Goal: Task Accomplishment & Management: Complete application form

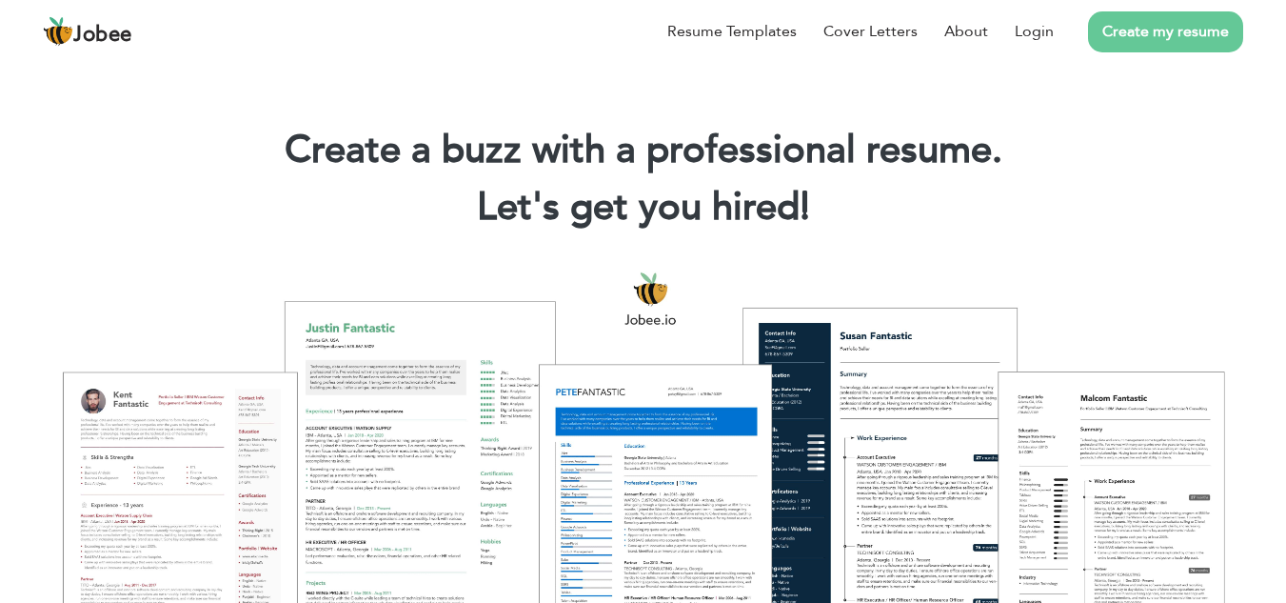
click at [1125, 30] on link "Create my resume" at bounding box center [1165, 31] width 155 height 41
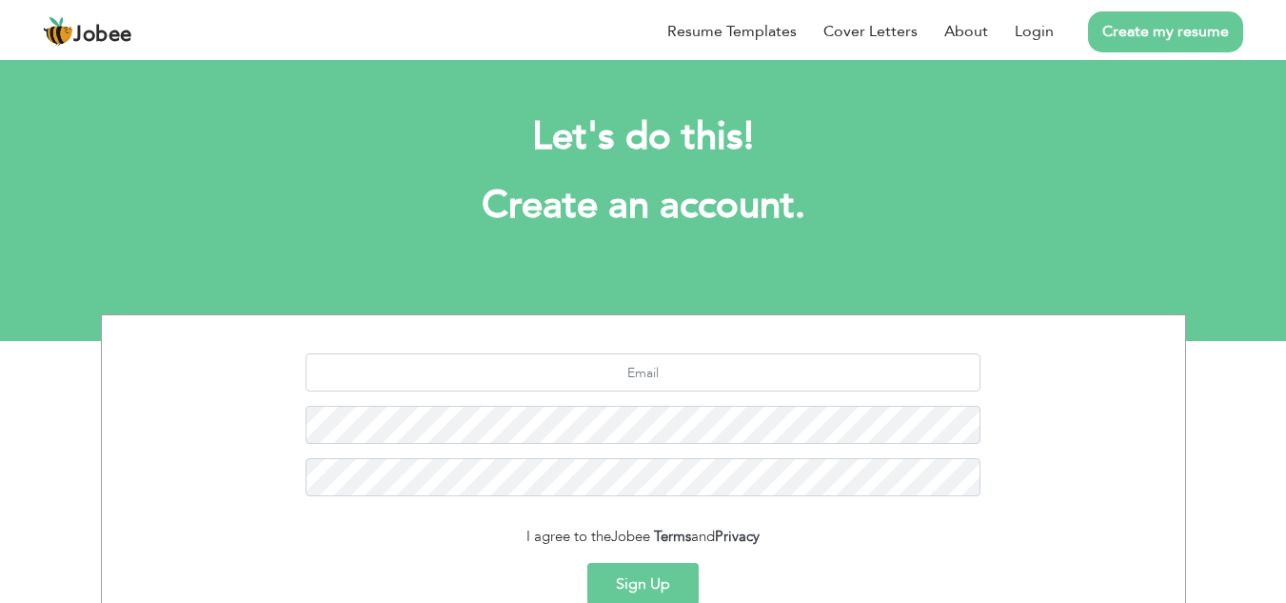
scroll to position [188, 0]
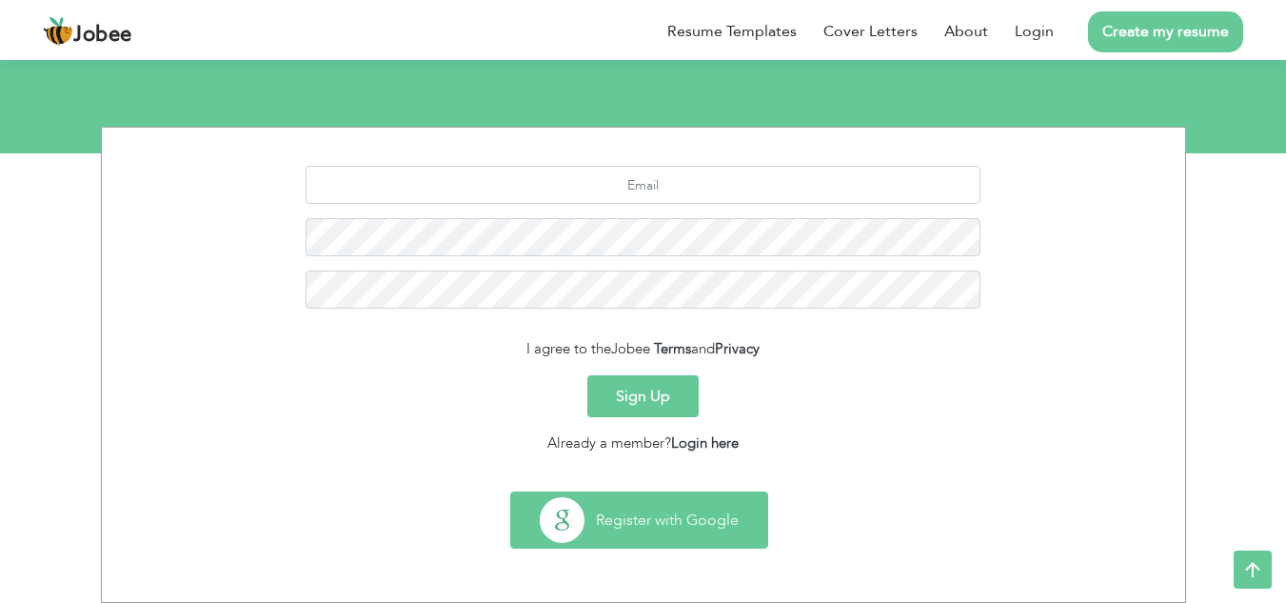
click at [664, 531] on button "Register with Google" at bounding box center [639, 519] width 256 height 55
click at [661, 528] on button "Register with Google" at bounding box center [639, 519] width 256 height 55
click at [610, 509] on button "Register with Google" at bounding box center [639, 519] width 256 height 55
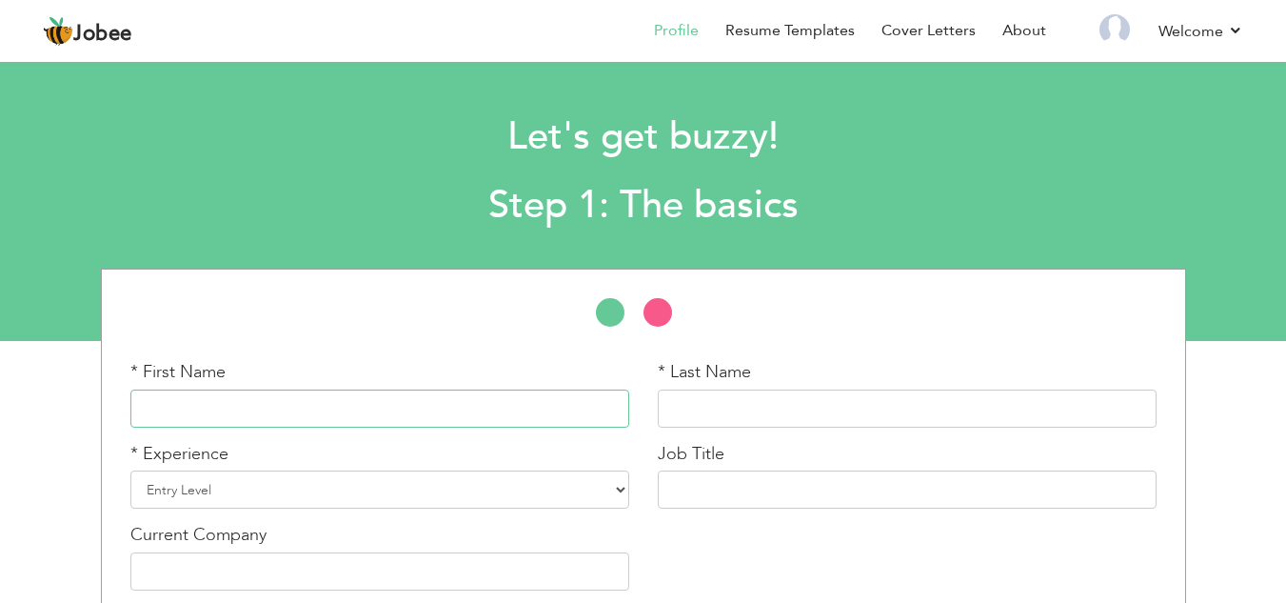
click at [418, 408] on input "text" at bounding box center [379, 408] width 499 height 38
type input "m"
type input "Mahnoor"
click at [964, 414] on input "text" at bounding box center [907, 408] width 499 height 38
type input "m"
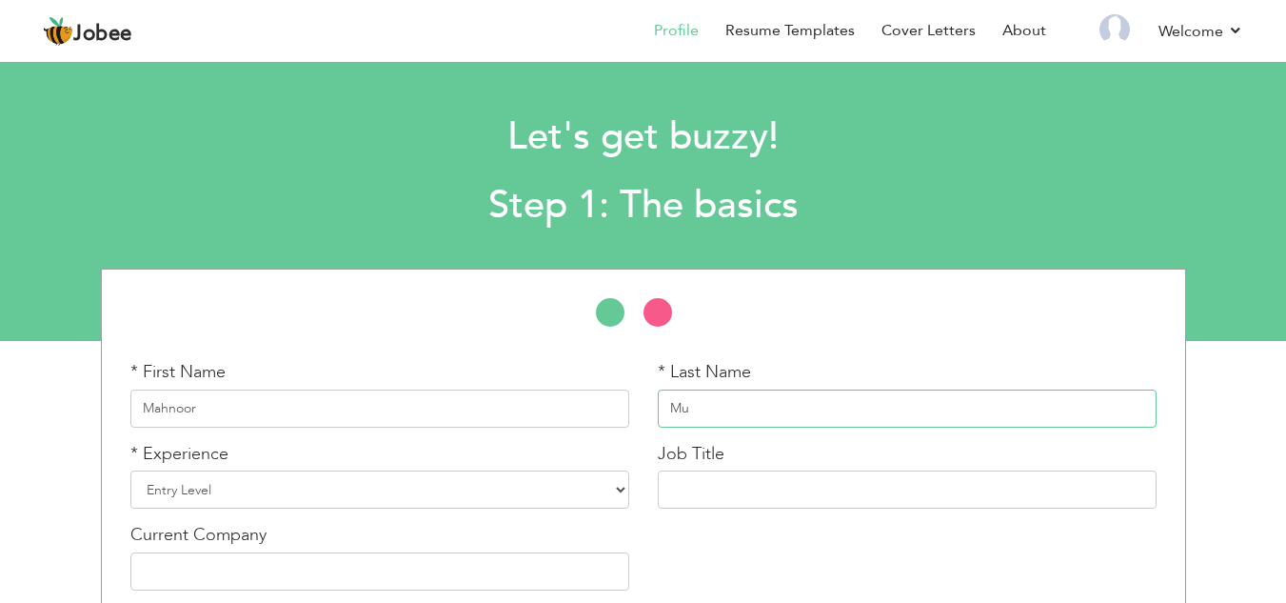
type input "M"
type input "a"
type input "Asif"
click at [623, 488] on select "Entry Level Less than 1 Year 1 Year 2 Years 3 Years 4 Years 5 Years 6 Years 7 Y…" at bounding box center [379, 489] width 499 height 38
select select "2"
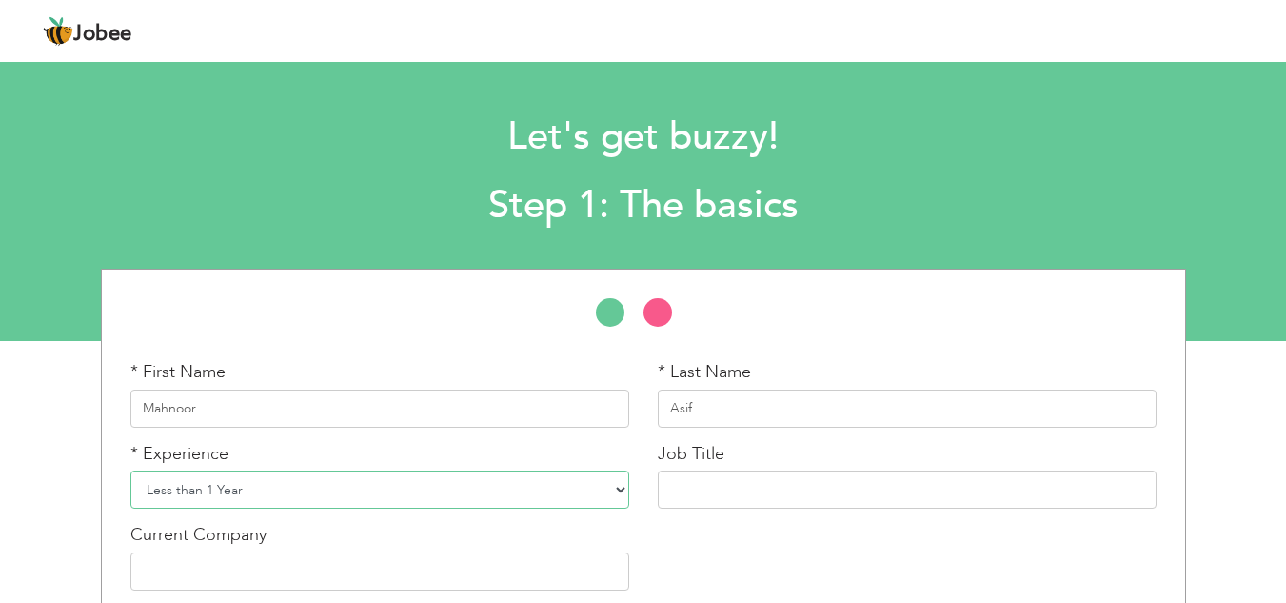
click at [130, 470] on select "Entry Level Less than 1 Year 1 Year 2 Years 3 Years 4 Years 5 Years 6 Years 7 Y…" at bounding box center [379, 489] width 499 height 38
click at [803, 497] on input "text" at bounding box center [907, 489] width 499 height 38
type input "g"
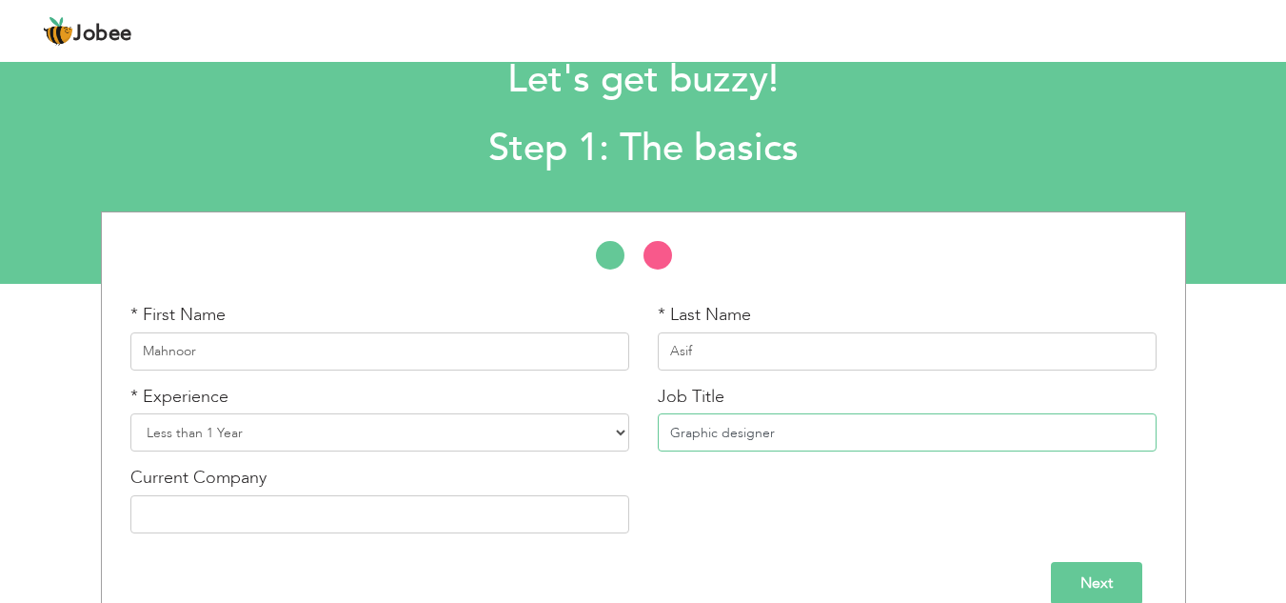
scroll to position [89, 0]
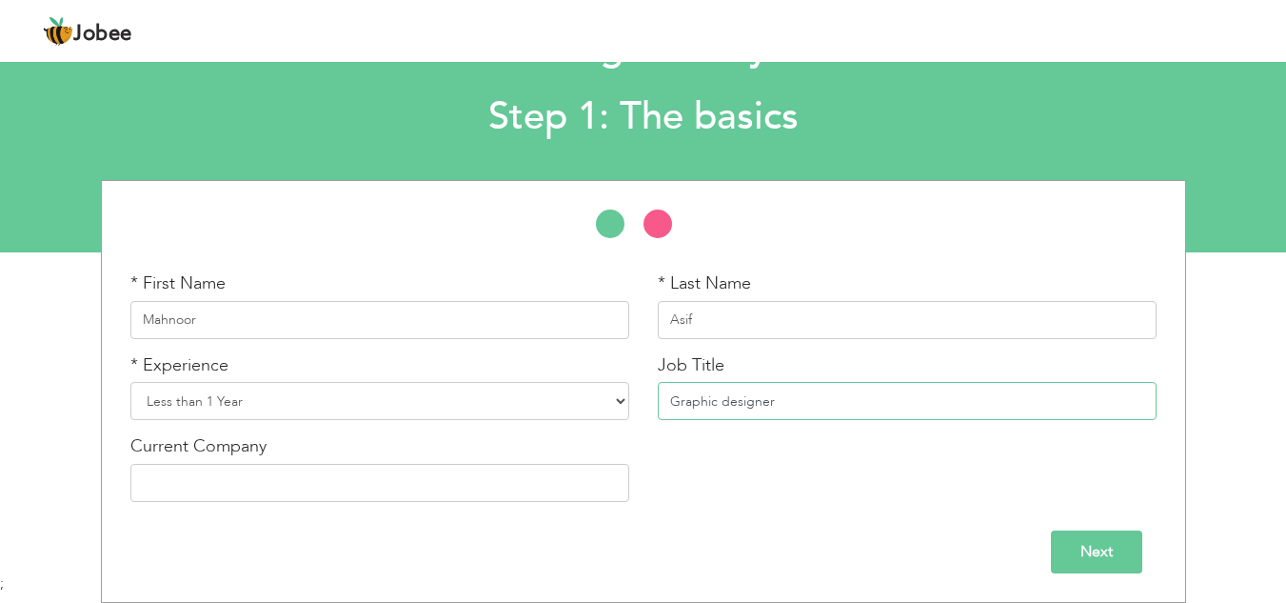
type input "Graphic designer"
click at [460, 495] on input "text" at bounding box center [379, 483] width 499 height 38
type input "Peak solution"
click at [1126, 550] on input "Next" at bounding box center [1096, 551] width 91 height 43
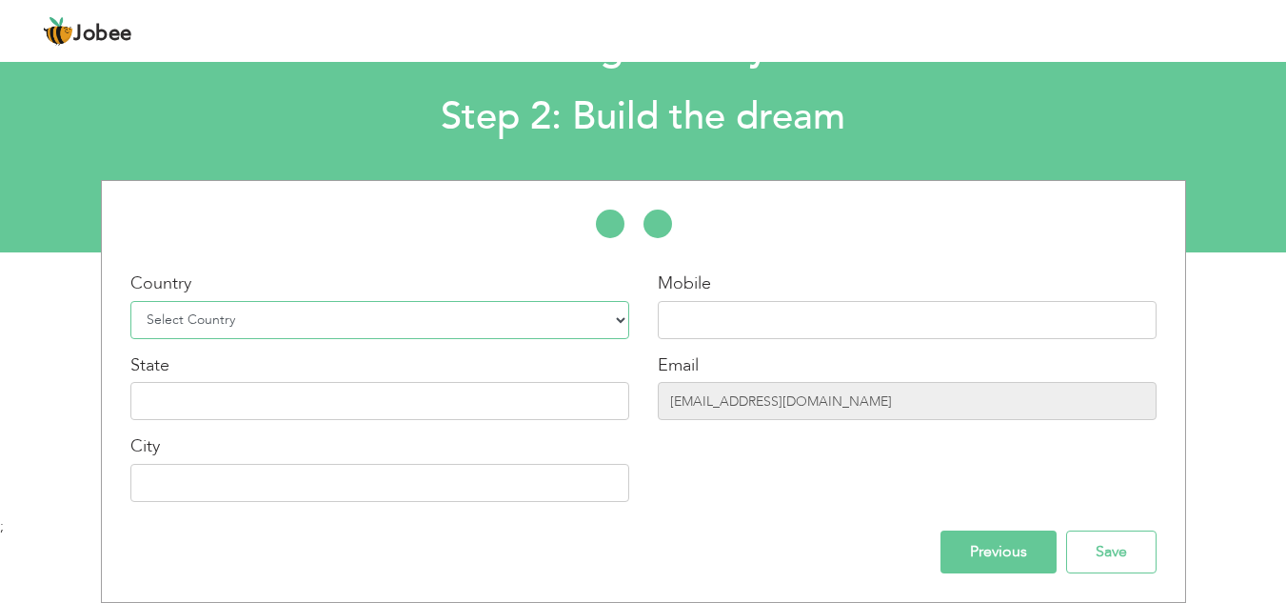
click at [619, 317] on select "Select Country Afghanistan Albania Algeria American Samoa Andorra Angola Anguil…" at bounding box center [379, 320] width 499 height 38
select select "166"
click at [444, 401] on input "text" at bounding box center [379, 401] width 499 height 38
type input "l"
click at [411, 400] on input "Lahore" at bounding box center [379, 401] width 499 height 38
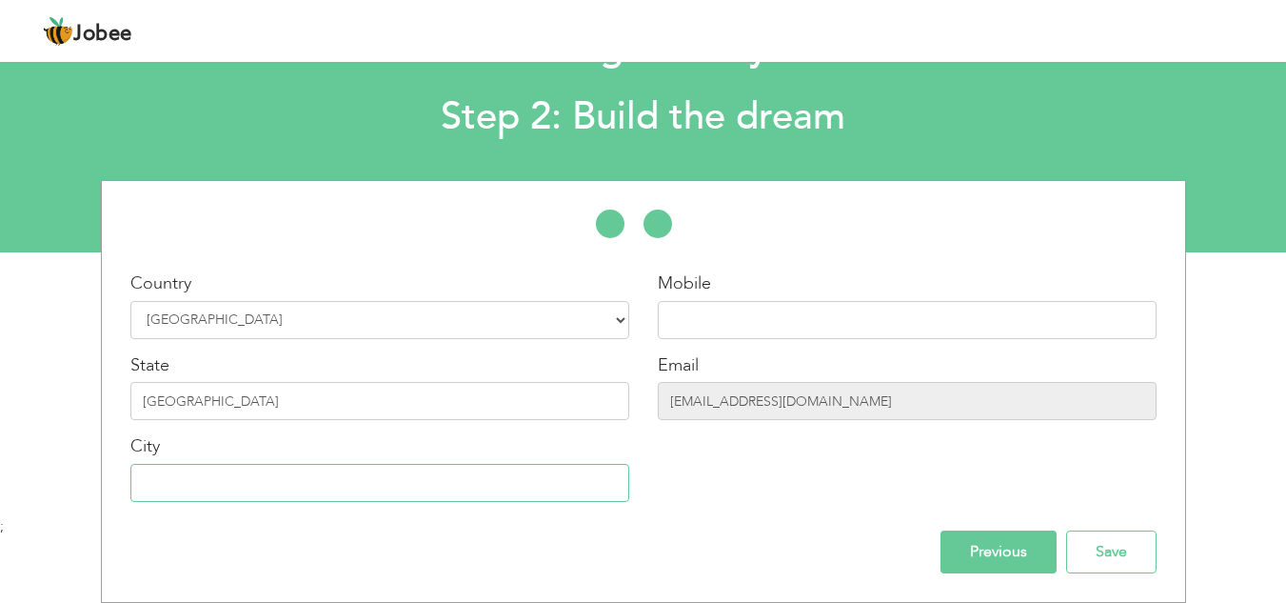
click at [484, 497] on input "text" at bounding box center [379, 483] width 499 height 38
click at [511, 405] on input "Lahore" at bounding box center [379, 401] width 499 height 38
type input "L"
click at [475, 409] on input "text" at bounding box center [379, 401] width 499 height 38
click at [472, 478] on input "text" at bounding box center [379, 483] width 499 height 38
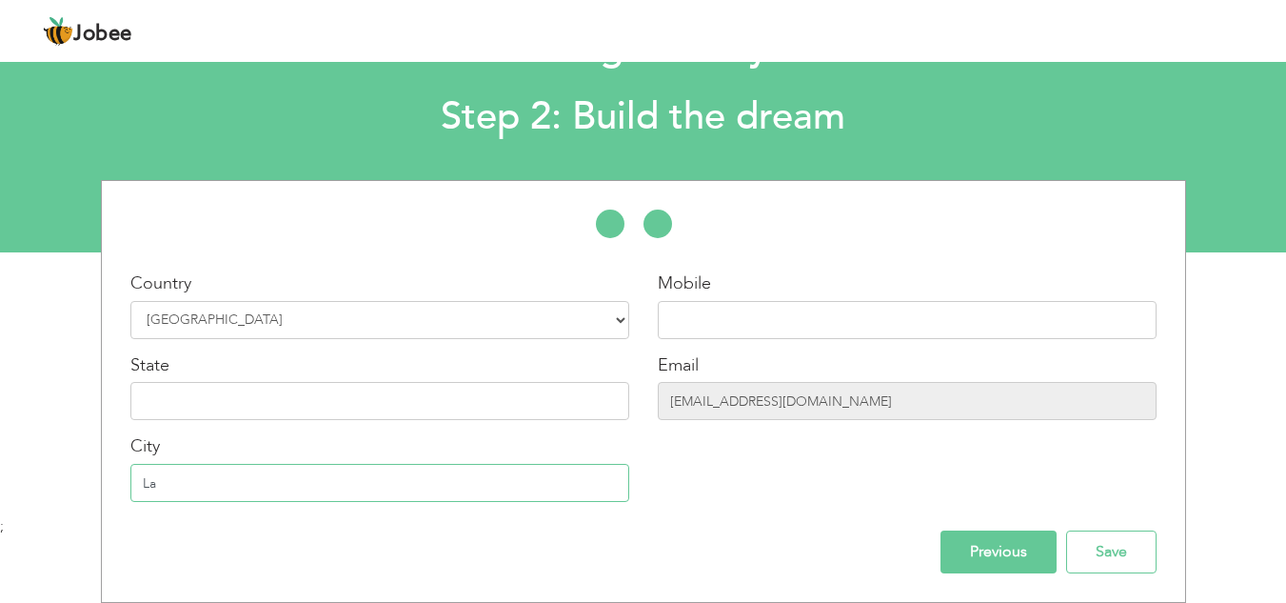
type input "L"
click at [227, 413] on input "text" at bounding box center [379, 401] width 499 height 38
type input "punjab"
click at [239, 477] on input "text" at bounding box center [379, 483] width 499 height 38
type input "[GEOGRAPHIC_DATA]"
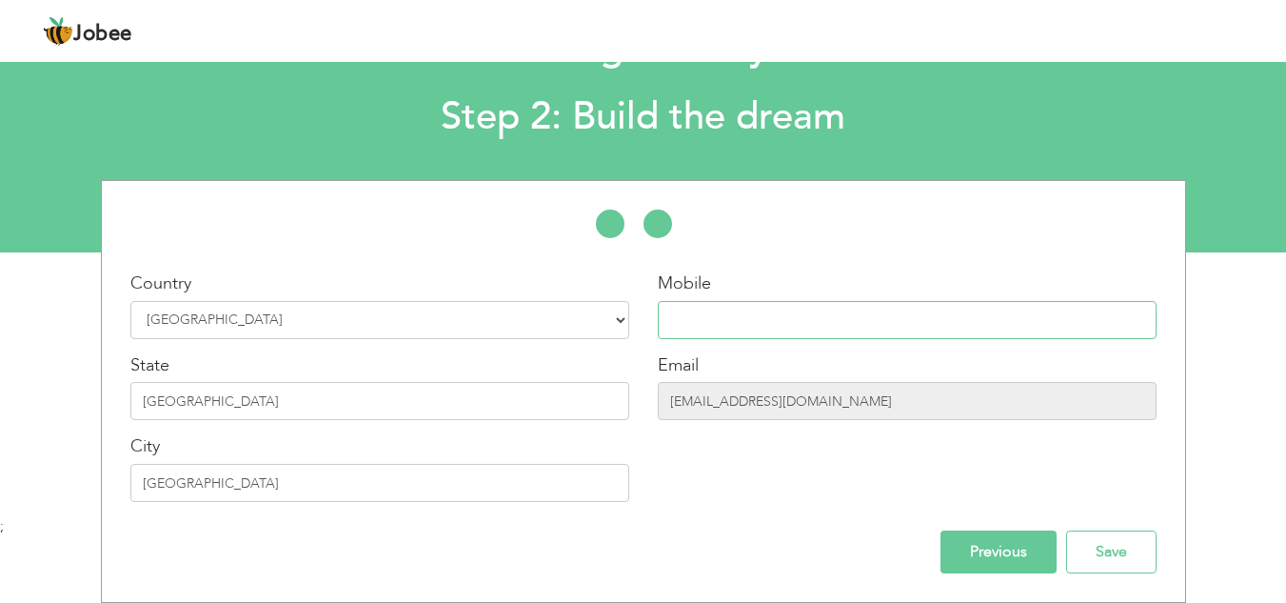
click at [797, 319] on input "text" at bounding box center [907, 320] width 499 height 38
type input "03278570915"
click at [1105, 549] on input "Save" at bounding box center [1111, 551] width 90 height 43
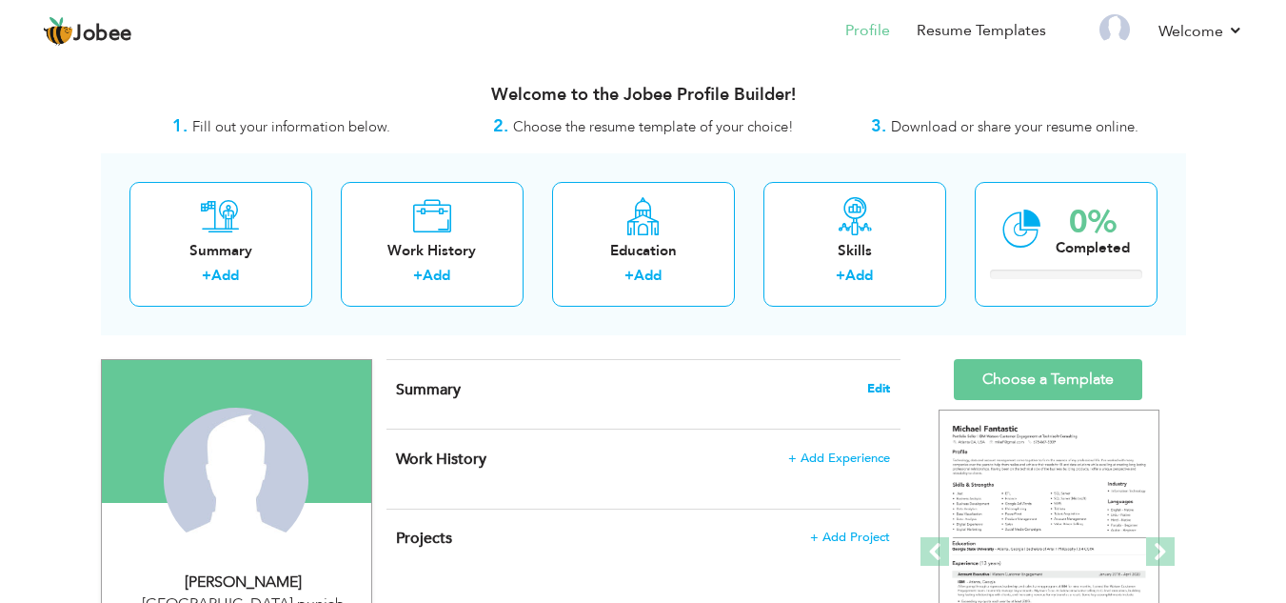
click at [871, 385] on span "Edit" at bounding box center [878, 388] width 23 height 13
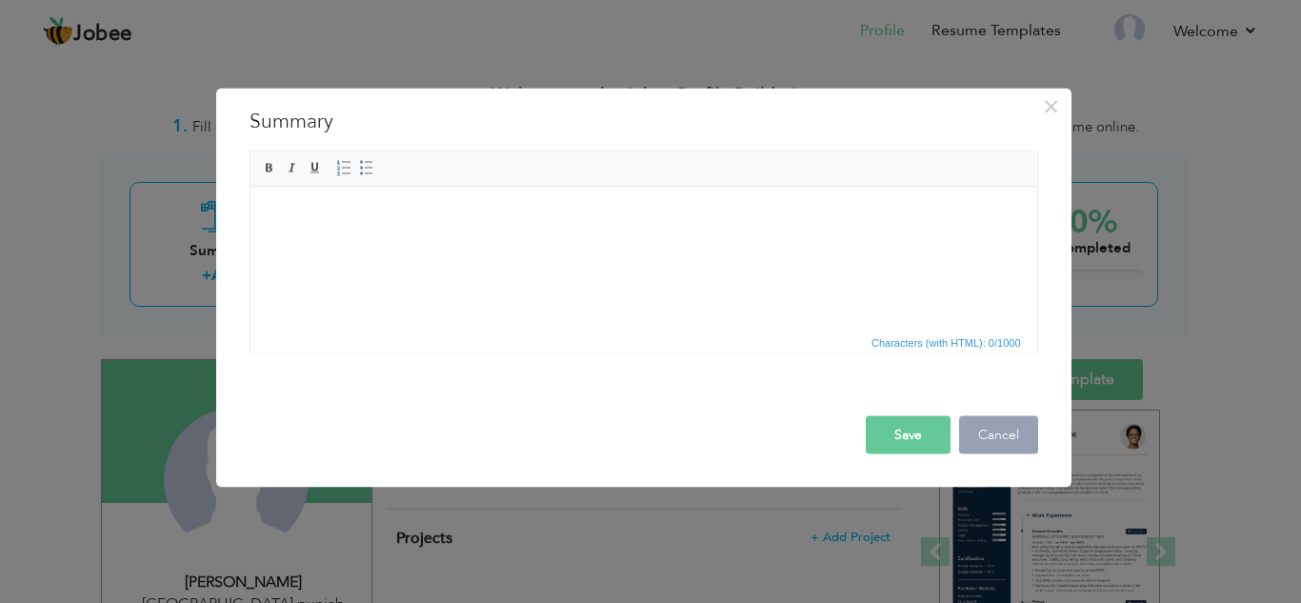
click at [993, 429] on button "Cancel" at bounding box center [998, 434] width 79 height 38
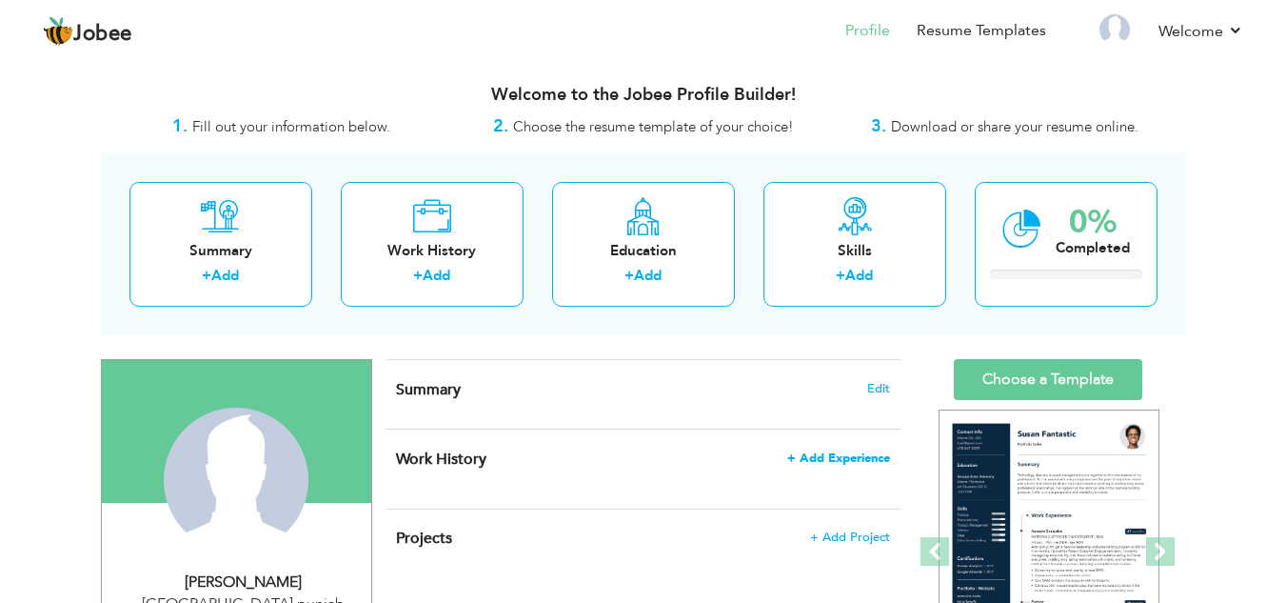
click at [823, 458] on span "+ Add Experience" at bounding box center [838, 457] width 103 height 13
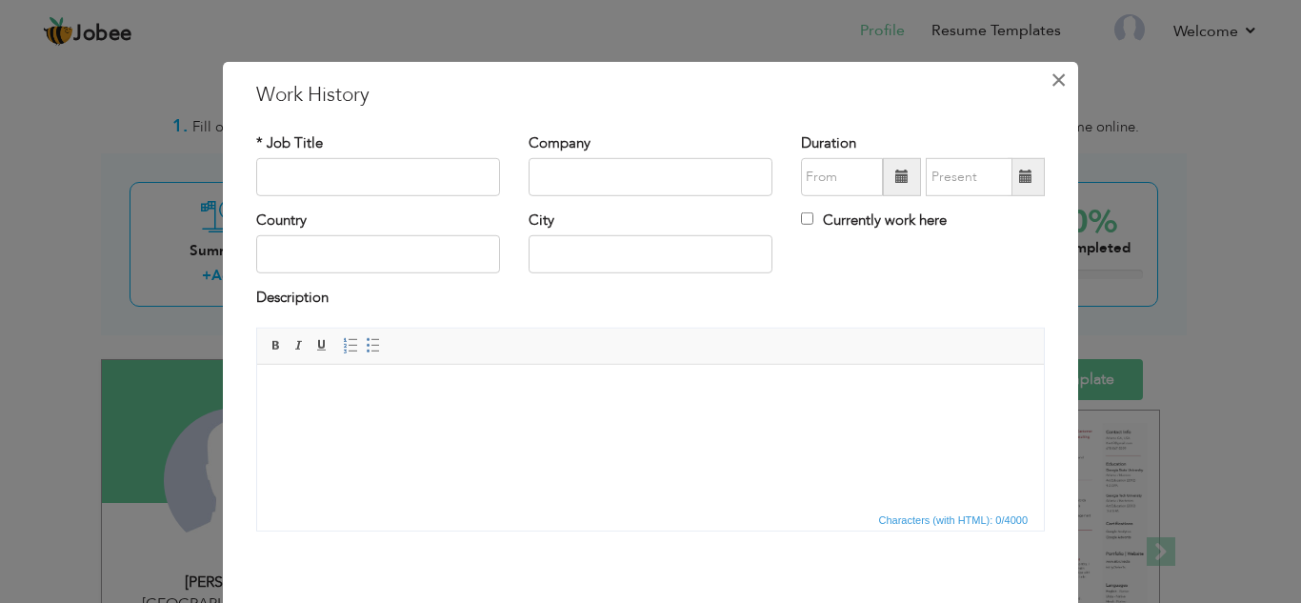
click at [1062, 72] on button "×" at bounding box center [1058, 79] width 30 height 30
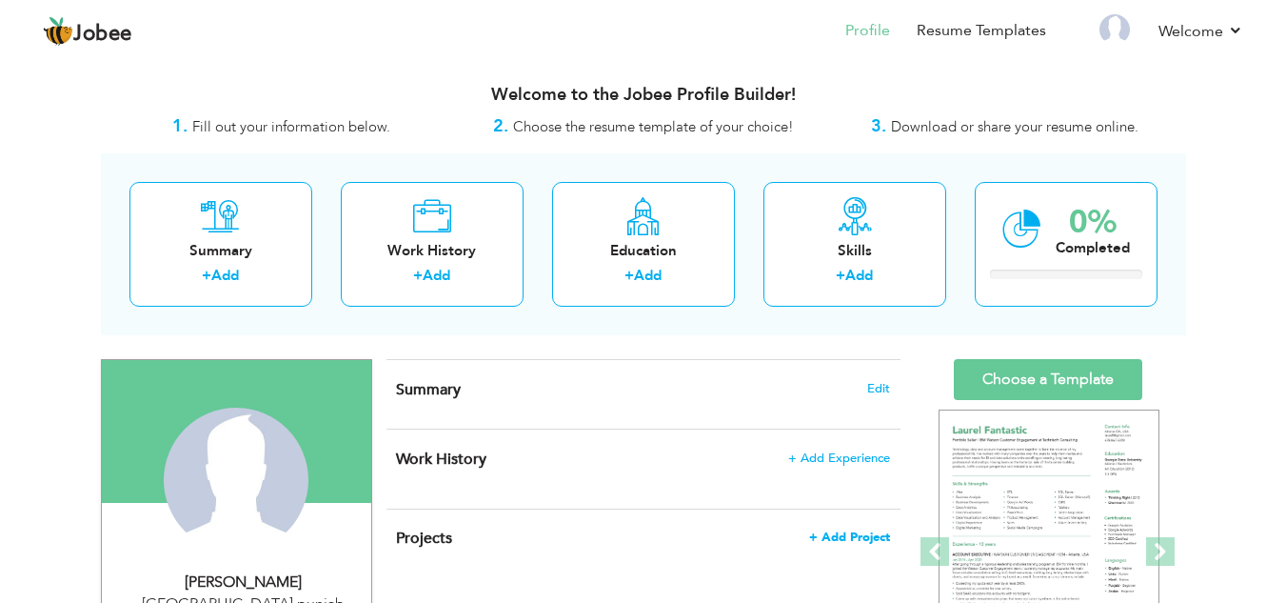
click at [839, 542] on span "+ Add Project" at bounding box center [849, 536] width 81 height 13
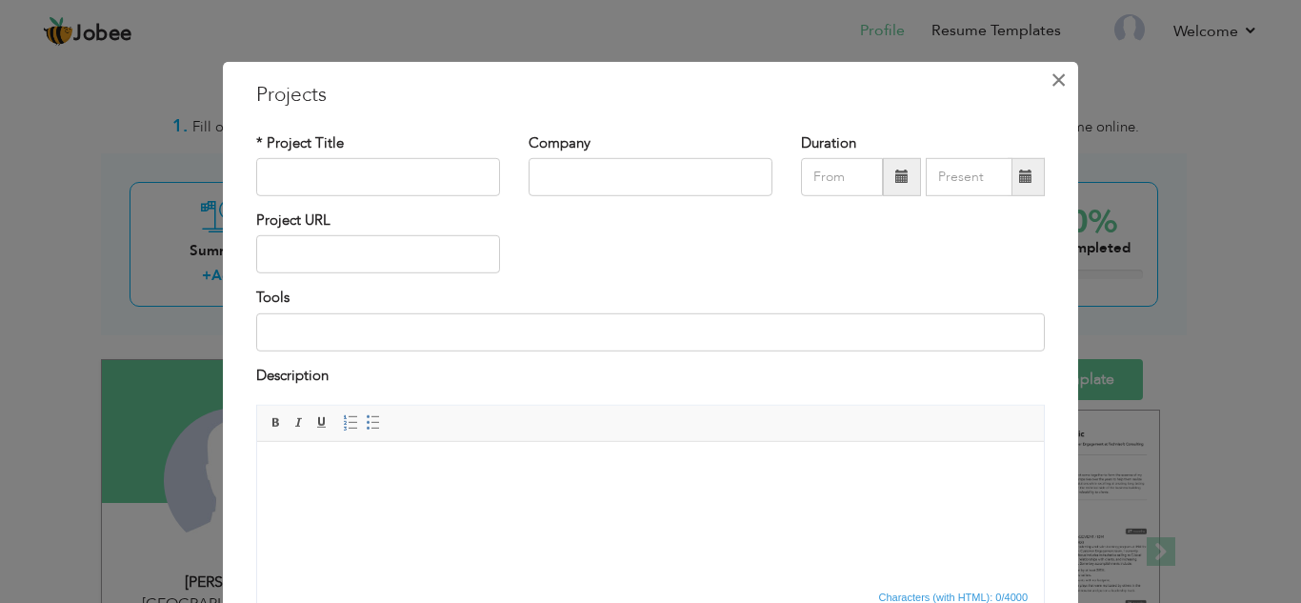
click at [1050, 82] on span "×" at bounding box center [1058, 79] width 16 height 34
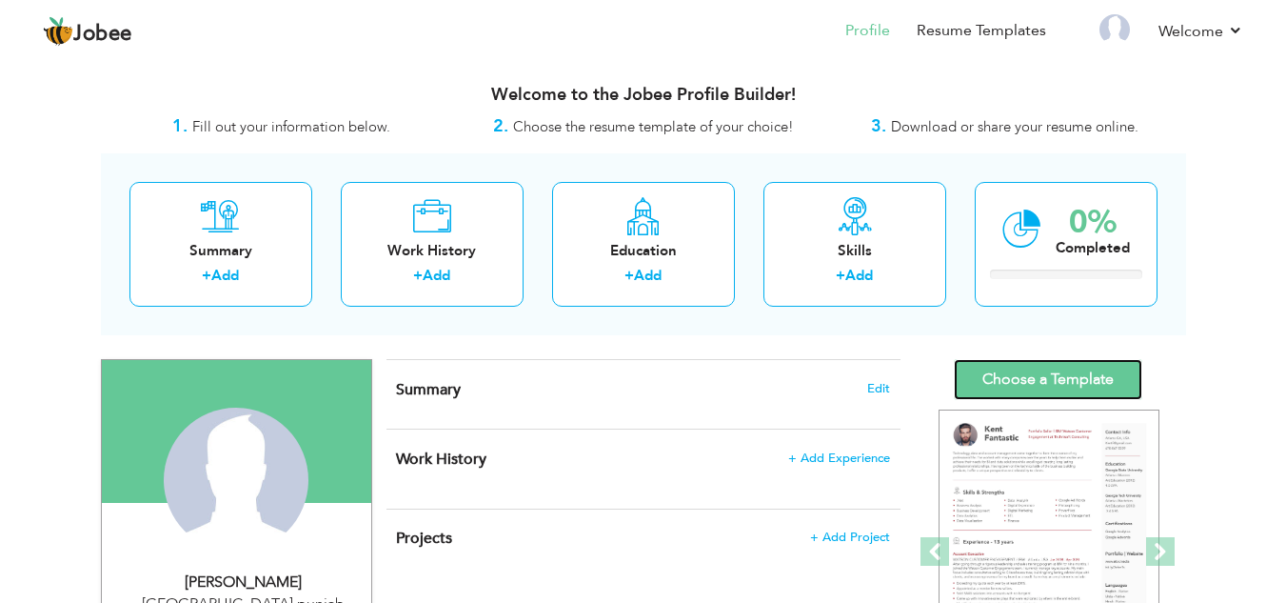
click at [1028, 380] on link "Choose a Template" at bounding box center [1048, 379] width 189 height 41
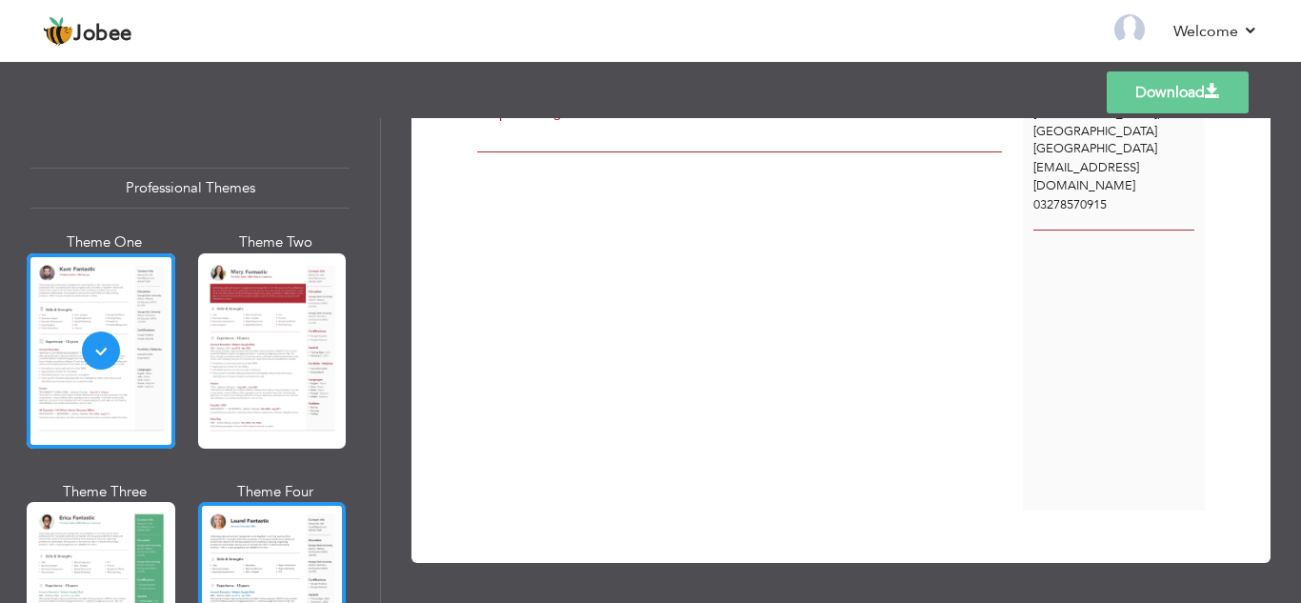
scroll to position [424, 0]
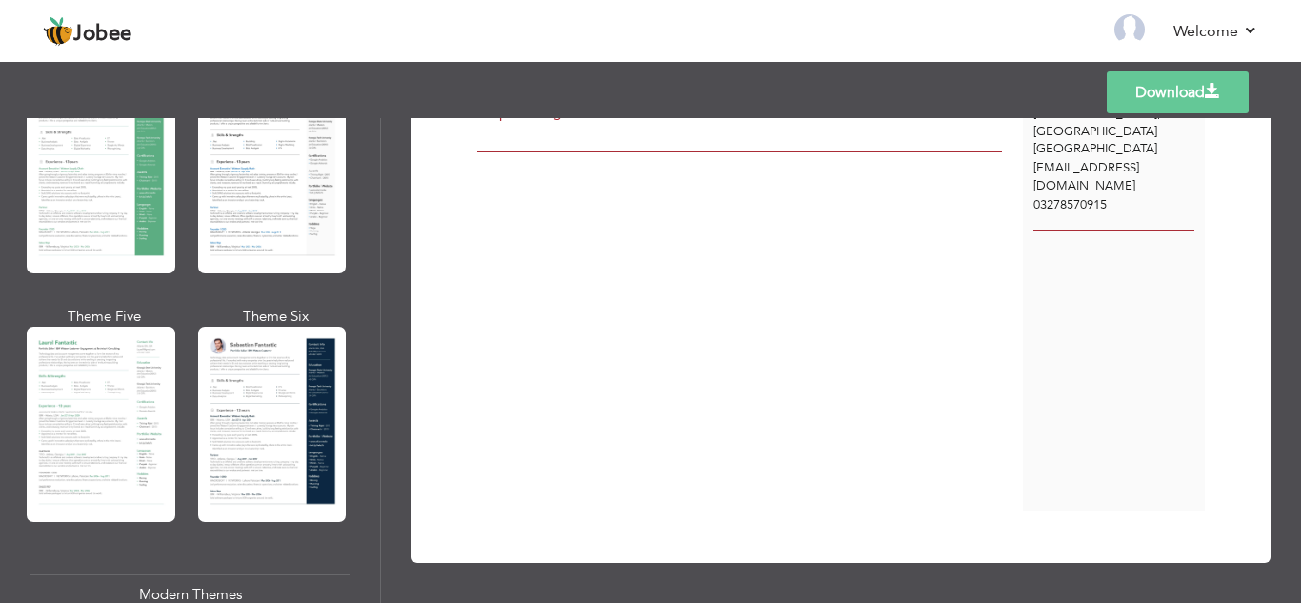
click at [149, 585] on div "Modern Themes" at bounding box center [189, 594] width 319 height 41
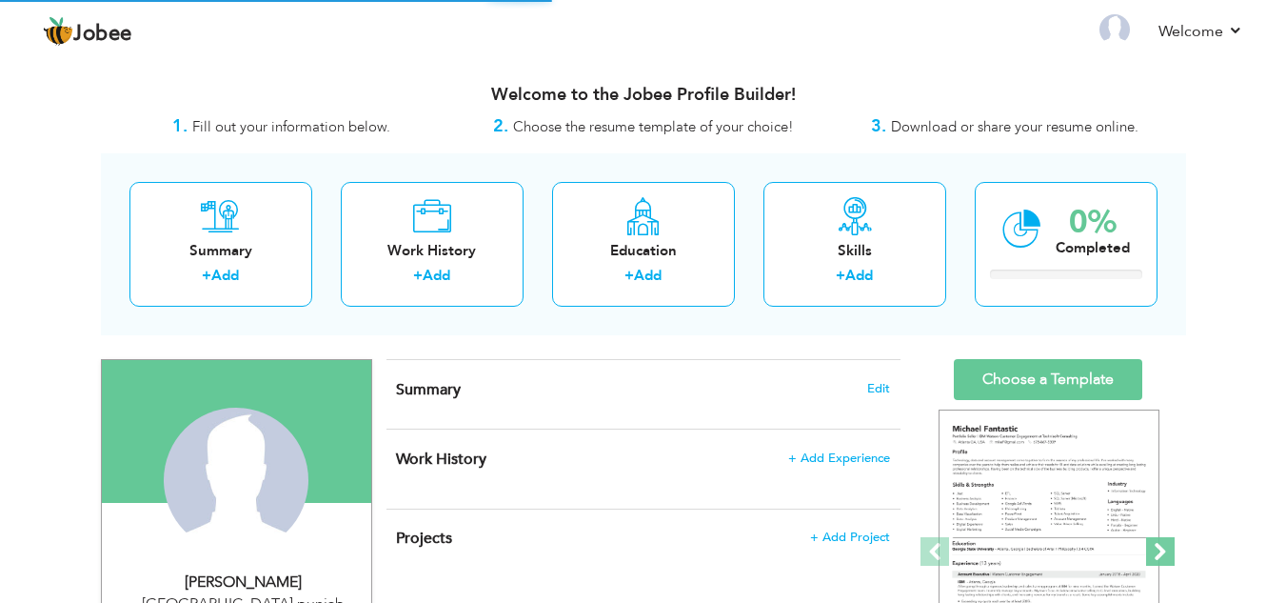
click at [1173, 556] on span at bounding box center [1160, 551] width 29 height 29
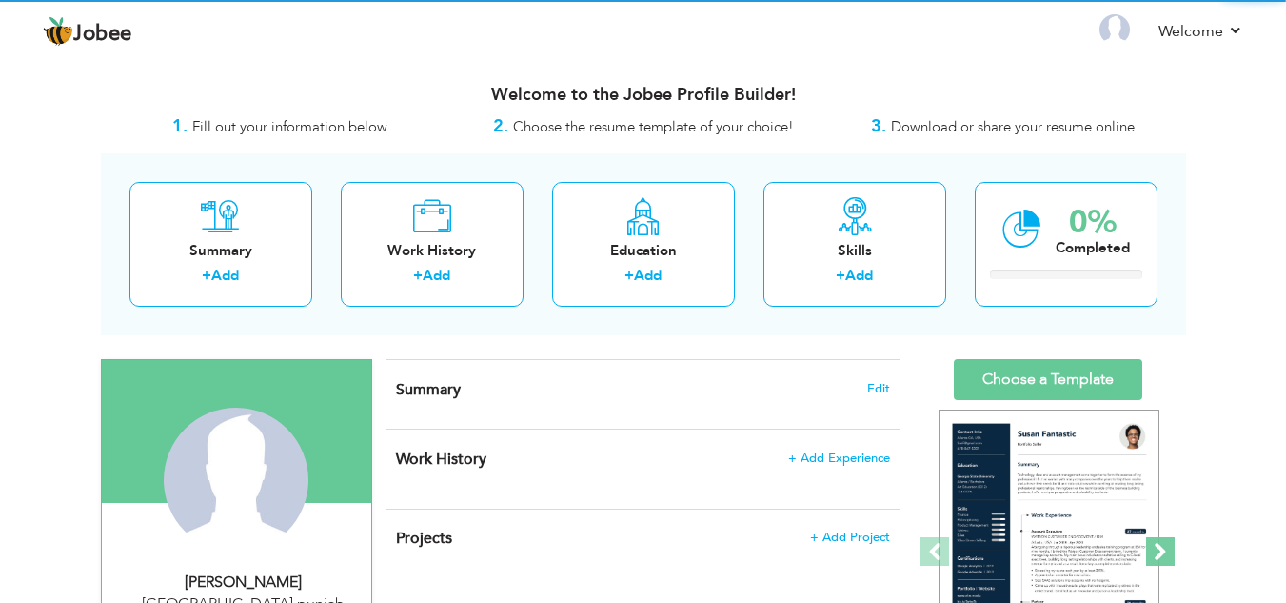
click at [1173, 556] on span at bounding box center [1160, 551] width 29 height 29
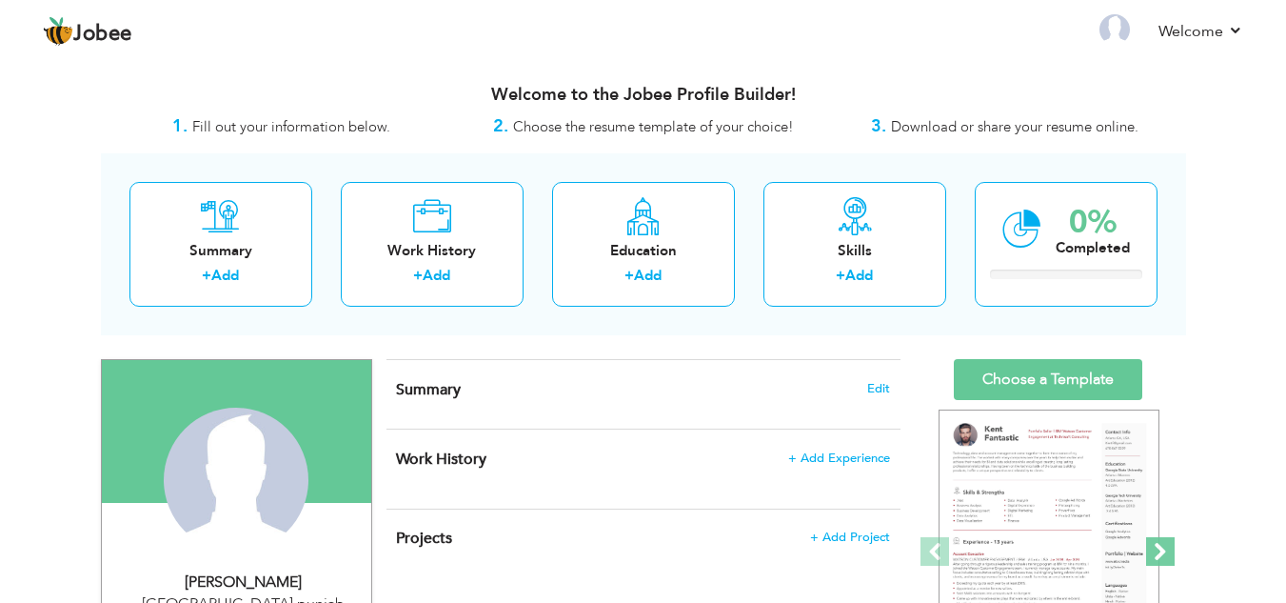
click at [1173, 556] on span at bounding box center [1160, 551] width 29 height 29
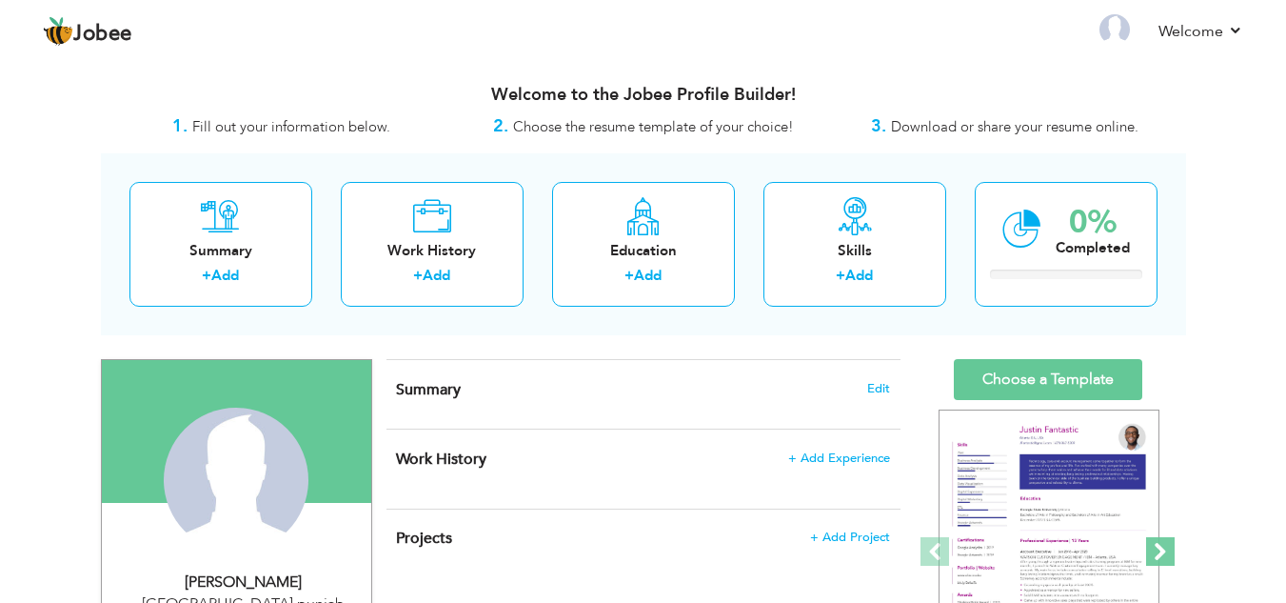
click at [1173, 556] on span at bounding box center [1160, 551] width 29 height 29
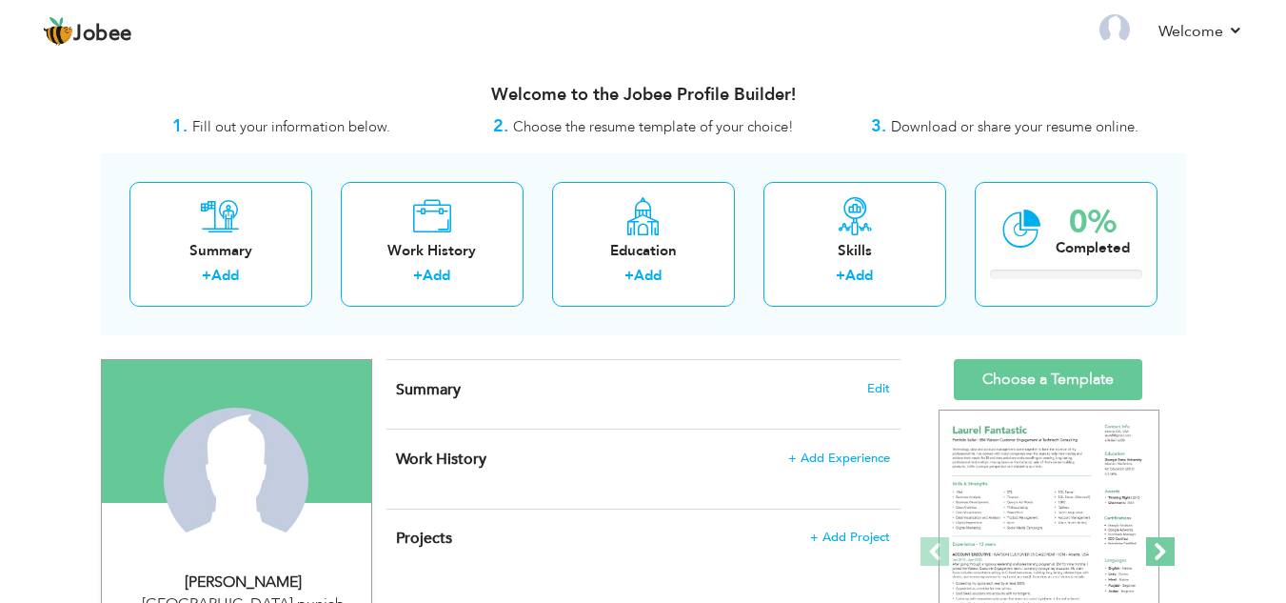
click at [1173, 556] on span at bounding box center [1160, 551] width 29 height 29
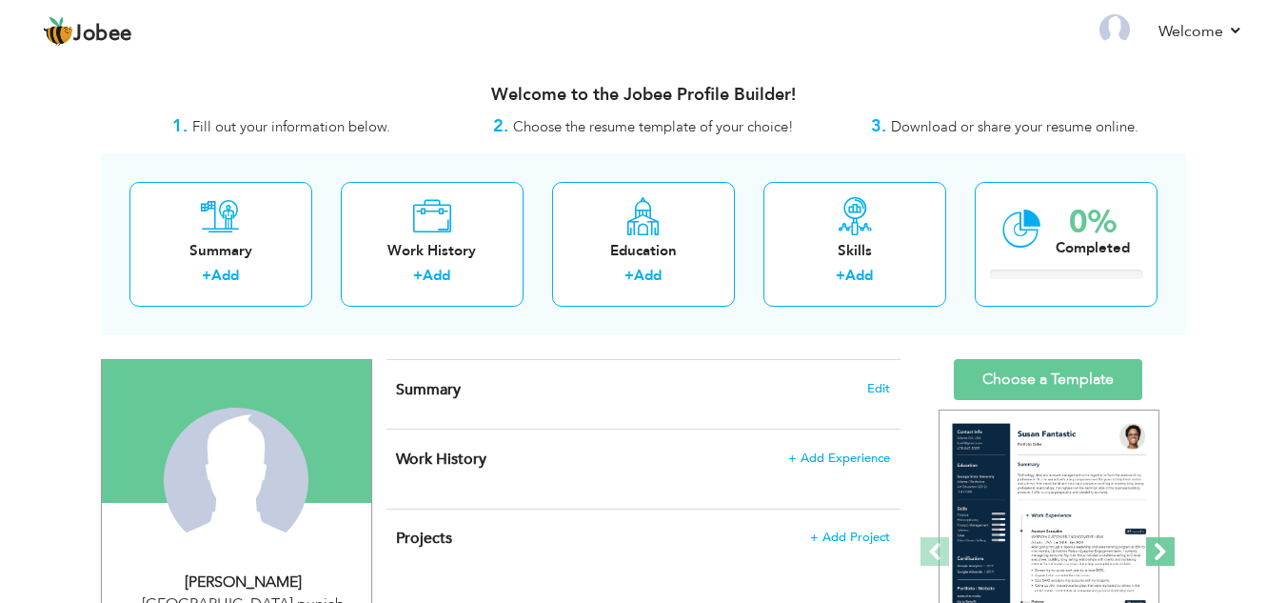
click at [1173, 556] on span at bounding box center [1160, 551] width 29 height 29
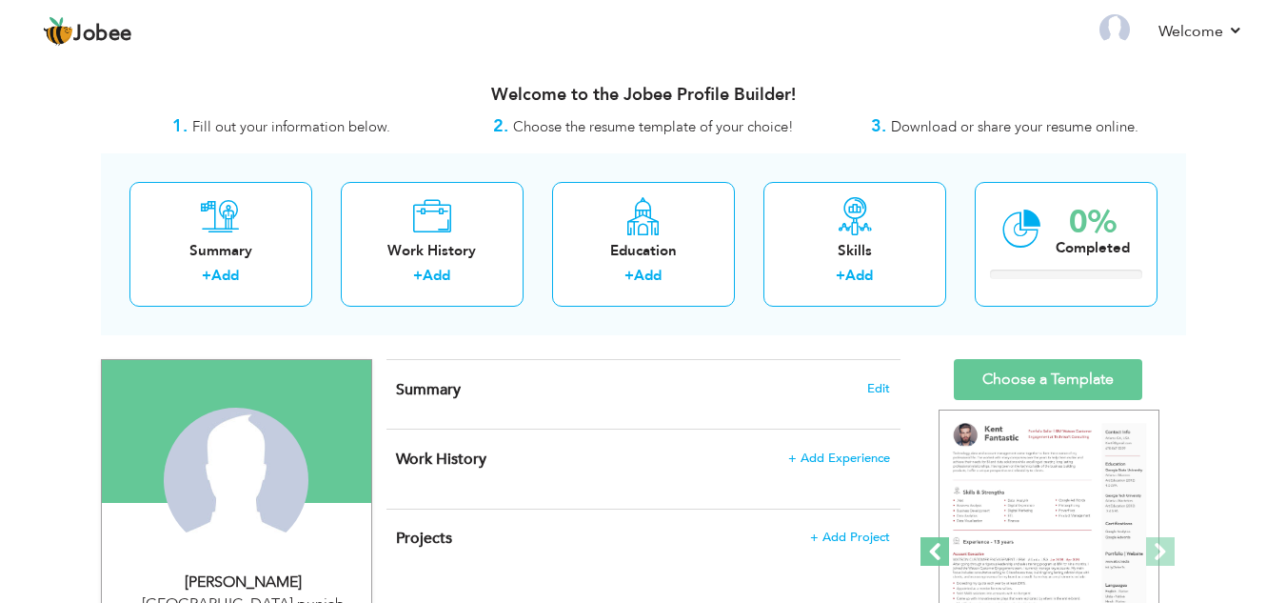
click at [929, 548] on span at bounding box center [935, 551] width 29 height 29
click at [1237, 29] on link "Welcome" at bounding box center [1201, 31] width 85 height 23
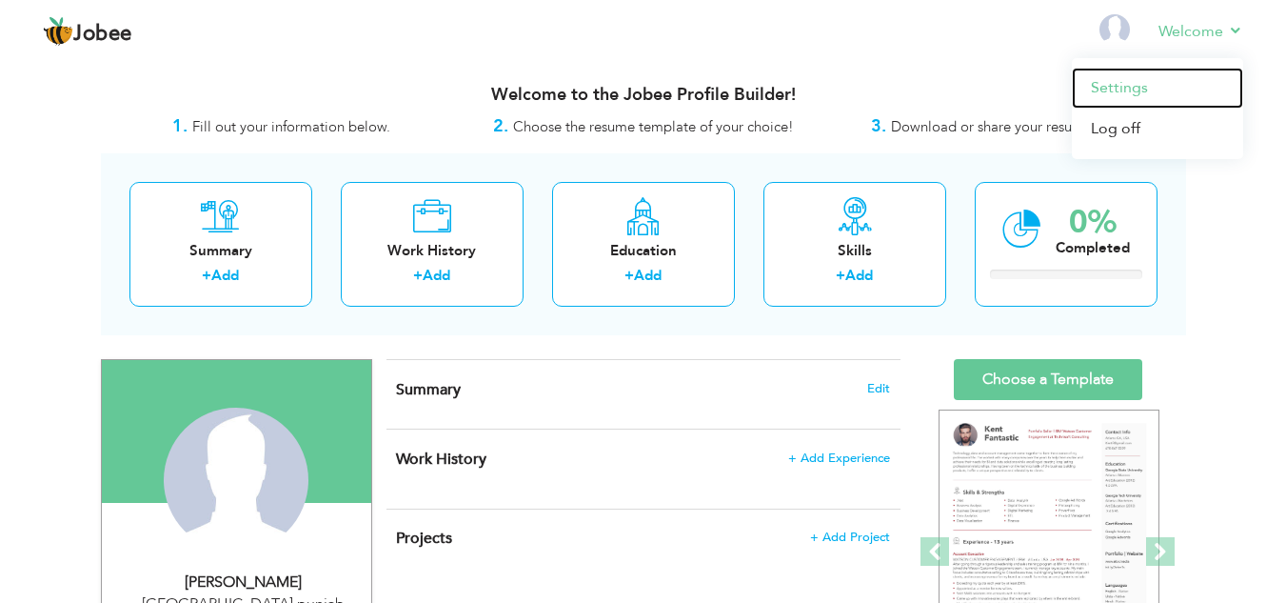
click at [1180, 90] on link "Settings" at bounding box center [1157, 88] width 171 height 41
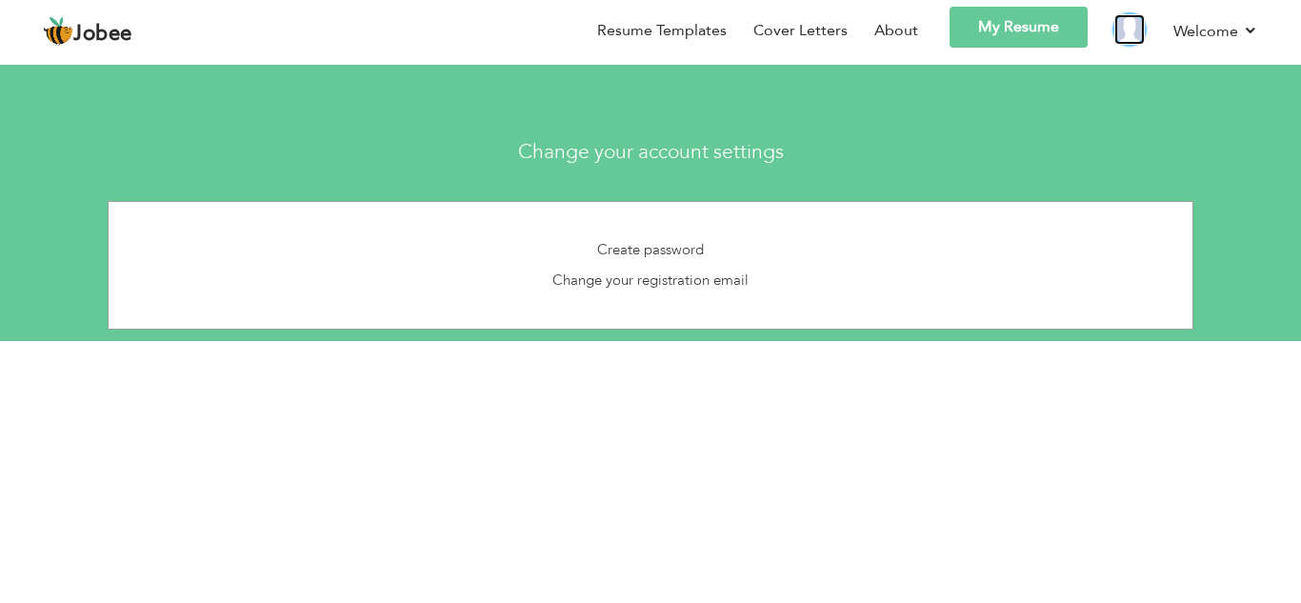
click at [1129, 25] on img at bounding box center [1129, 29] width 30 height 30
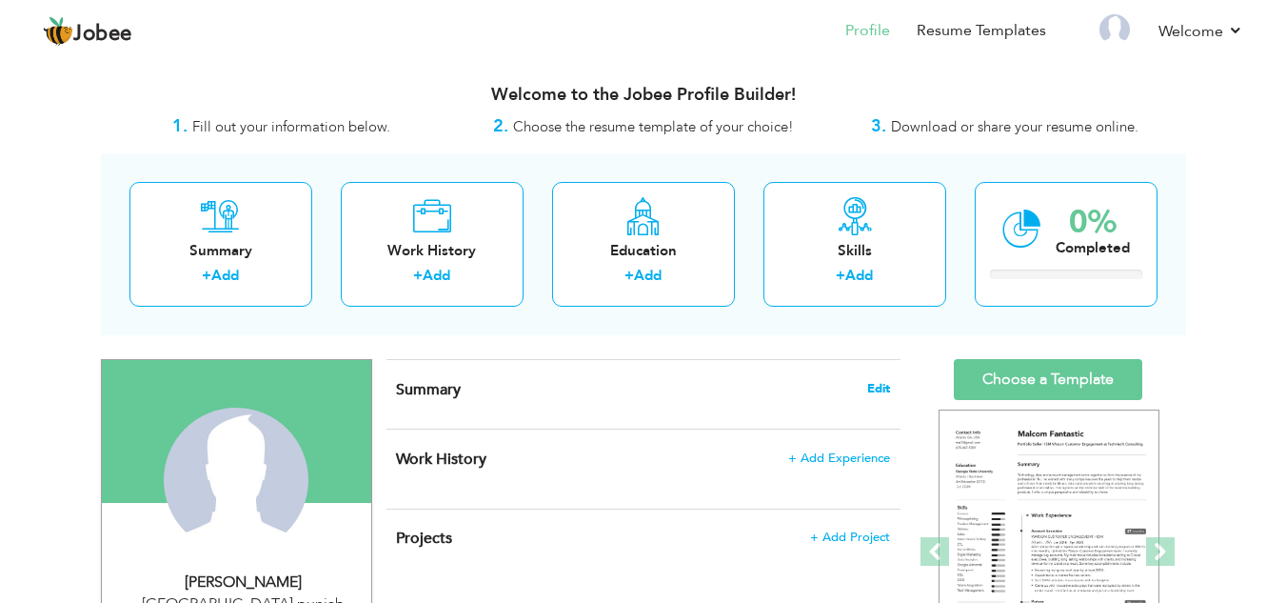
click at [870, 391] on span "Edit" at bounding box center [878, 388] width 23 height 13
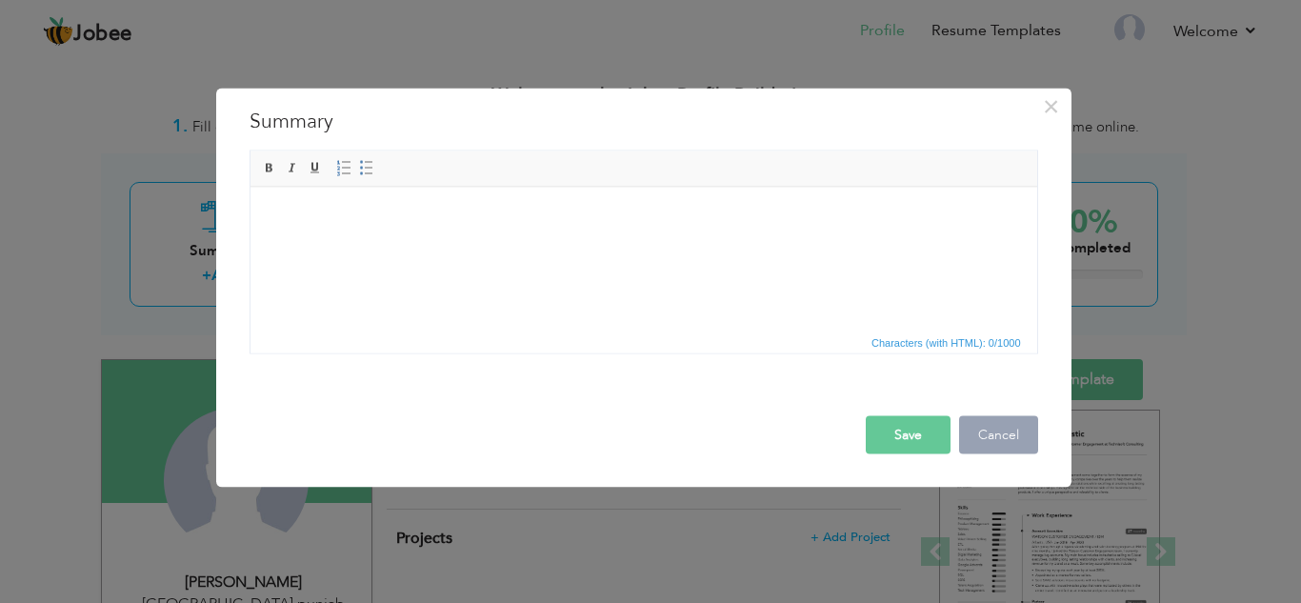
click at [993, 434] on button "Cancel" at bounding box center [998, 434] width 79 height 38
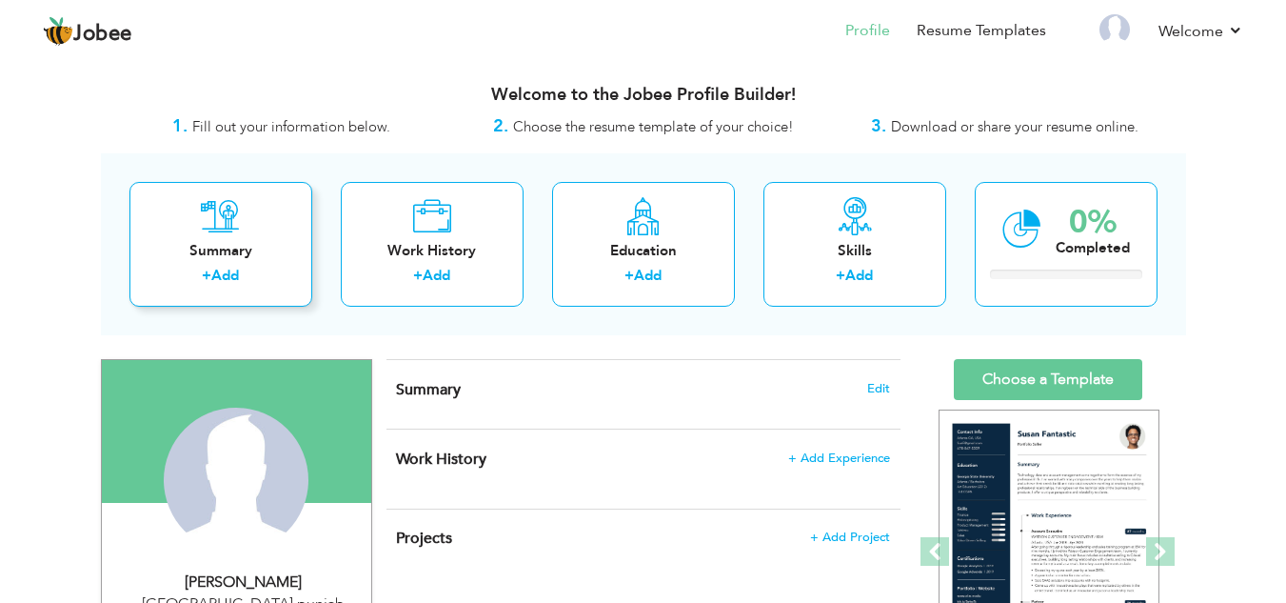
click at [206, 206] on icon at bounding box center [220, 216] width 39 height 38
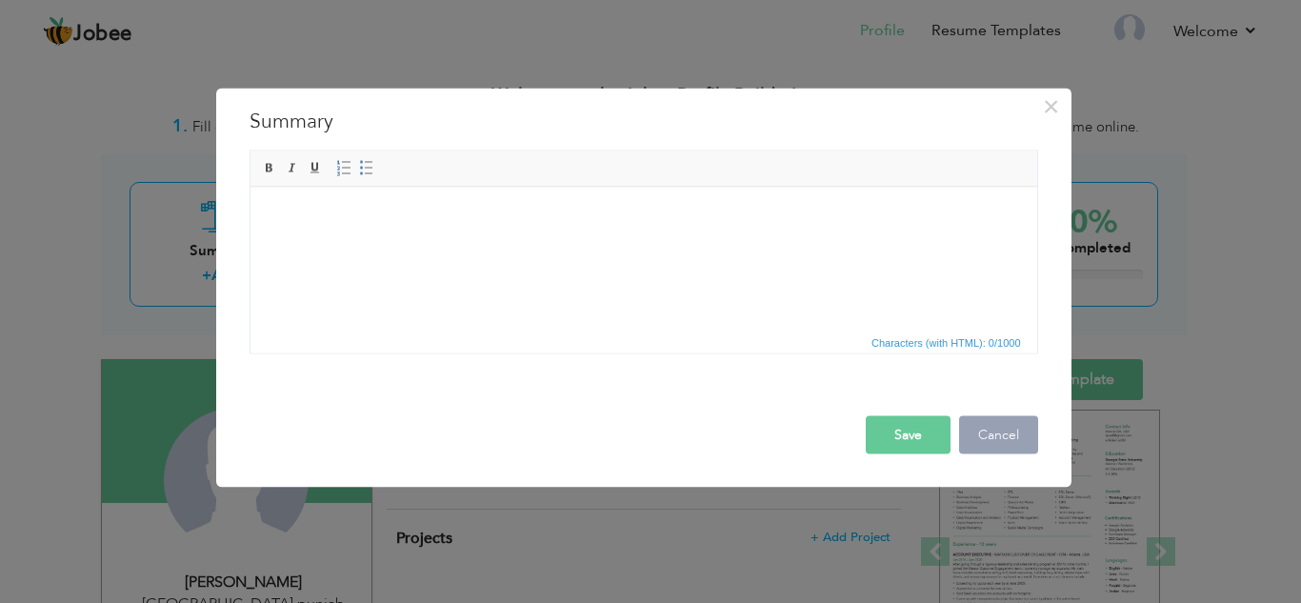
click at [964, 423] on button "Cancel" at bounding box center [998, 434] width 79 height 38
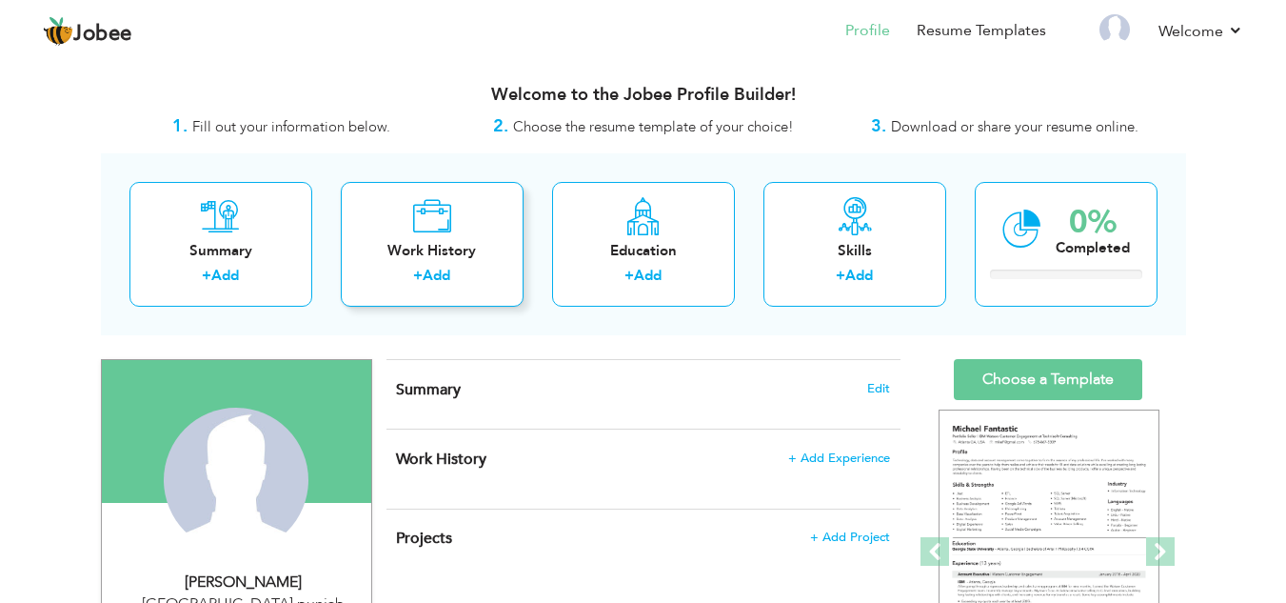
click at [417, 248] on div "Work History" at bounding box center [432, 251] width 152 height 20
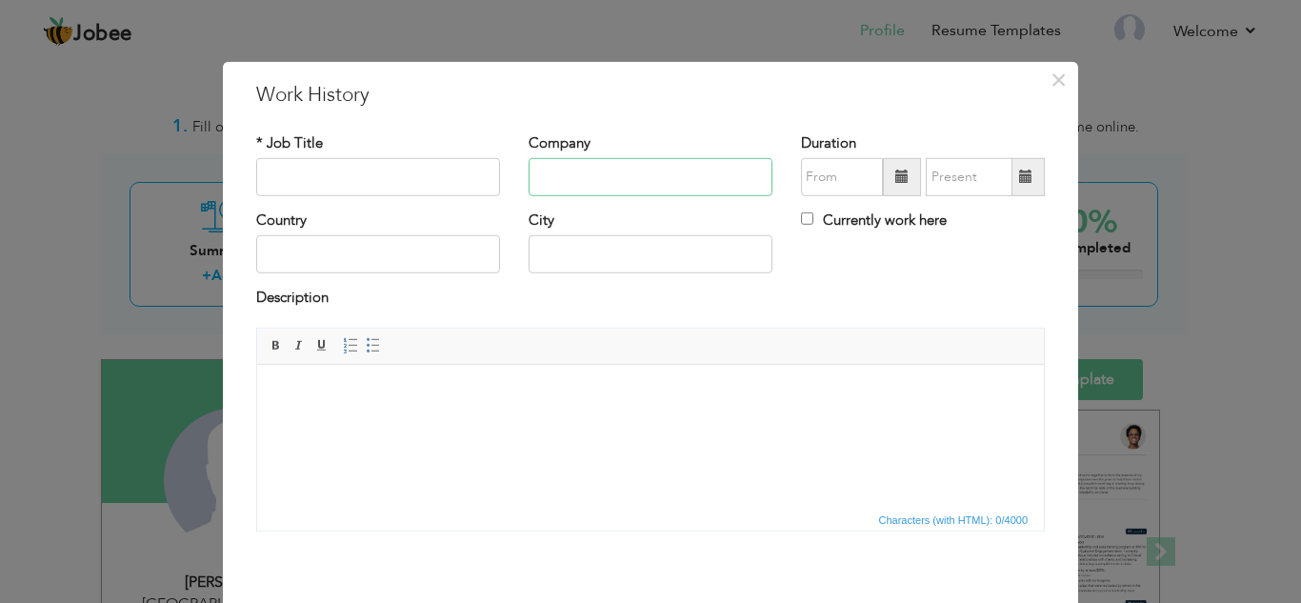
click at [585, 179] on input "text" at bounding box center [650, 177] width 244 height 38
type input "peak solution"
click at [687, 250] on input "text" at bounding box center [650, 254] width 244 height 38
type input "[GEOGRAPHIC_DATA]"
click at [365, 263] on input "text" at bounding box center [378, 254] width 244 height 38
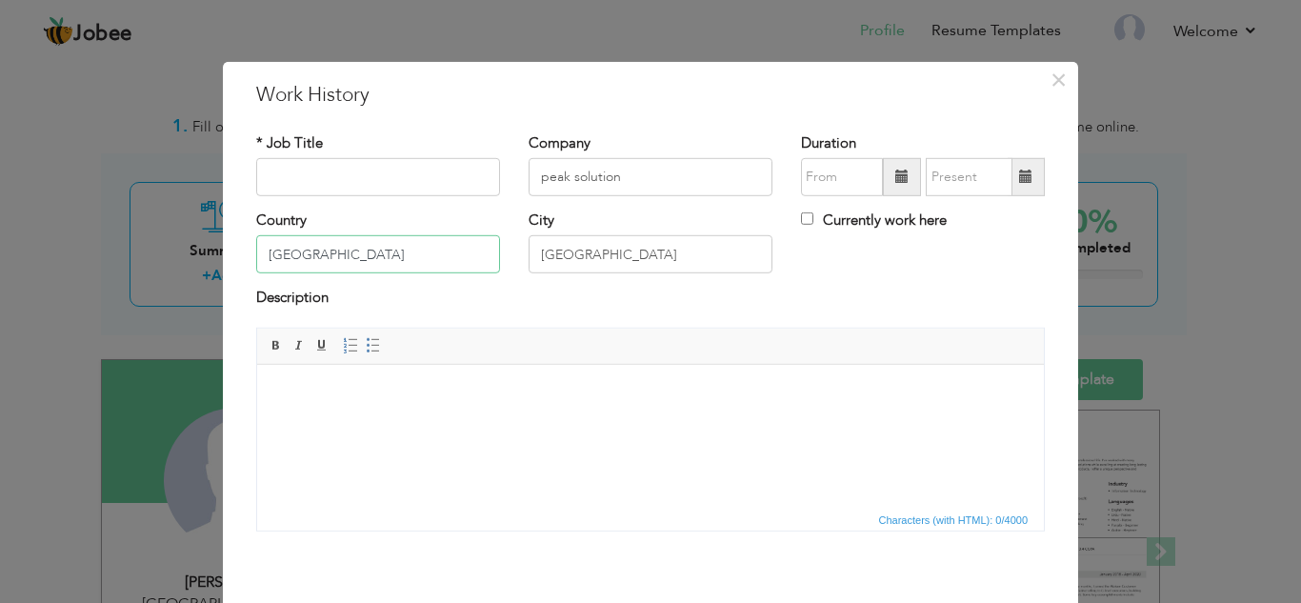
type input "[GEOGRAPHIC_DATA]"
click at [407, 188] on input "text" at bounding box center [378, 177] width 244 height 38
type input "grapic designer"
click at [895, 177] on span at bounding box center [901, 175] width 13 height 13
type input "09/2025"
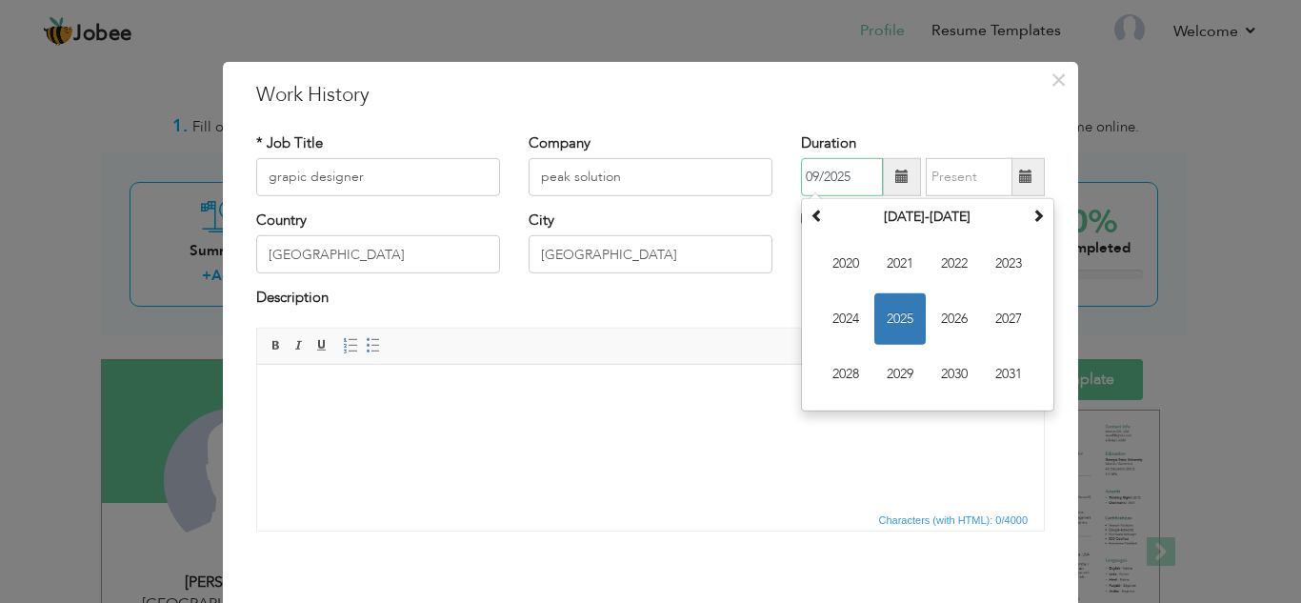
scroll to position [83, 0]
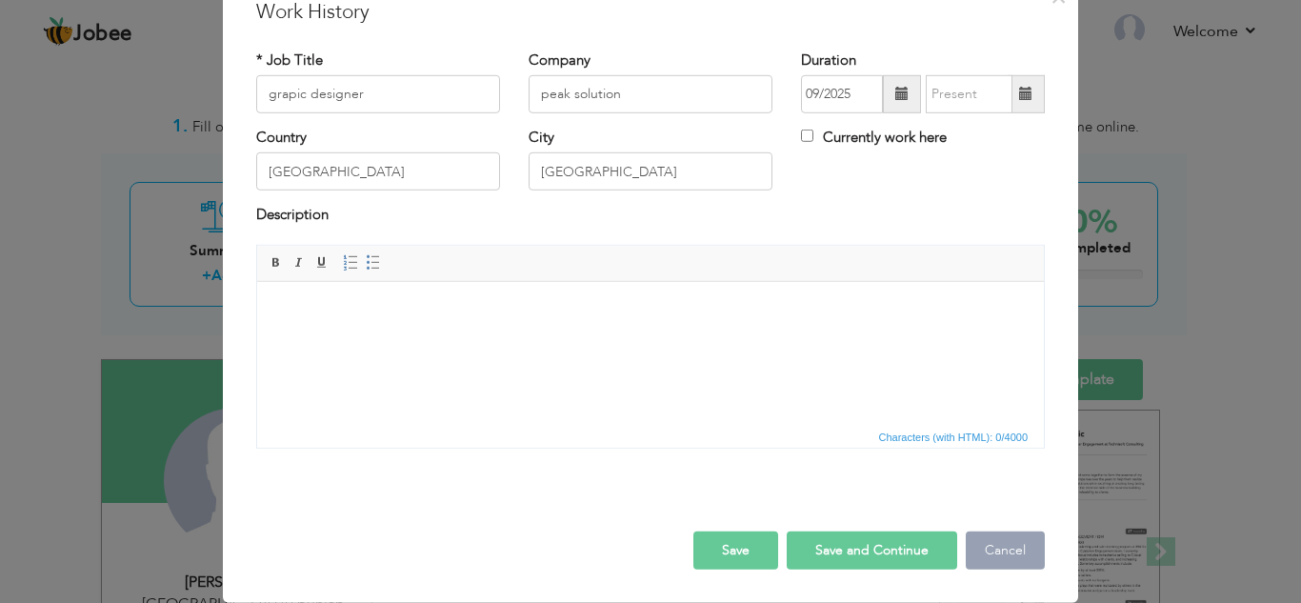
click at [967, 561] on button "Cancel" at bounding box center [1005, 550] width 79 height 38
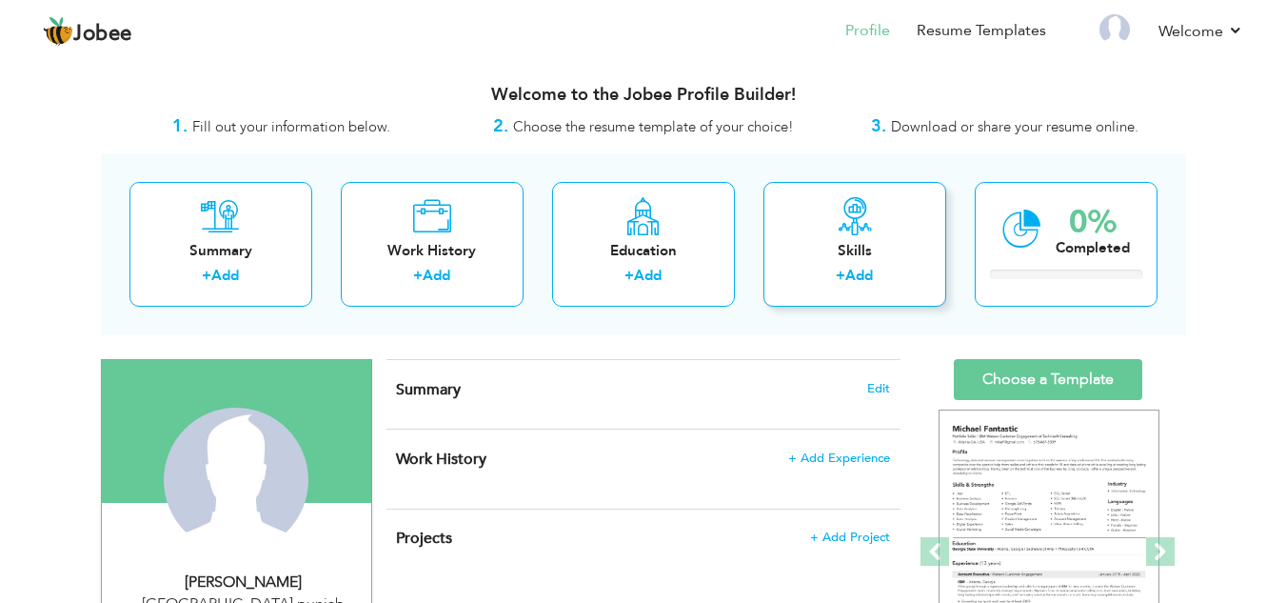
click at [857, 236] on div "Skills + Add" at bounding box center [855, 244] width 183 height 125
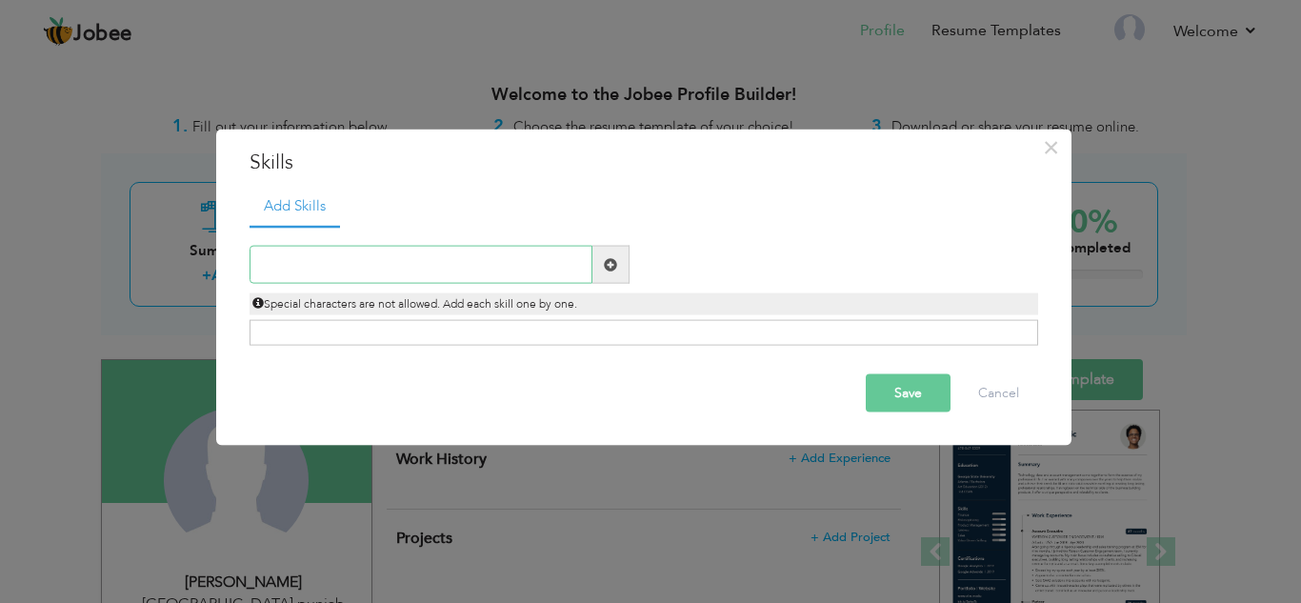
click at [552, 257] on input "text" at bounding box center [420, 265] width 343 height 38
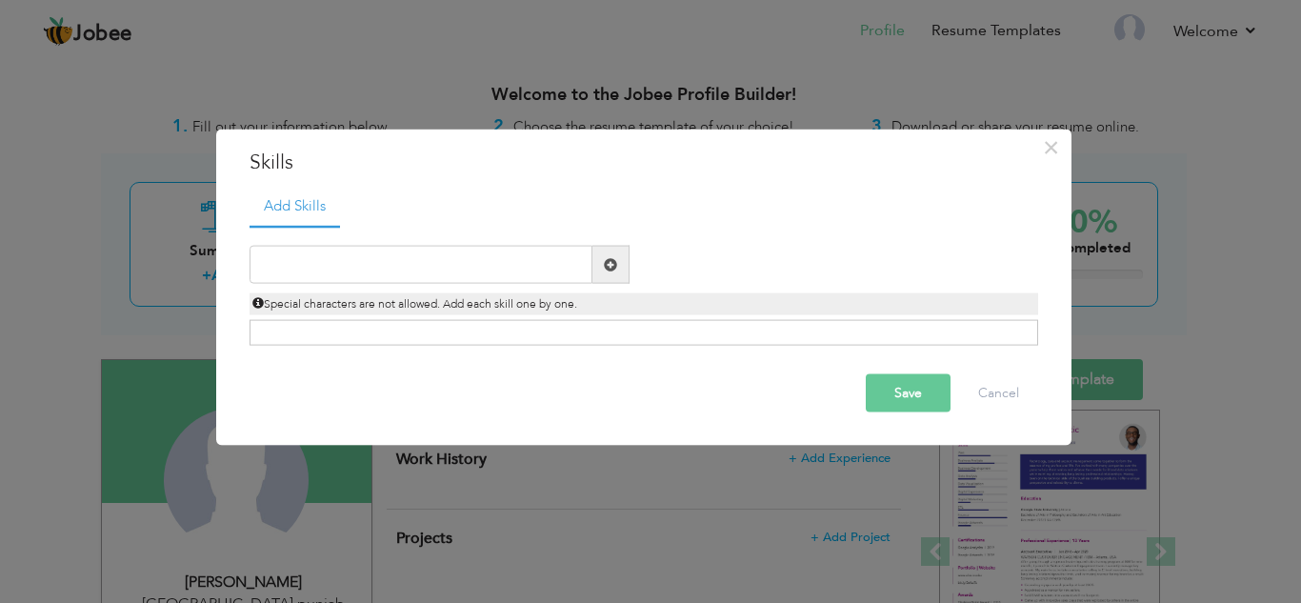
click at [618, 263] on span at bounding box center [610, 265] width 37 height 38
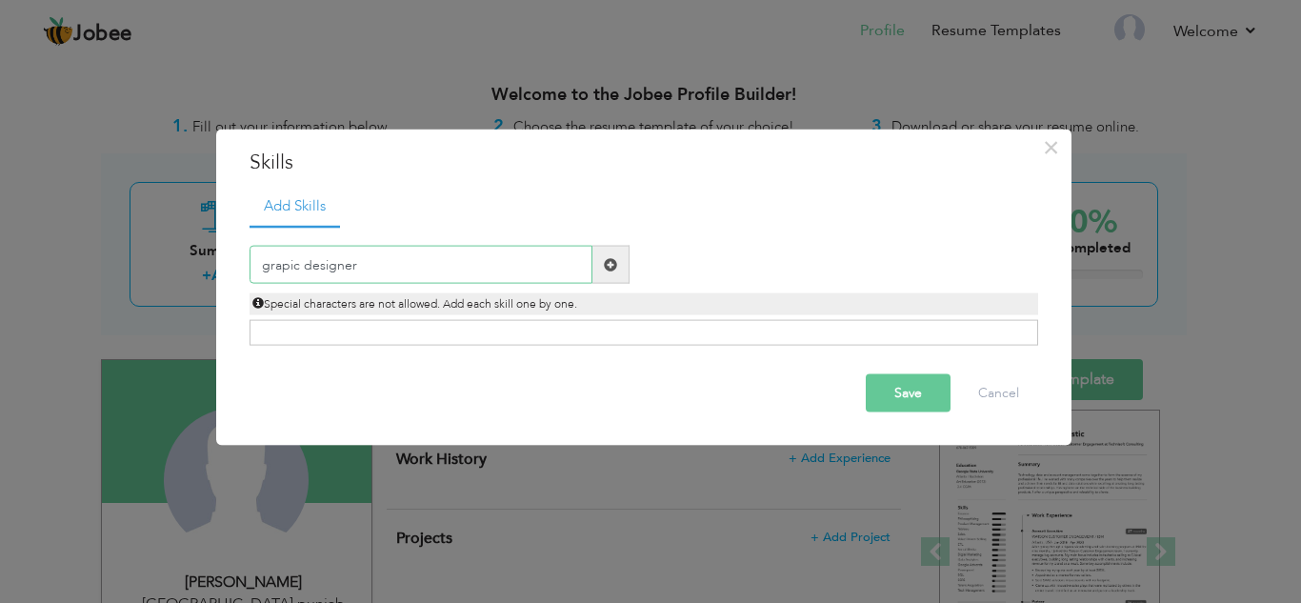
type input "grapic designer"
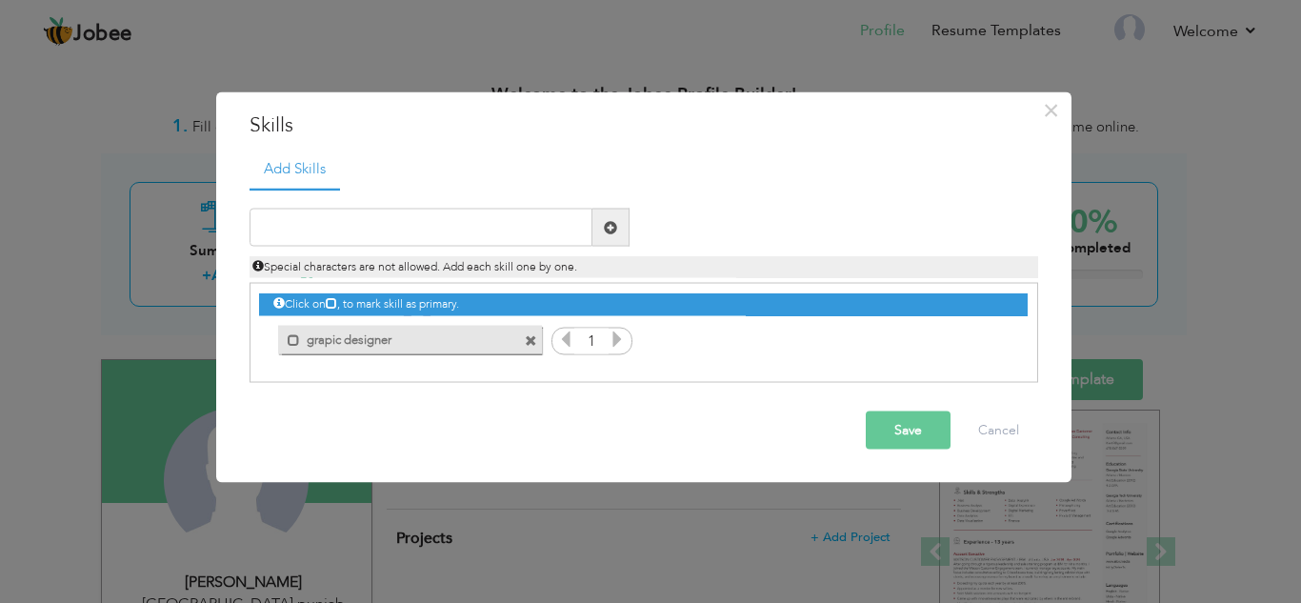
click at [613, 330] on icon at bounding box center [616, 338] width 17 height 17
click at [488, 329] on label "grapic designer" at bounding box center [396, 337] width 192 height 24
click at [558, 226] on input "text" at bounding box center [420, 228] width 343 height 38
click at [564, 348] on icon at bounding box center [565, 338] width 17 height 17
click at [567, 224] on input "text" at bounding box center [420, 228] width 343 height 38
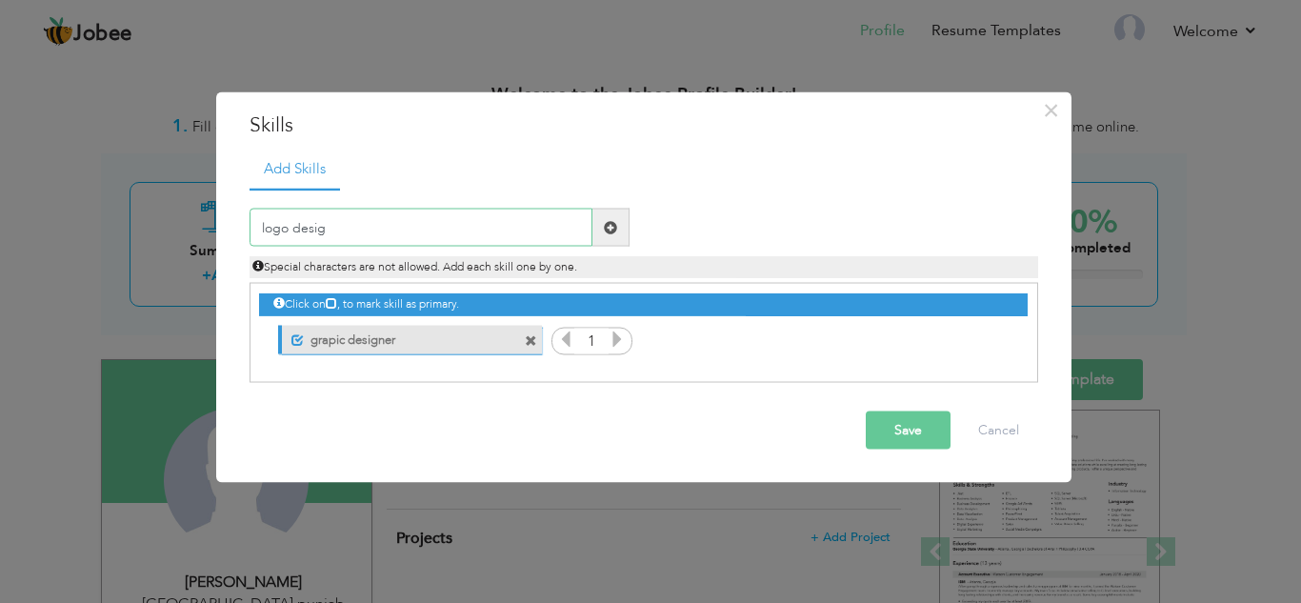
type input "logo design"
type input "broucher design"
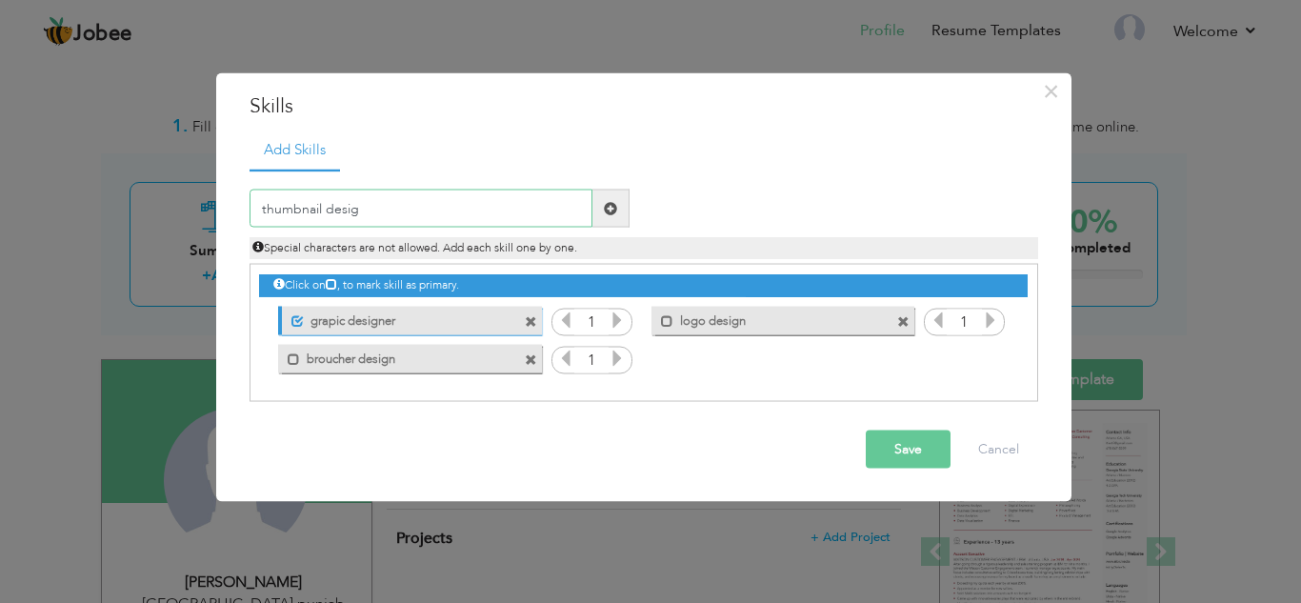
type input "thumbnail design"
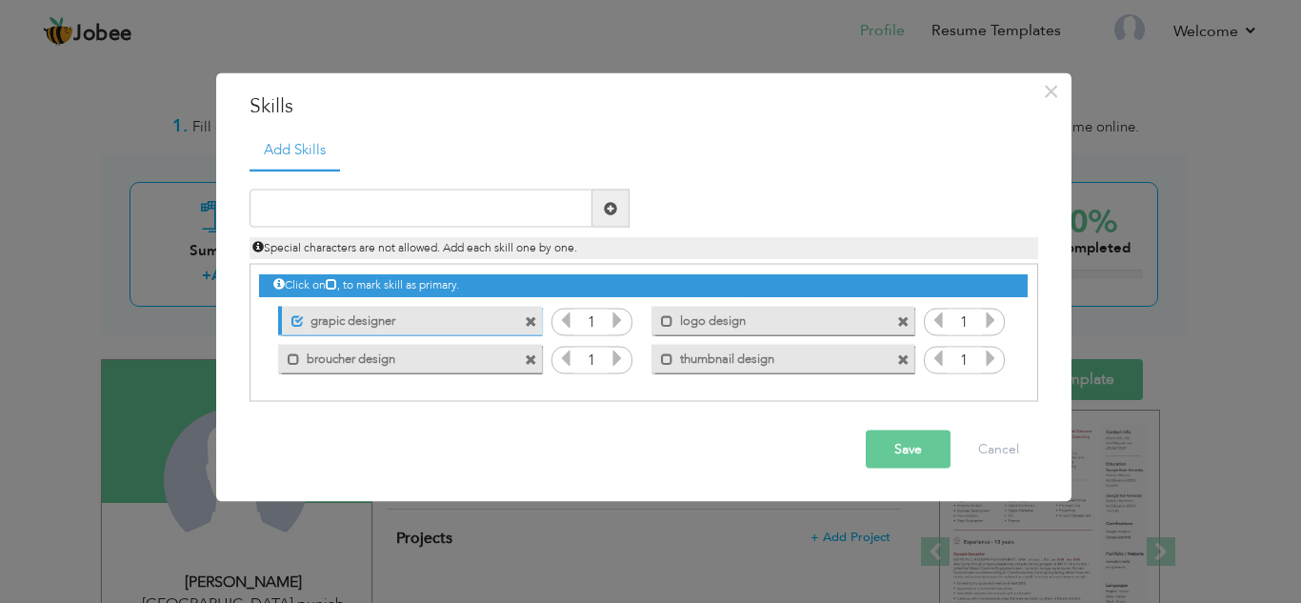
click at [932, 448] on button "Save" at bounding box center [908, 449] width 85 height 38
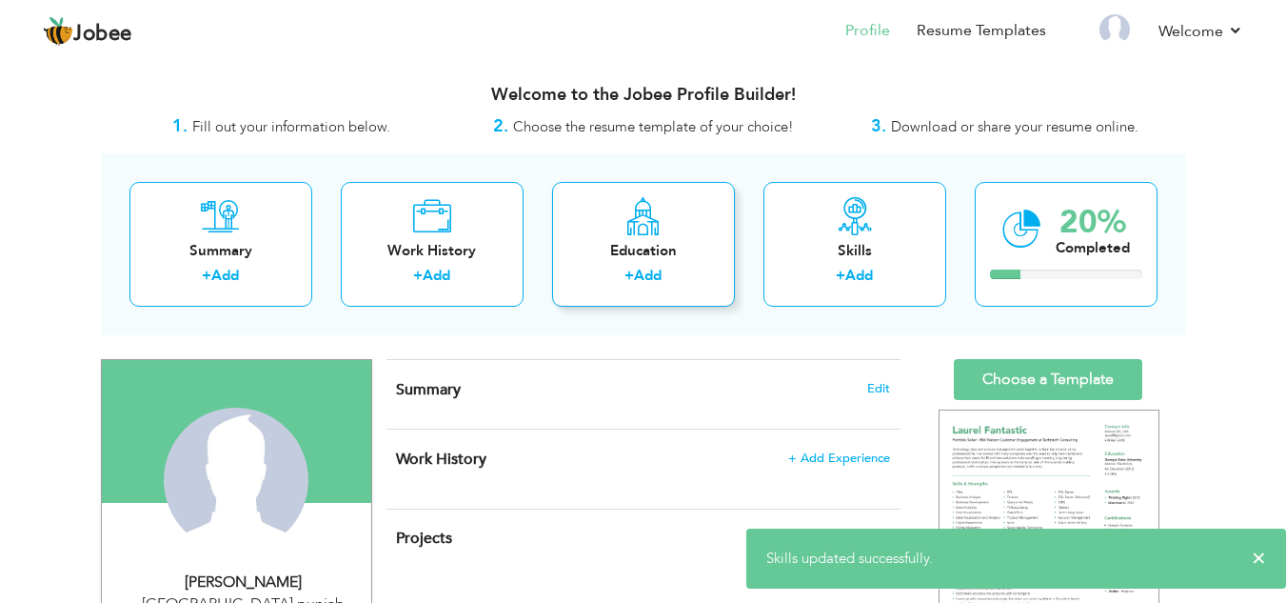
click at [675, 234] on div "Education + Add" at bounding box center [643, 244] width 183 height 125
radio input "true"
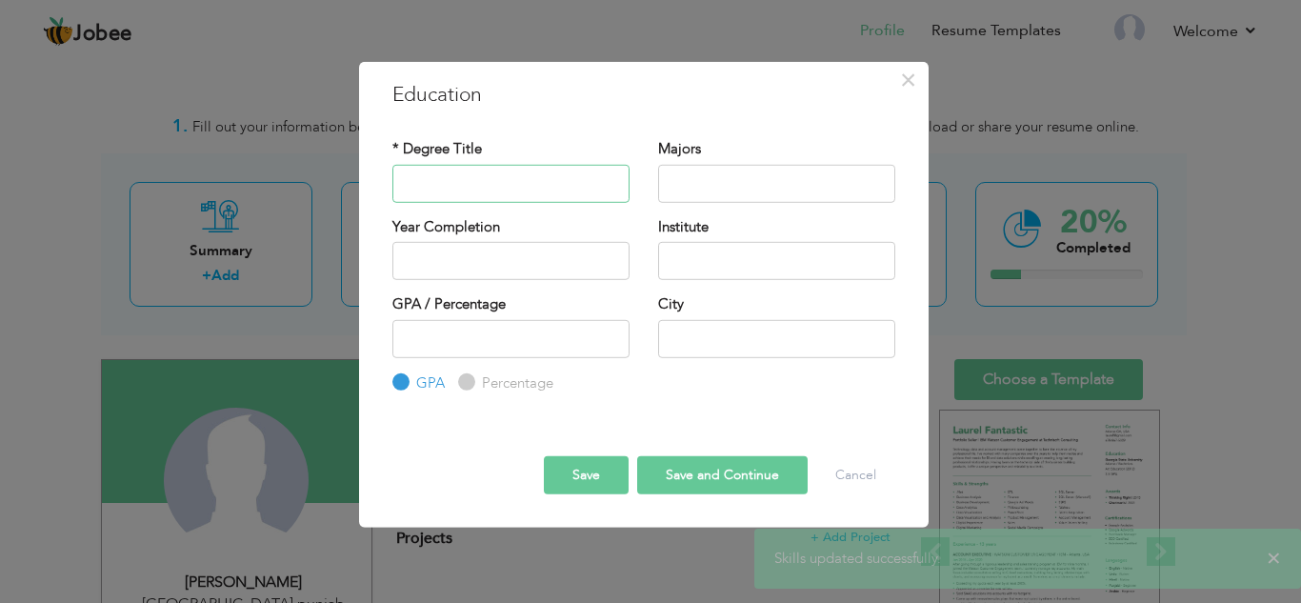
click at [493, 197] on input "text" at bounding box center [510, 183] width 237 height 38
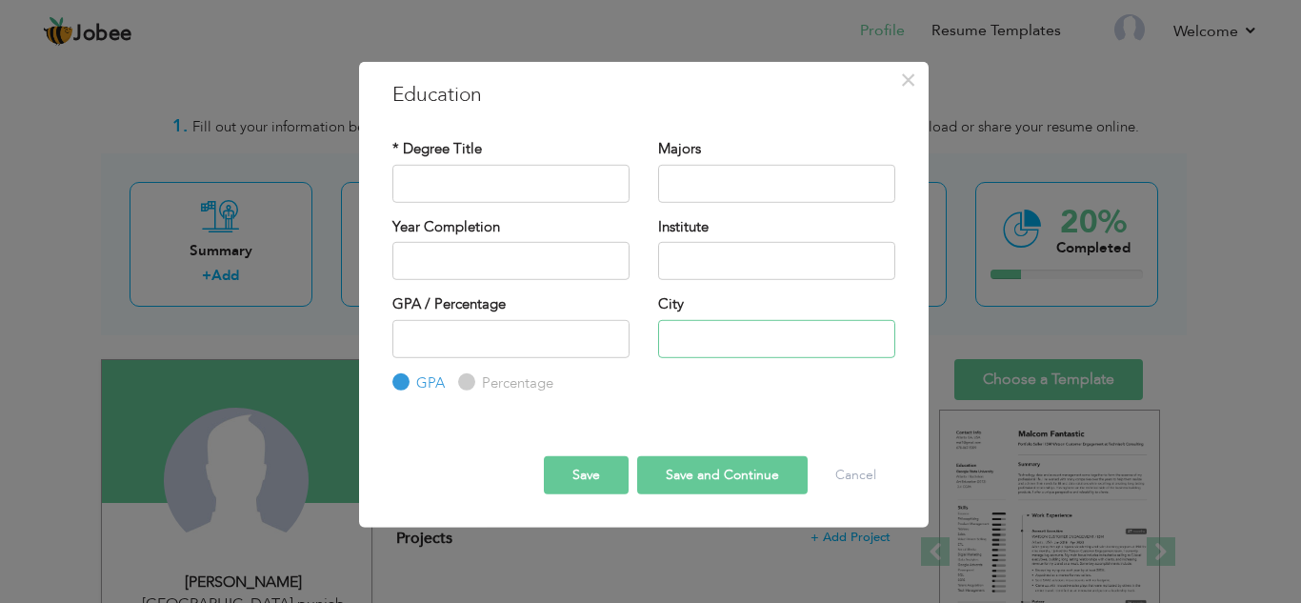
click at [751, 344] on input "text" at bounding box center [776, 338] width 237 height 38
type input "[GEOGRAPHIC_DATA]"
click at [749, 252] on input "text" at bounding box center [776, 261] width 237 height 38
click at [539, 176] on input "text" at bounding box center [510, 183] width 237 height 38
click at [687, 189] on input "text" at bounding box center [776, 183] width 237 height 38
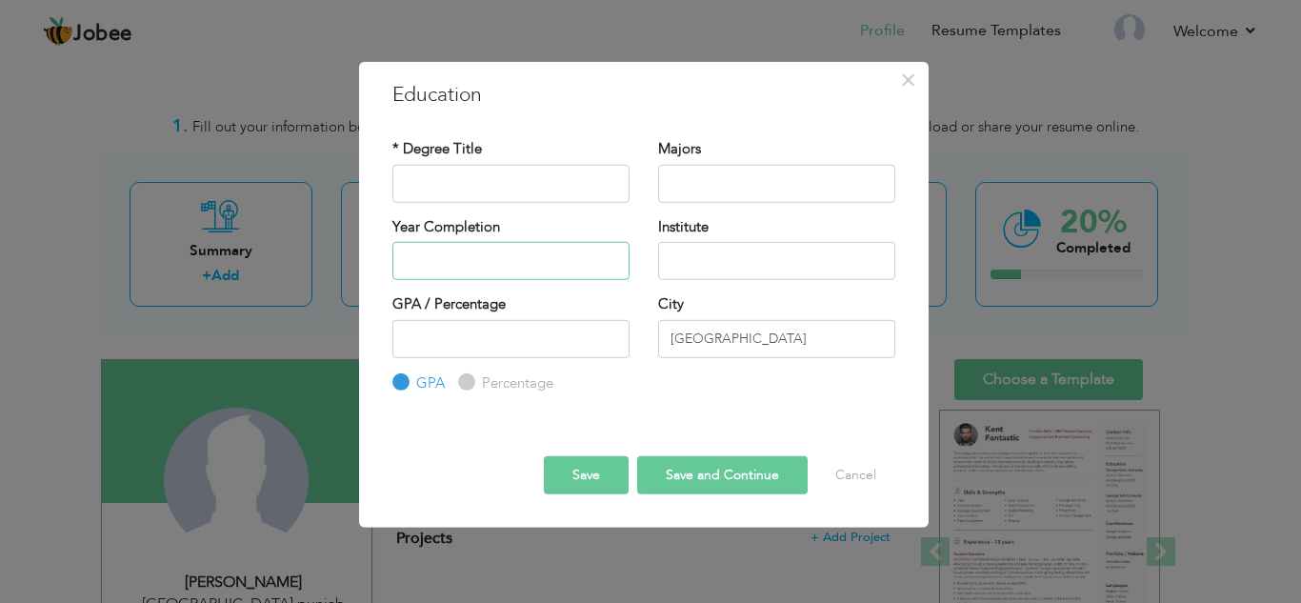
type input "2025"
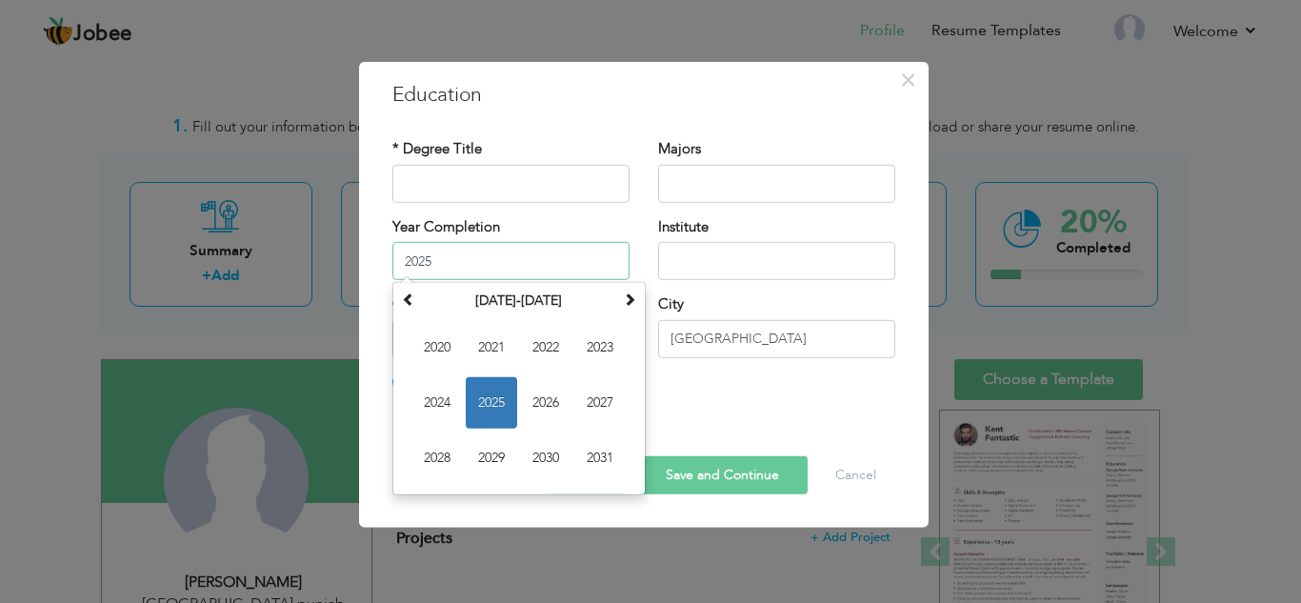
click at [567, 270] on input "2025" at bounding box center [510, 261] width 237 height 38
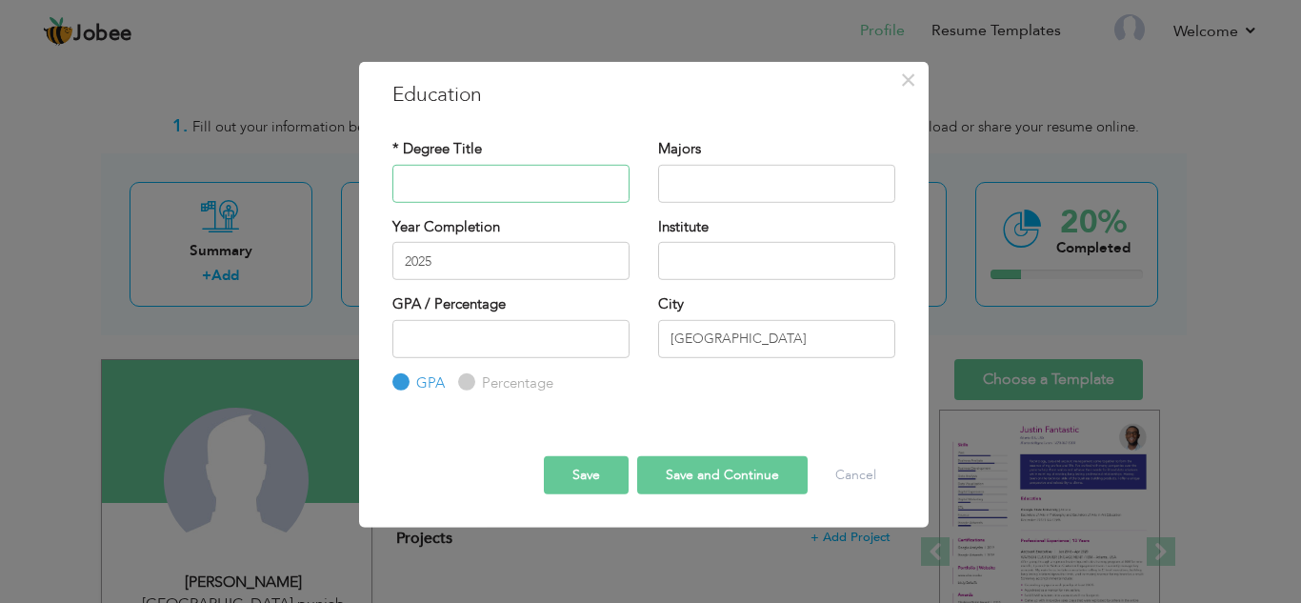
click at [550, 186] on input "text" at bounding box center [510, 183] width 237 height 38
click at [608, 331] on input "1" at bounding box center [510, 338] width 237 height 38
click at [608, 331] on input "2" at bounding box center [510, 338] width 237 height 38
click at [608, 331] on input "3" at bounding box center [510, 338] width 237 height 38
click at [608, 331] on input "4" at bounding box center [510, 338] width 237 height 38
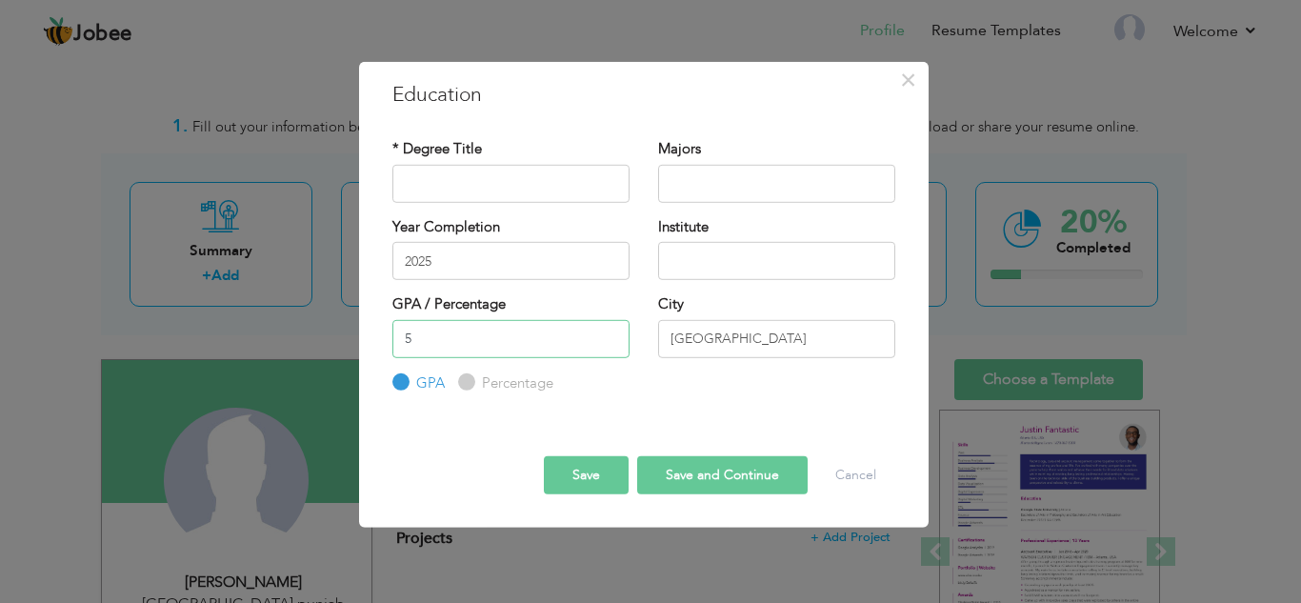
type input "5"
click at [608, 331] on input "5" at bounding box center [510, 338] width 237 height 38
click at [556, 340] on input "5" at bounding box center [510, 338] width 237 height 38
click at [553, 178] on input "text" at bounding box center [510, 183] width 237 height 38
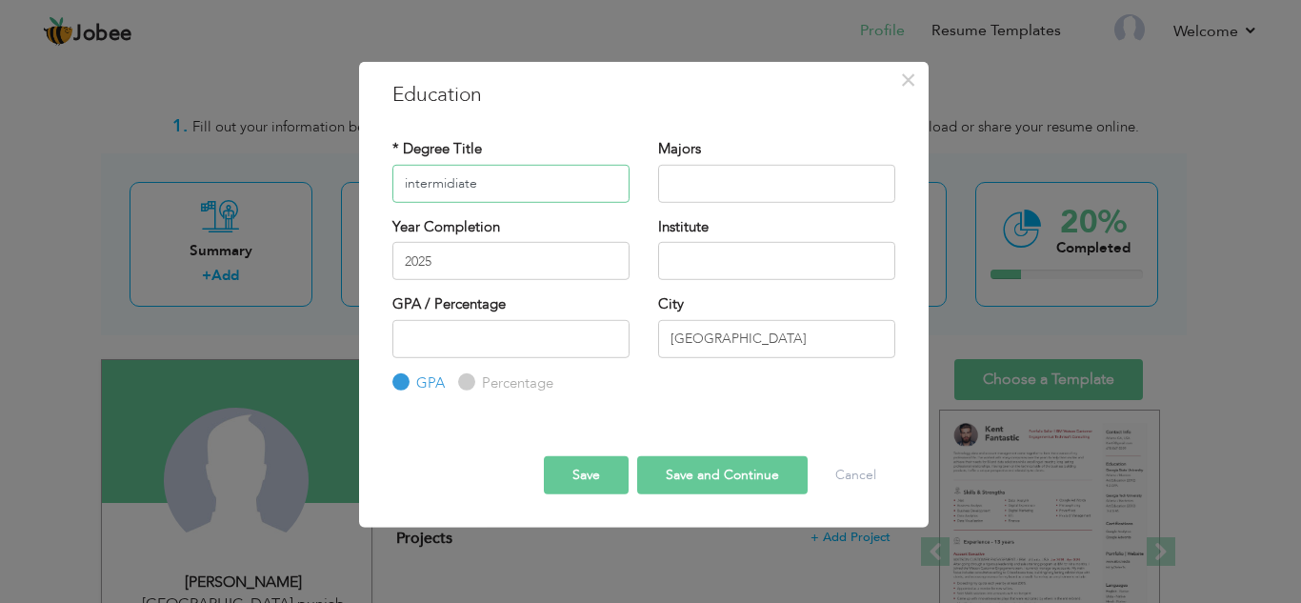
type input "intermidiate"
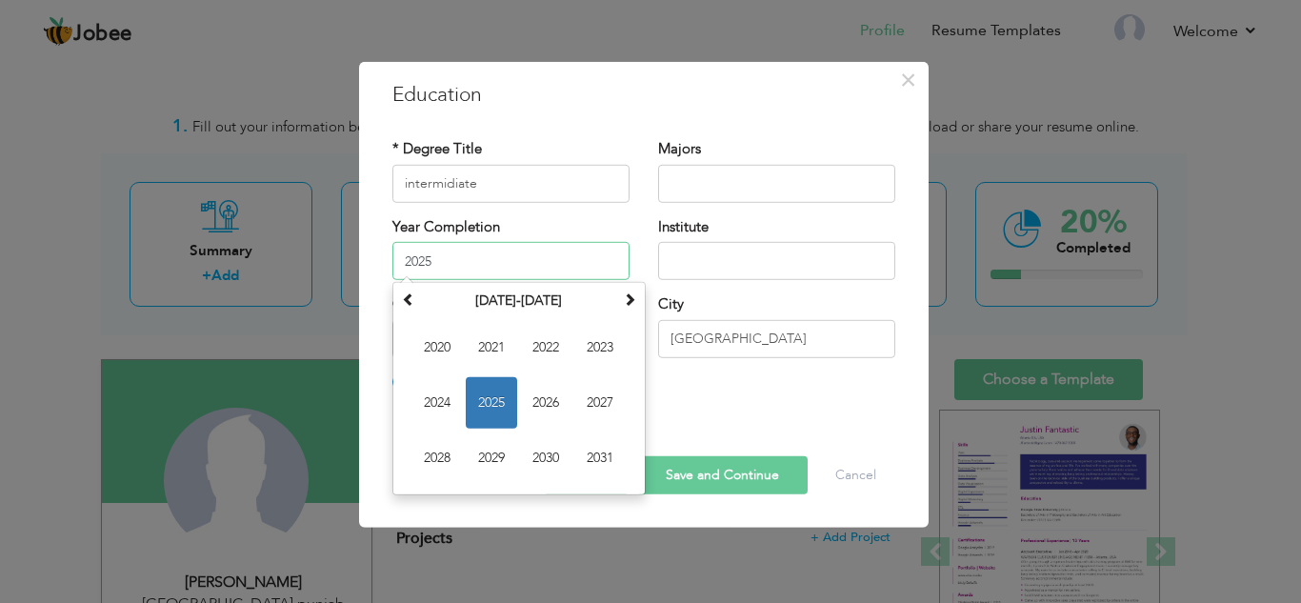
click at [508, 253] on input "2025" at bounding box center [510, 261] width 237 height 38
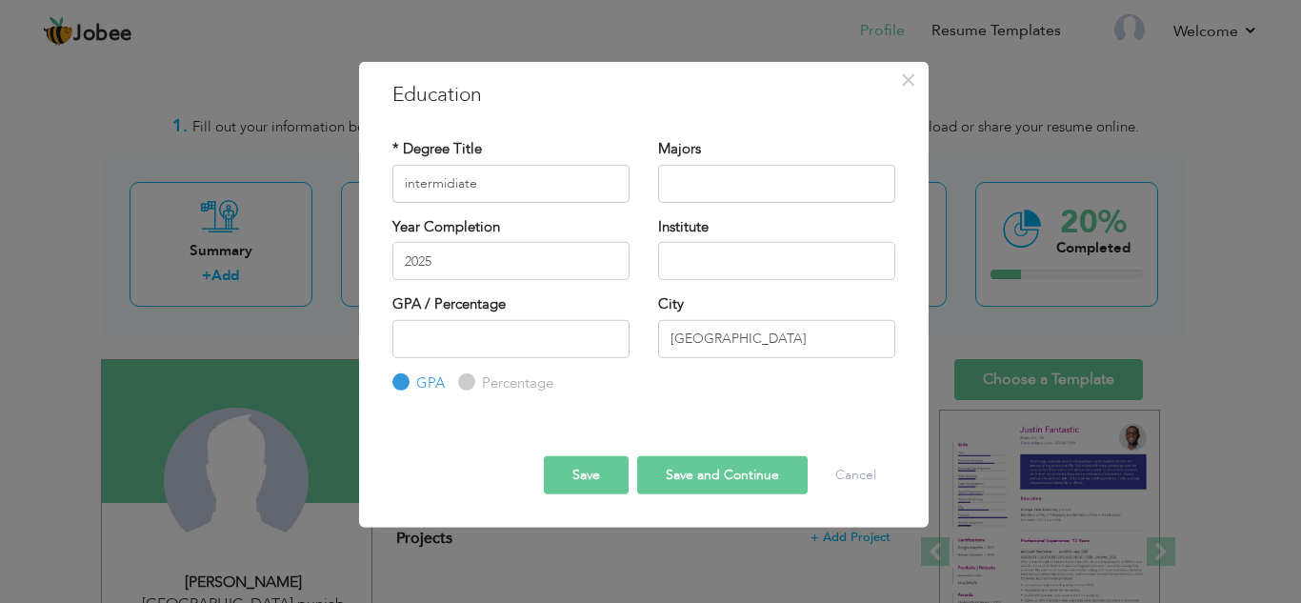
click at [611, 110] on div "× Education * Degree Title intermidiate Majors Year Completion 2025 Institute […" at bounding box center [643, 294] width 569 height 467
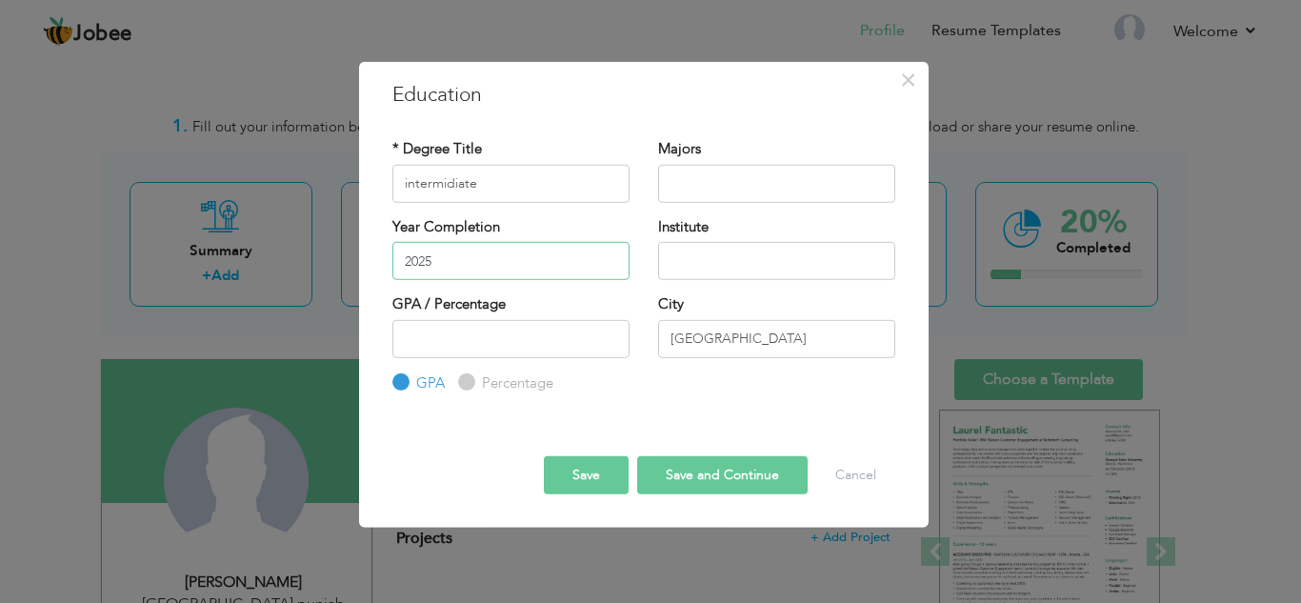
click at [535, 253] on input "2025" at bounding box center [510, 261] width 237 height 38
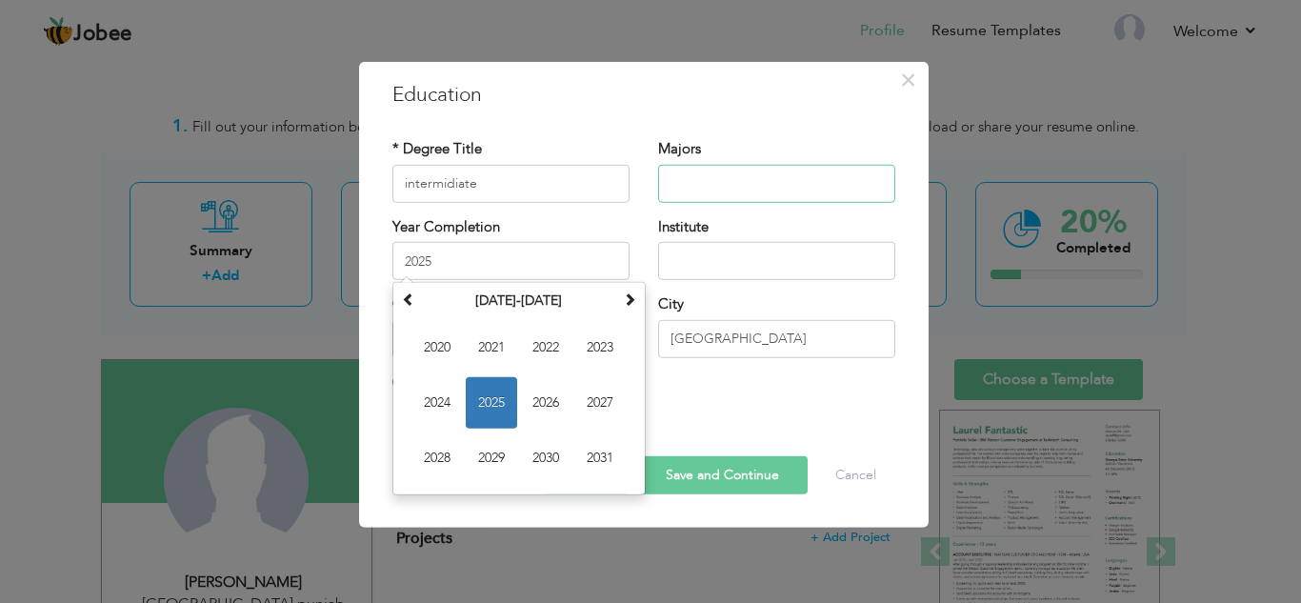
click at [687, 194] on input "text" at bounding box center [776, 183] width 237 height 38
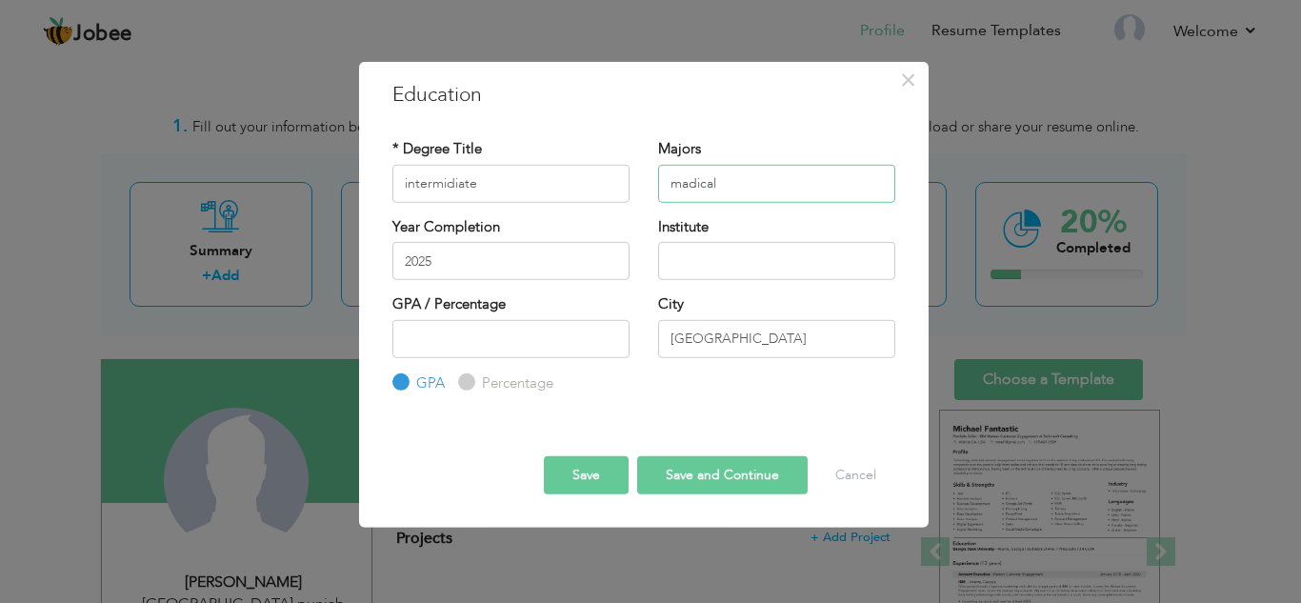
click at [803, 175] on input "madical" at bounding box center [776, 183] width 237 height 38
type input "m"
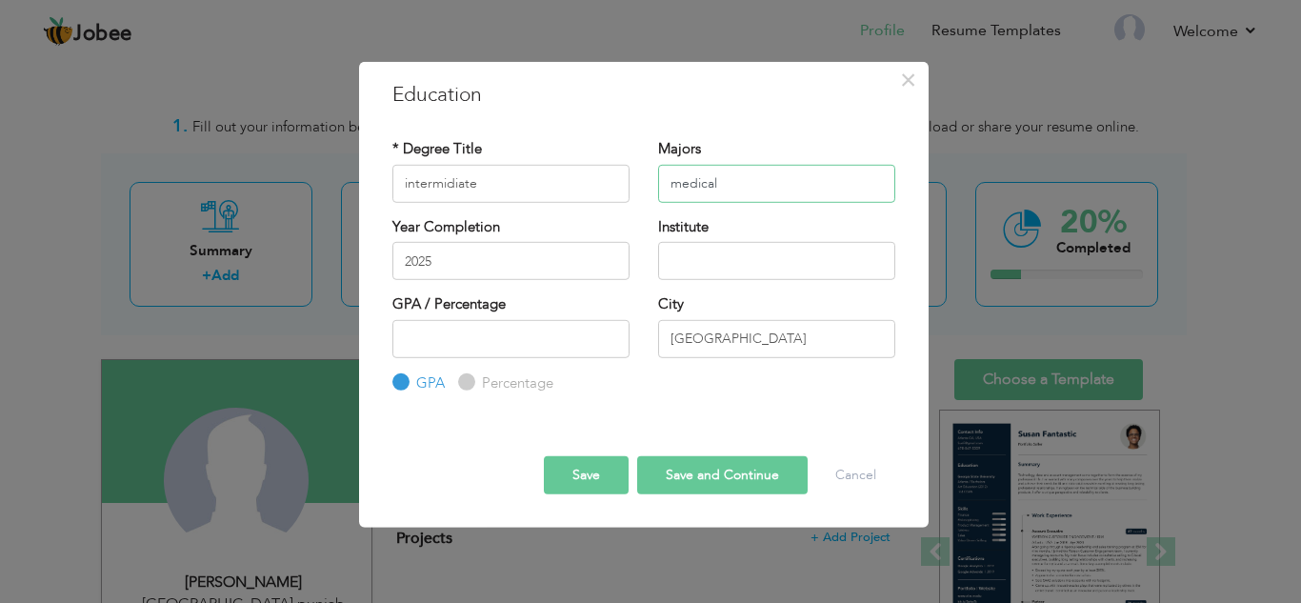
type input "medical"
click at [520, 271] on input "2025" at bounding box center [510, 261] width 237 height 38
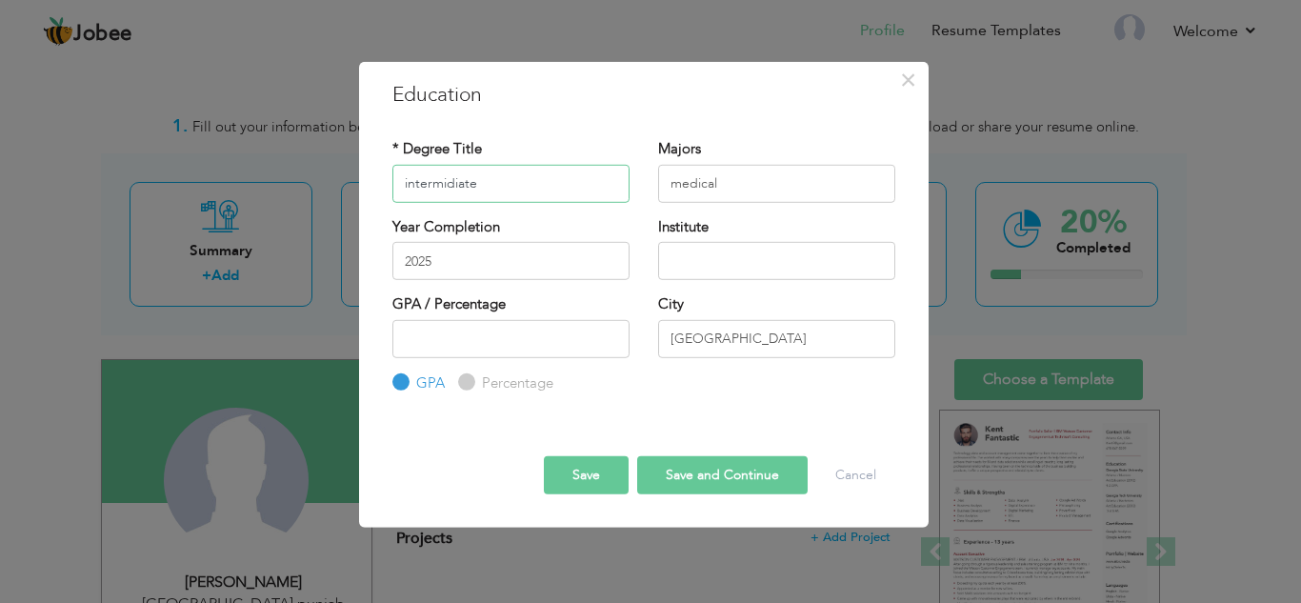
click at [622, 196] on input "intermidiate" at bounding box center [510, 183] width 237 height 38
click at [740, 256] on input "text" at bounding box center [776, 261] width 237 height 38
type input "[GEOGRAPHIC_DATA]"
click at [585, 333] on input "number" at bounding box center [510, 338] width 237 height 38
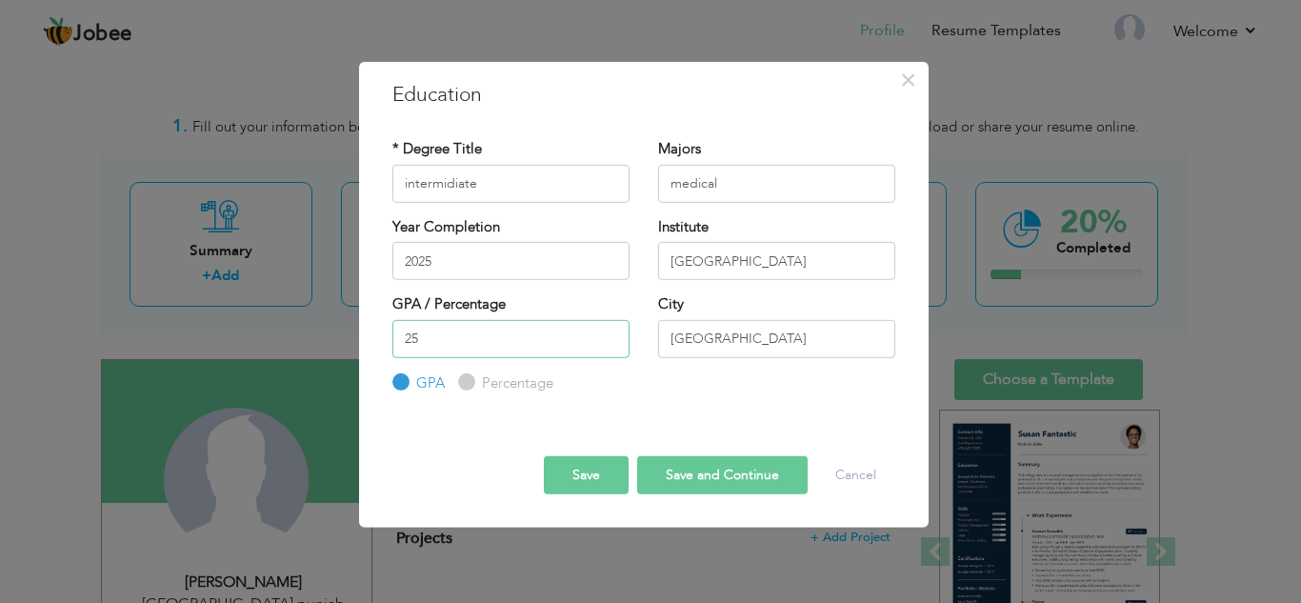
drag, startPoint x: 613, startPoint y: 330, endPoint x: 469, endPoint y: 374, distance: 150.3
type input "25"
click at [469, 357] on input "25" at bounding box center [510, 338] width 237 height 38
click at [477, 374] on label "Percentage" at bounding box center [515, 383] width 76 height 20
click at [469, 376] on input "Percentage" at bounding box center [464, 382] width 12 height 12
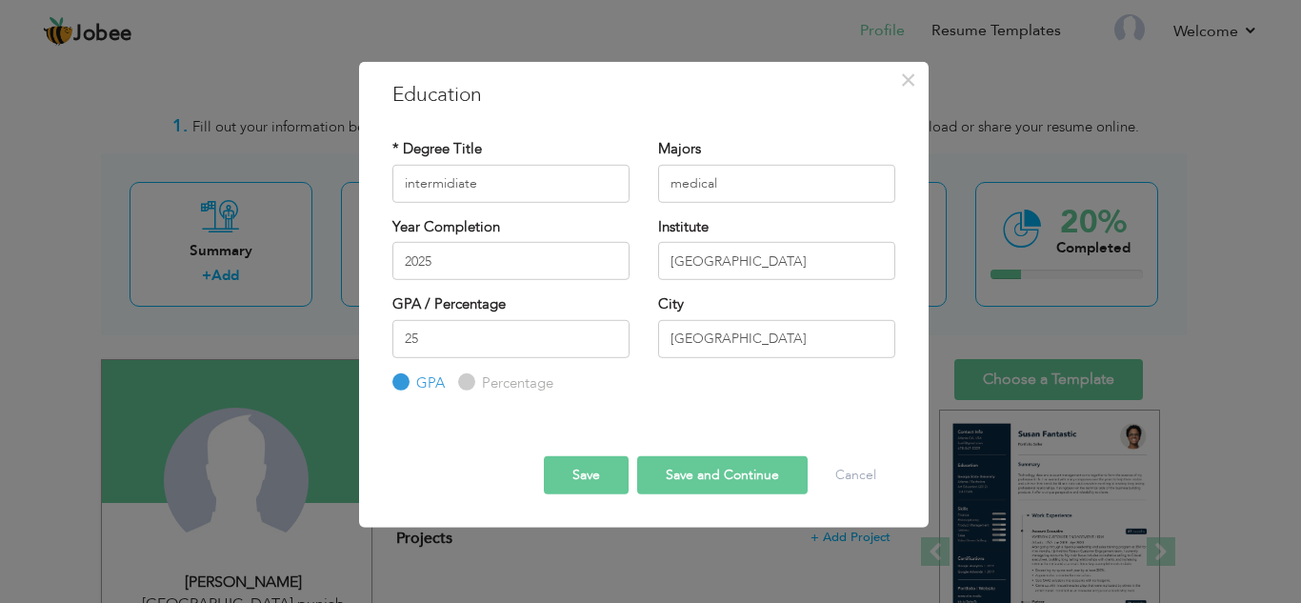
radio input "true"
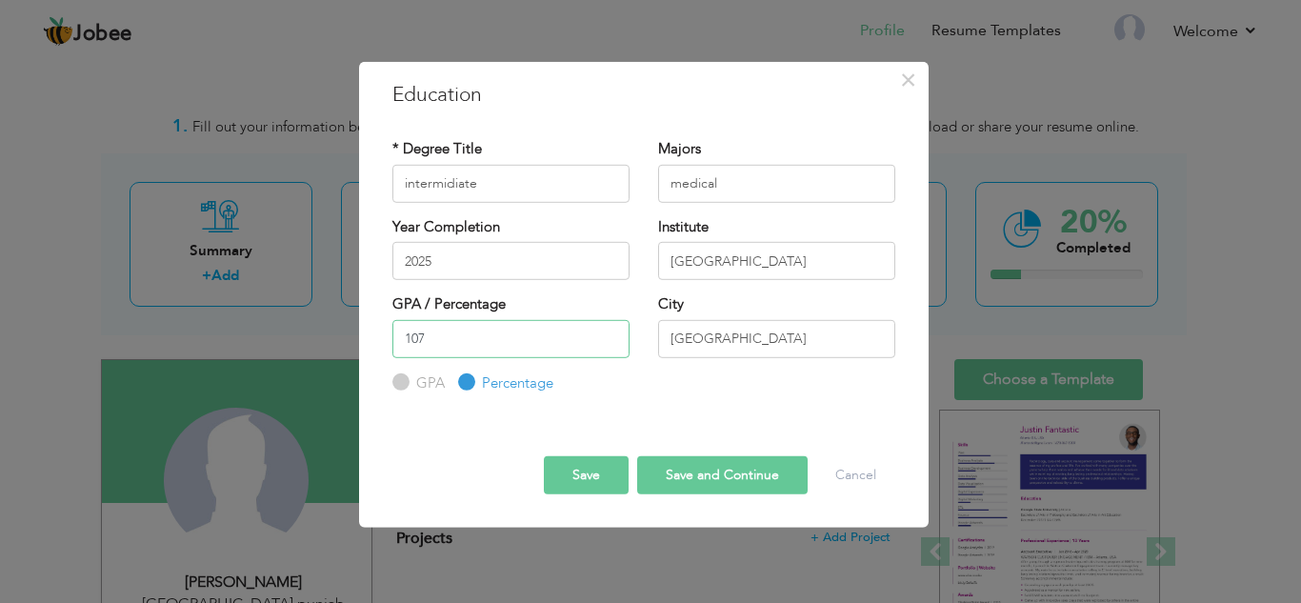
click at [609, 331] on input "107" at bounding box center [510, 338] width 237 height 38
drag, startPoint x: 612, startPoint y: 340, endPoint x: 614, endPoint y: 329, distance: 10.6
type input "80"
click at [614, 329] on input "80" at bounding box center [510, 338] width 237 height 38
click at [717, 474] on button "Save and Continue" at bounding box center [722, 475] width 170 height 38
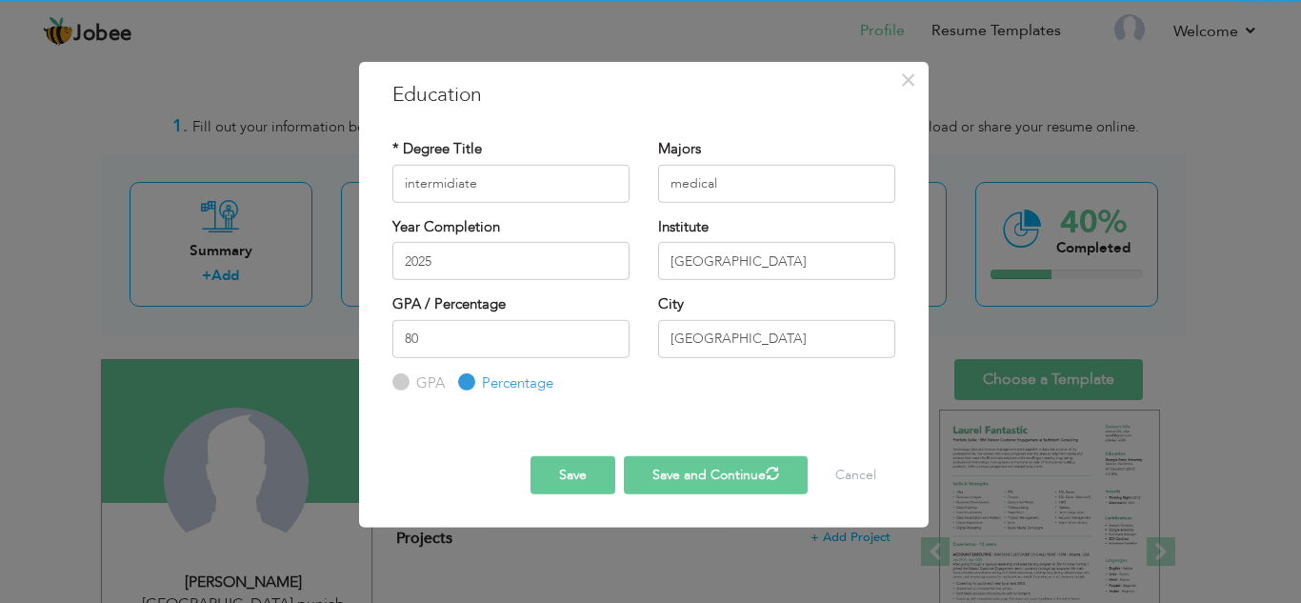
radio input "true"
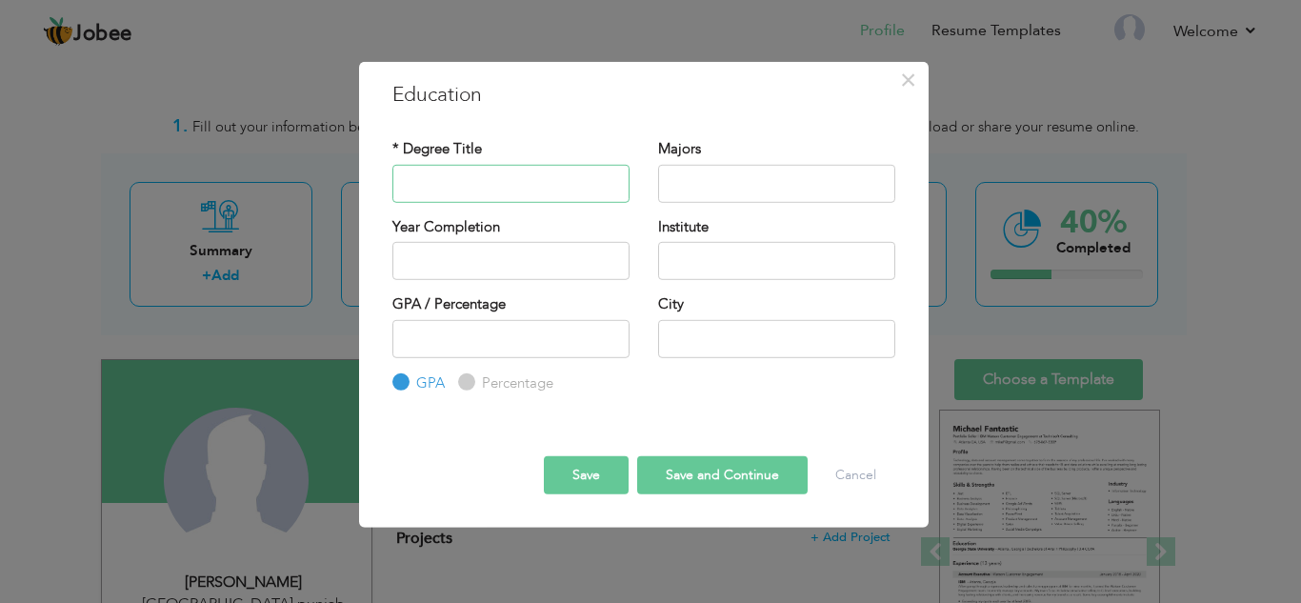
click at [544, 202] on input "text" at bounding box center [510, 183] width 237 height 38
type input "inter"
click at [765, 188] on input "text" at bounding box center [776, 183] width 237 height 38
type input "medical"
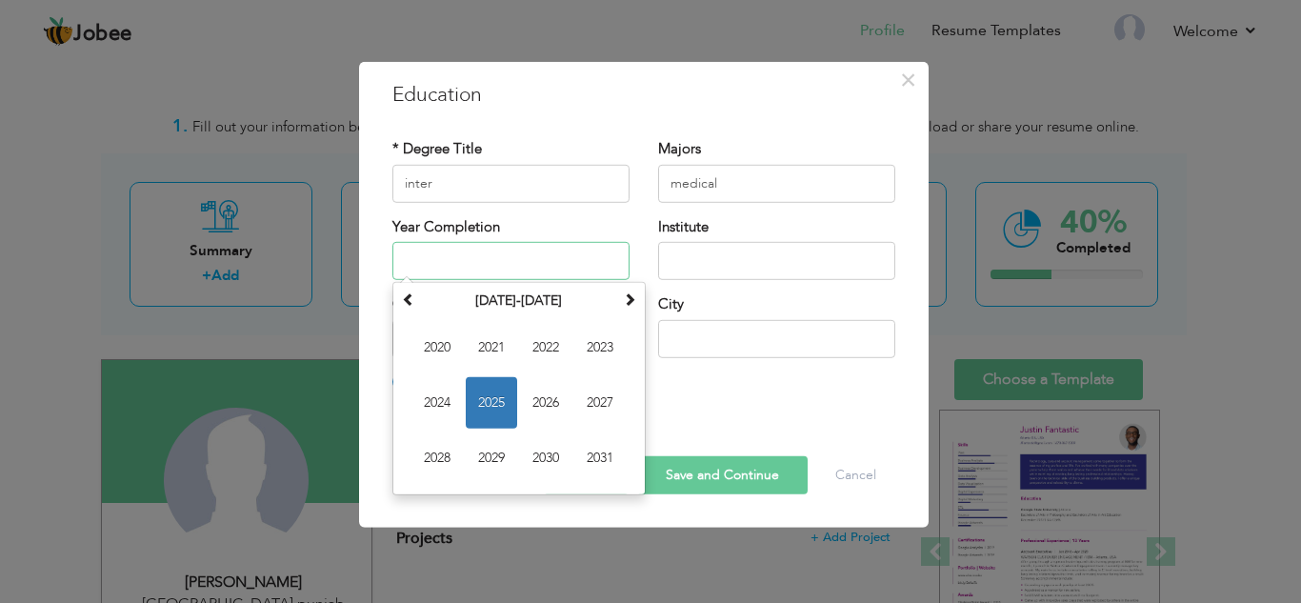
click at [515, 268] on input "text" at bounding box center [510, 261] width 237 height 38
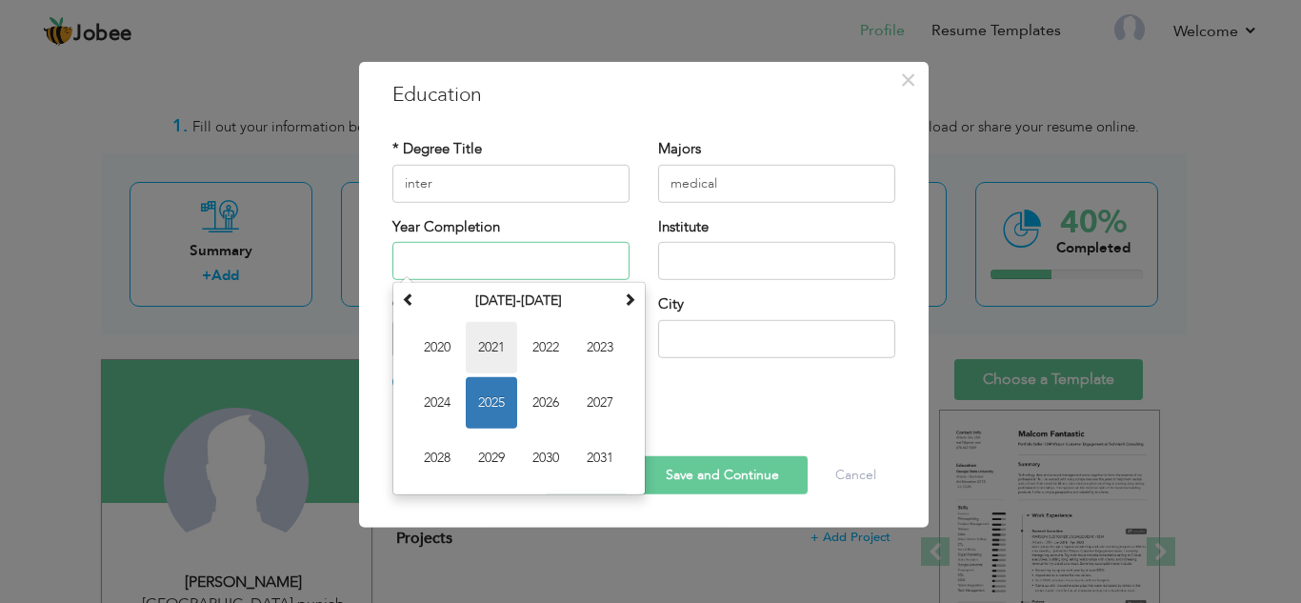
click at [476, 362] on span "2021" at bounding box center [491, 347] width 51 height 51
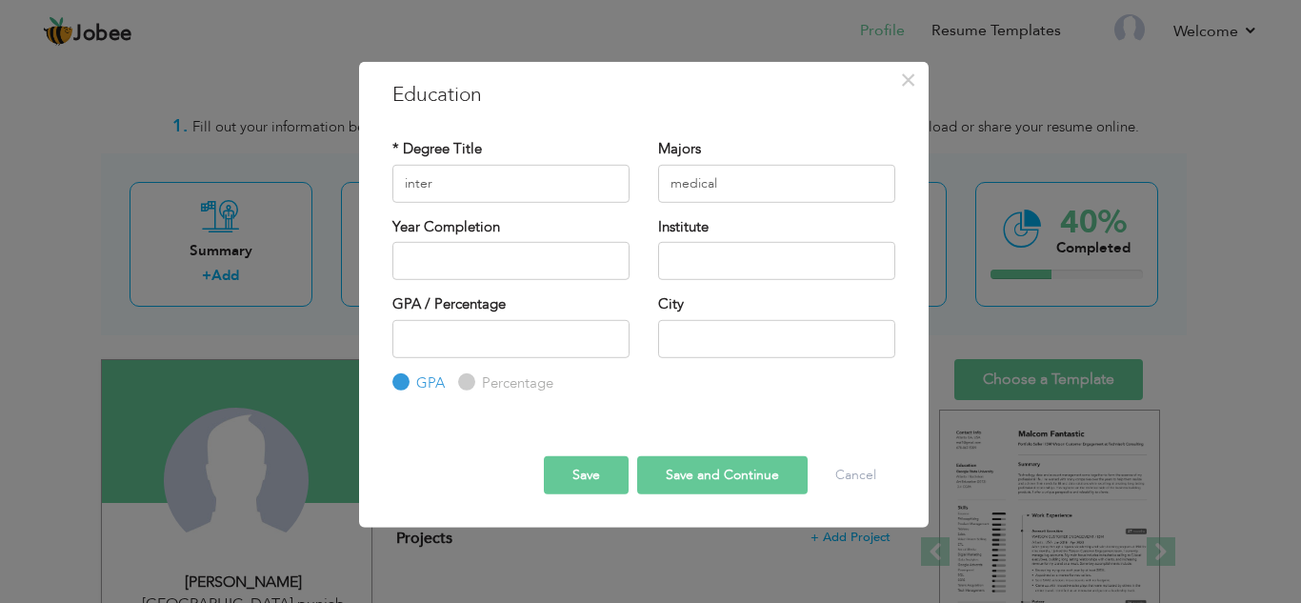
type input "2021"
click at [791, 268] on input "text" at bounding box center [776, 261] width 237 height 38
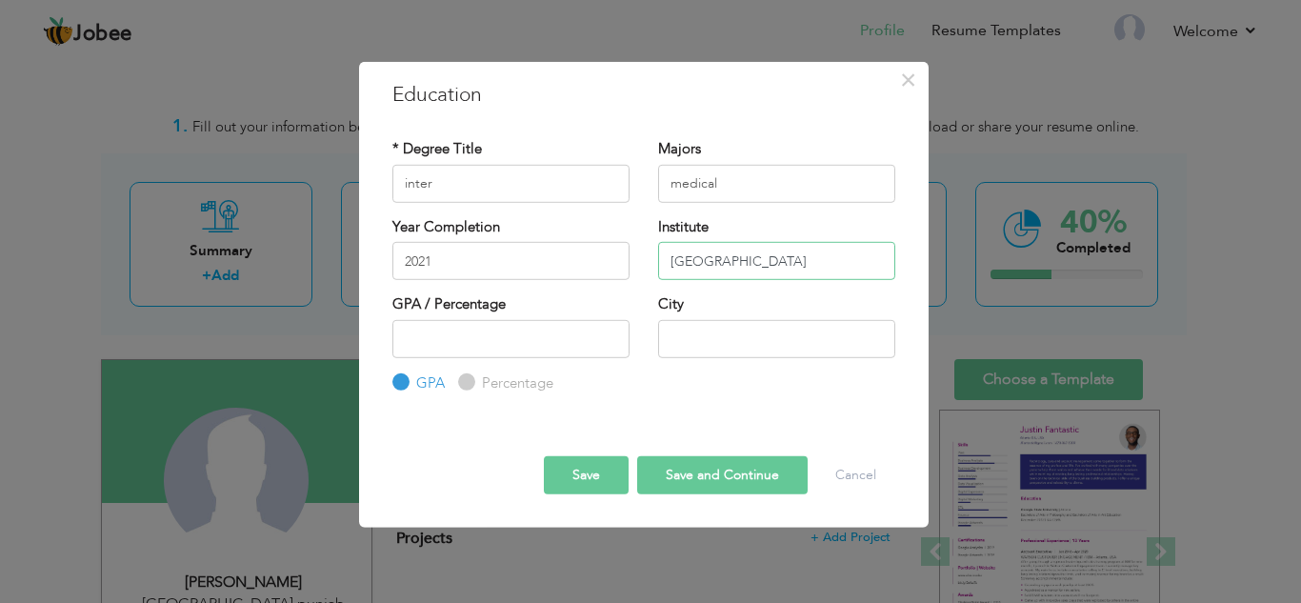
type input "[GEOGRAPHIC_DATA]"
click at [464, 384] on input "Percentage" at bounding box center [464, 382] width 12 height 12
radio input "true"
click at [608, 332] on input "1" at bounding box center [510, 338] width 237 height 38
click at [607, 332] on input "2" at bounding box center [510, 338] width 237 height 38
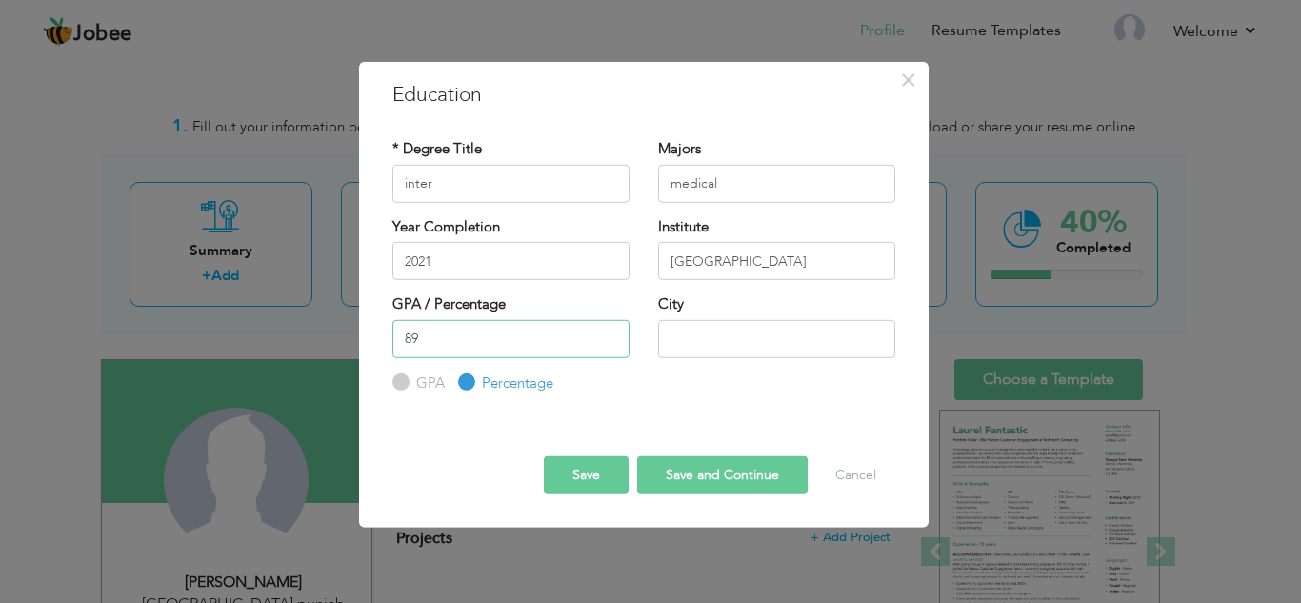
click at [607, 332] on input "89" at bounding box center [510, 338] width 237 height 38
click at [610, 345] on input "88" at bounding box center [510, 338] width 237 height 38
type input "87"
click at [610, 345] on input "87" at bounding box center [510, 338] width 237 height 38
click at [745, 346] on input "text" at bounding box center [776, 338] width 237 height 38
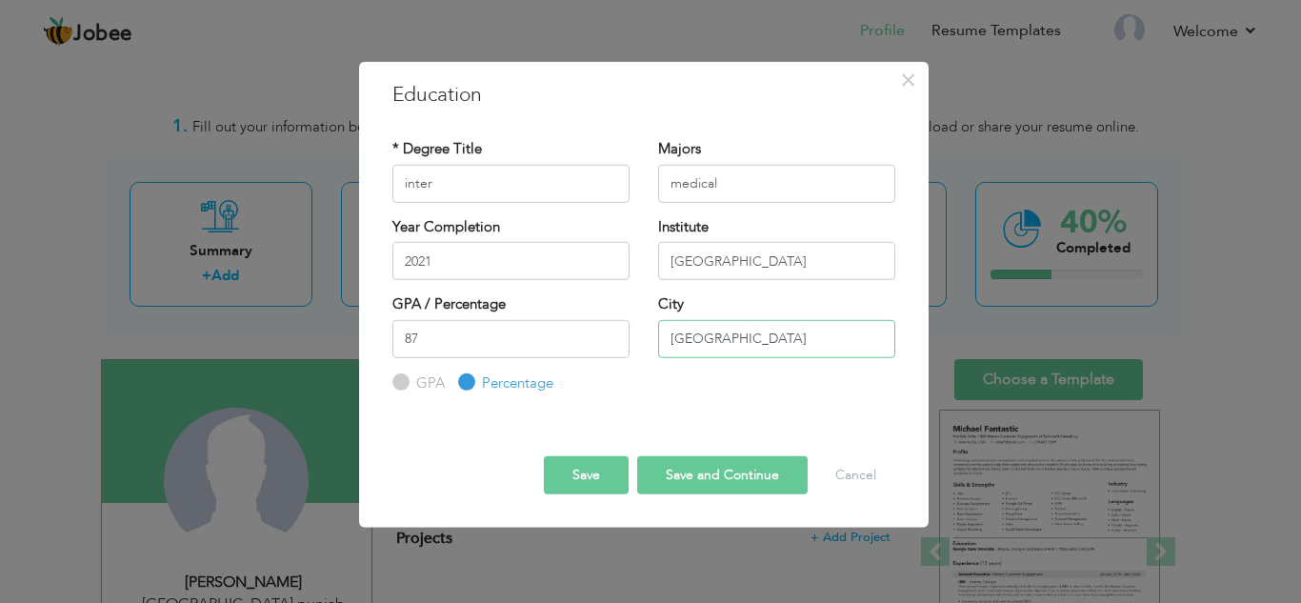
type input "[GEOGRAPHIC_DATA]"
click at [567, 475] on button "Save" at bounding box center [586, 475] width 85 height 38
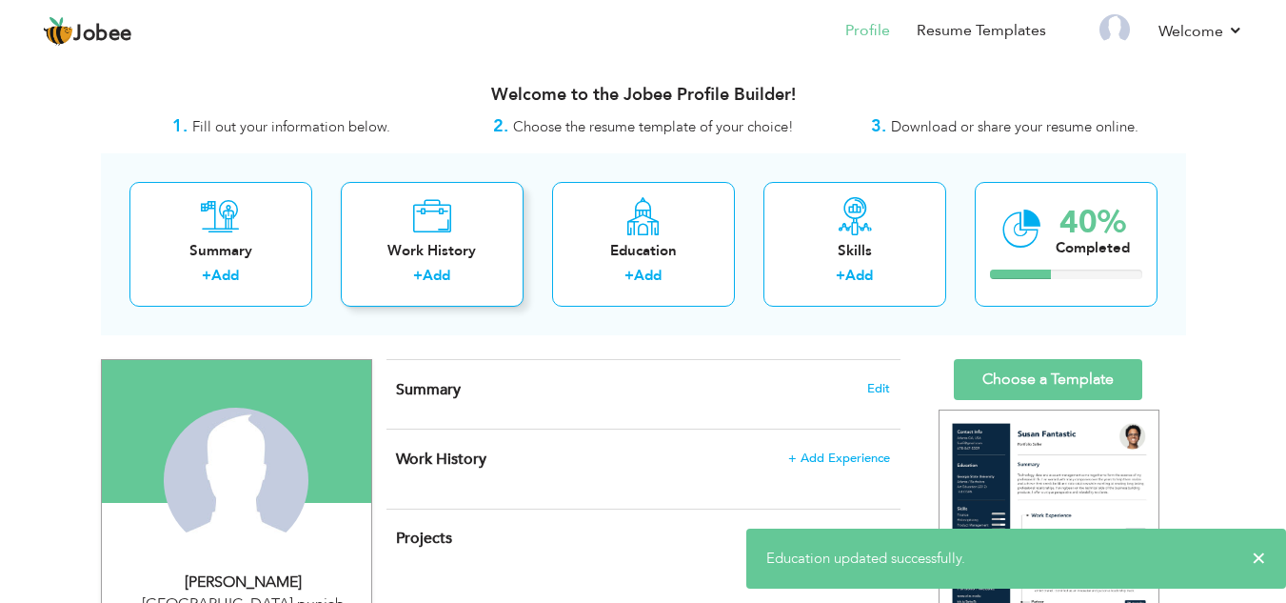
click at [449, 256] on div "Work History" at bounding box center [432, 251] width 152 height 20
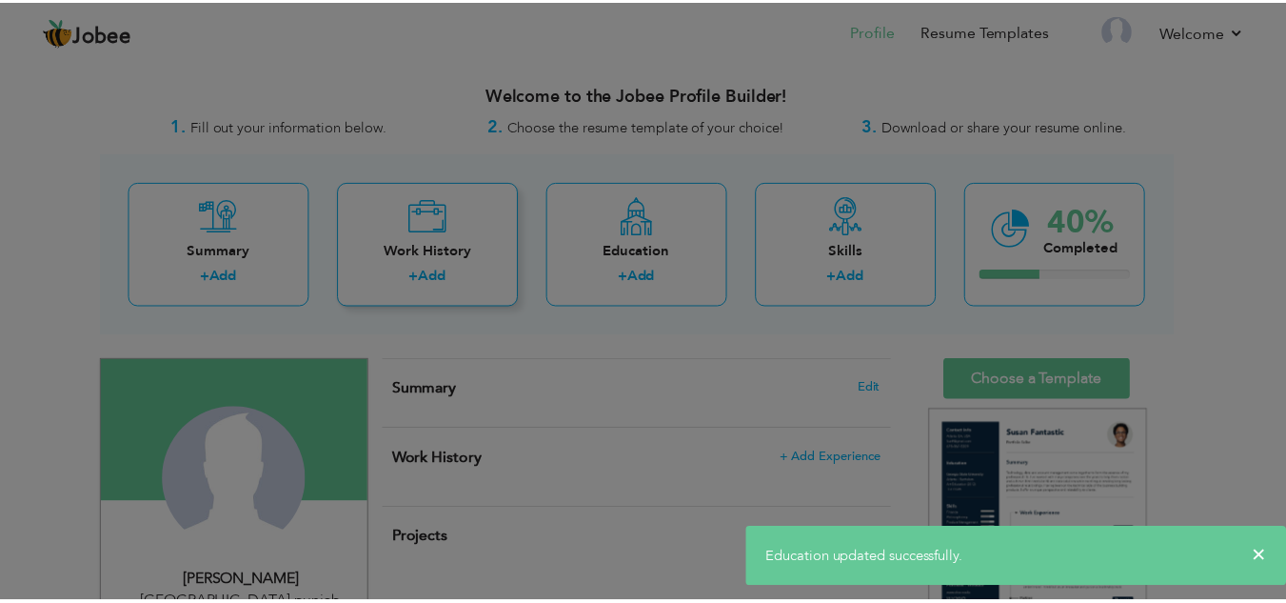
scroll to position [0, 0]
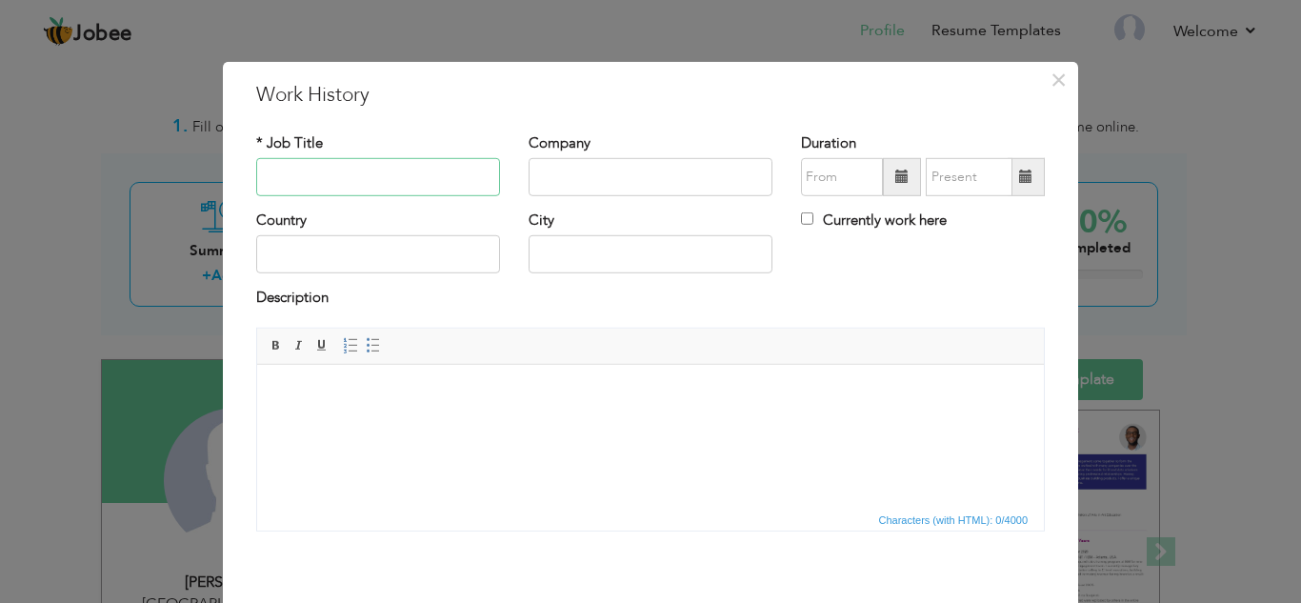
click at [418, 187] on input "text" at bounding box center [378, 177] width 244 height 38
type input "graphic designer"
click at [475, 252] on input "text" at bounding box center [378, 254] width 244 height 38
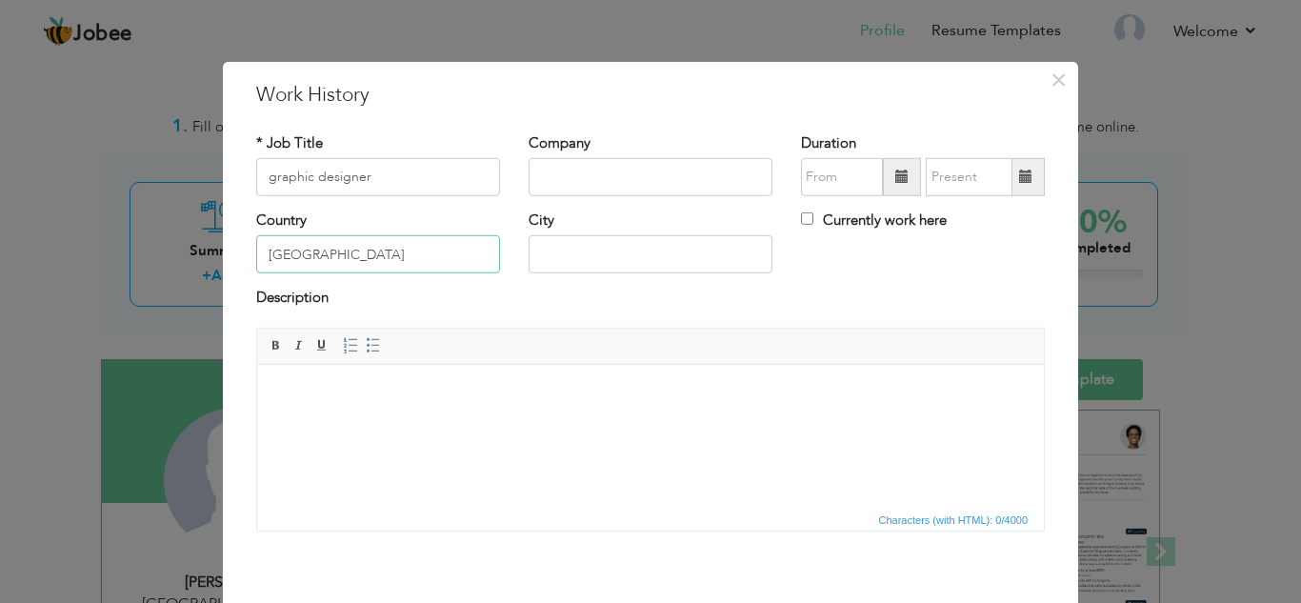
type input "[GEOGRAPHIC_DATA]"
click at [644, 175] on input "text" at bounding box center [650, 177] width 244 height 38
click at [622, 269] on input "text" at bounding box center [650, 254] width 244 height 38
type input "[GEOGRAPHIC_DATA]"
click at [1050, 81] on span "×" at bounding box center [1058, 79] width 16 height 34
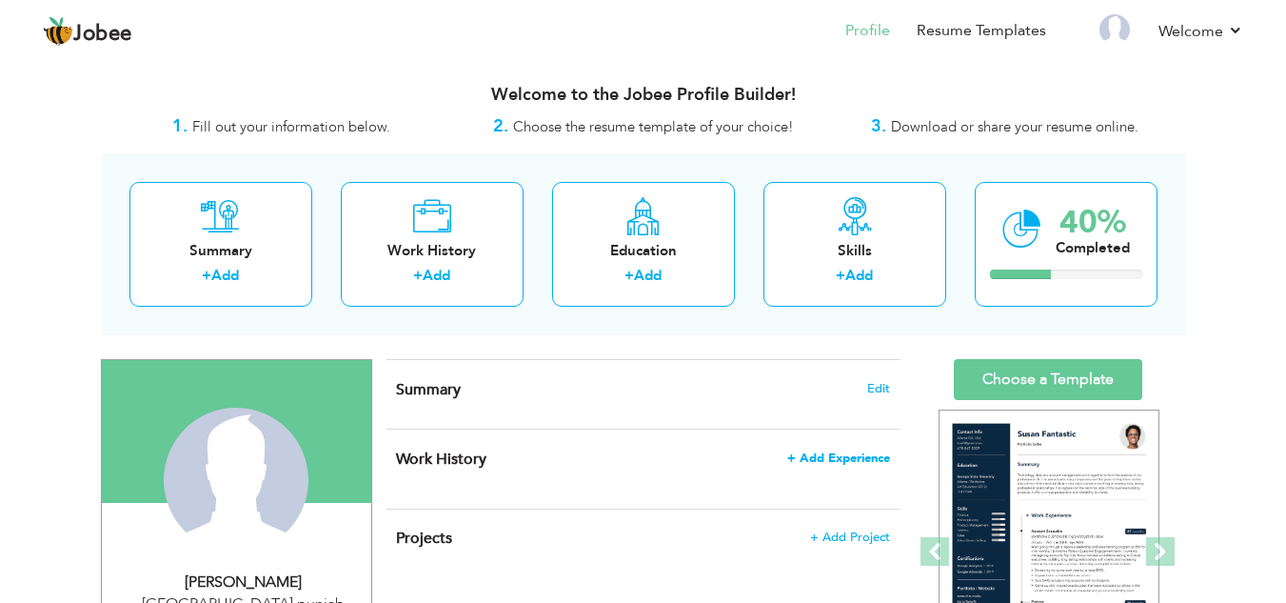
click at [806, 454] on span "+ Add Experience" at bounding box center [838, 457] width 103 height 13
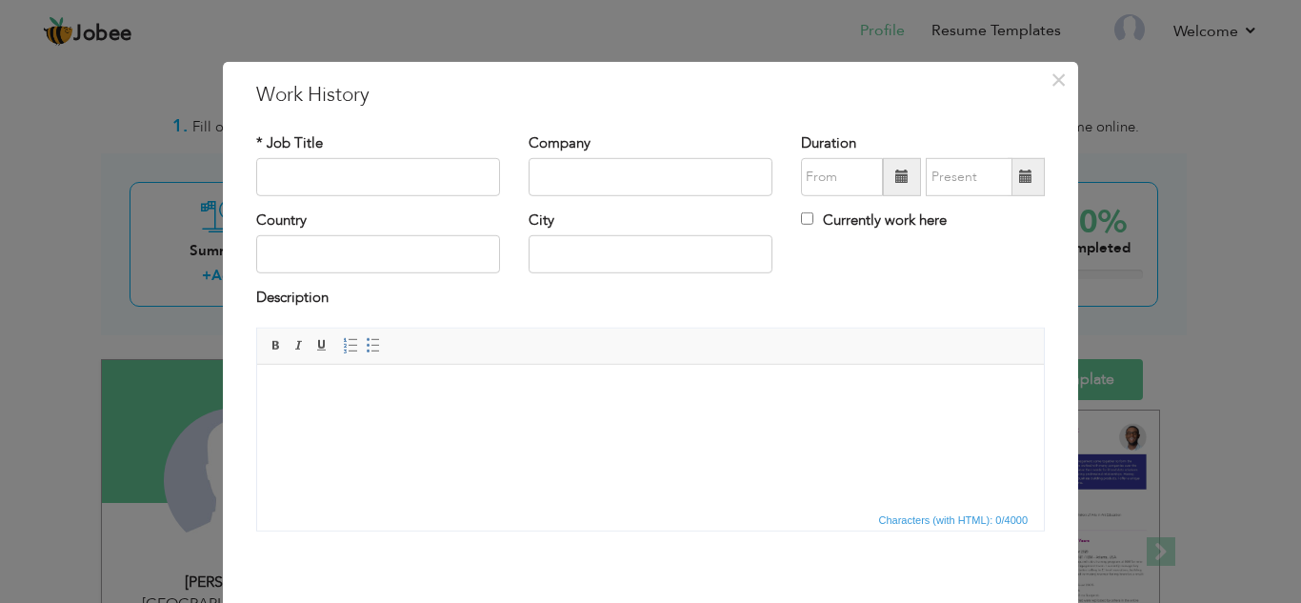
click at [896, 180] on span at bounding box center [901, 175] width 13 height 13
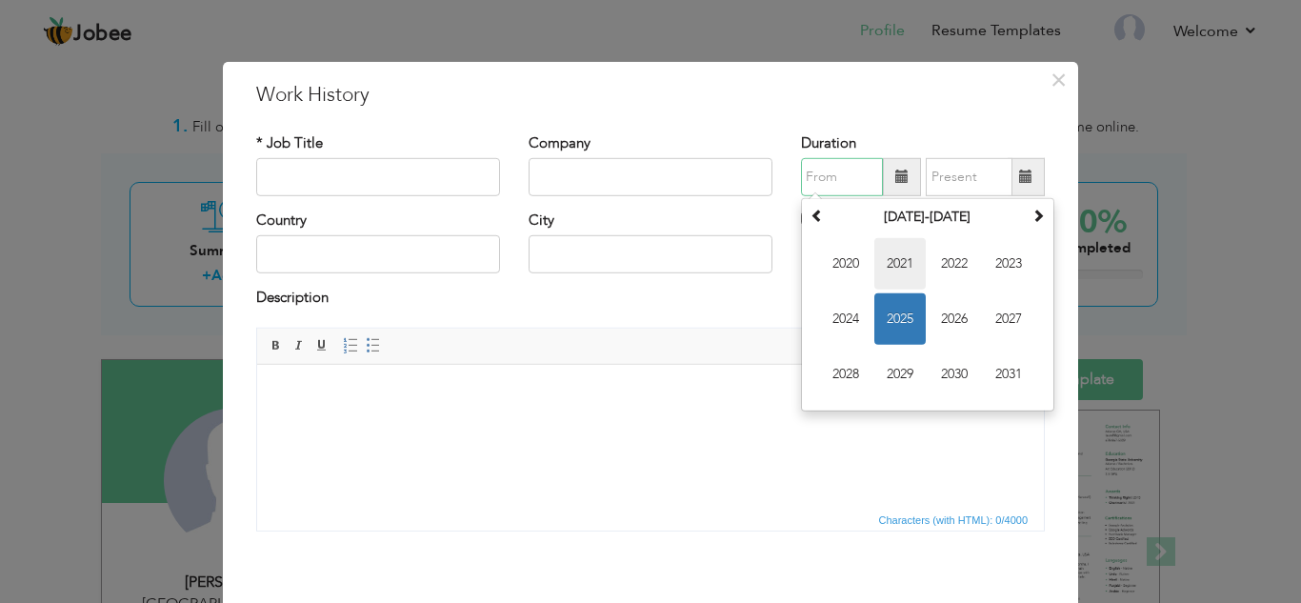
click at [880, 269] on span "2021" at bounding box center [899, 263] width 51 height 51
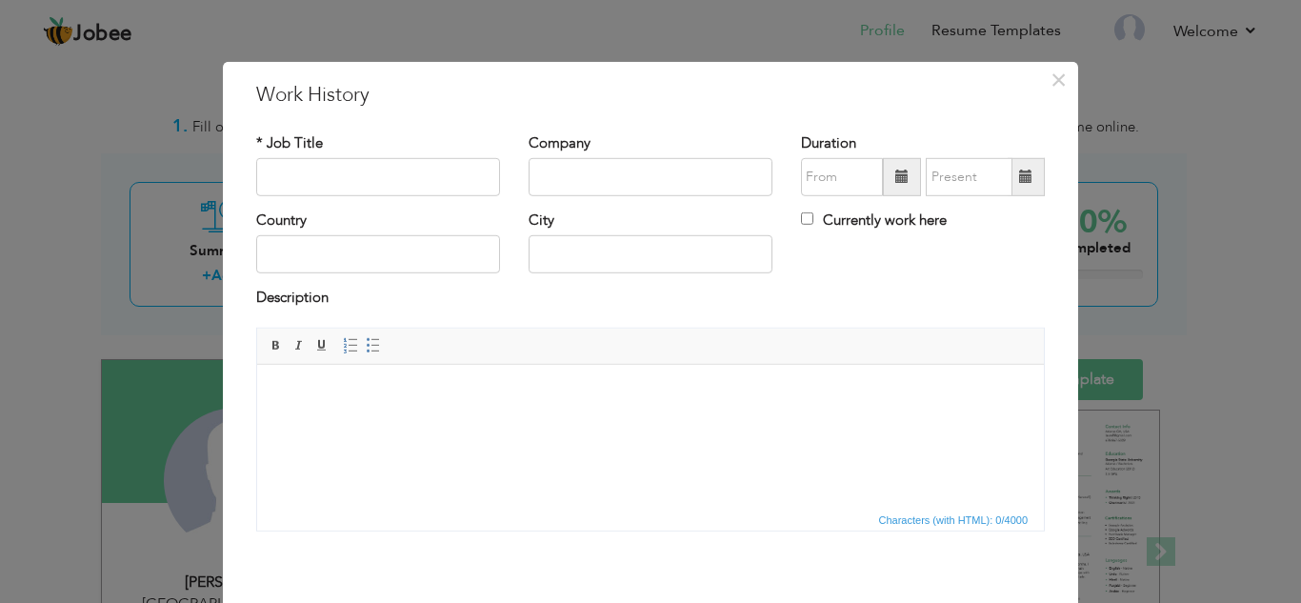
click at [1019, 175] on span at bounding box center [1025, 175] width 13 height 13
type input "09/2025"
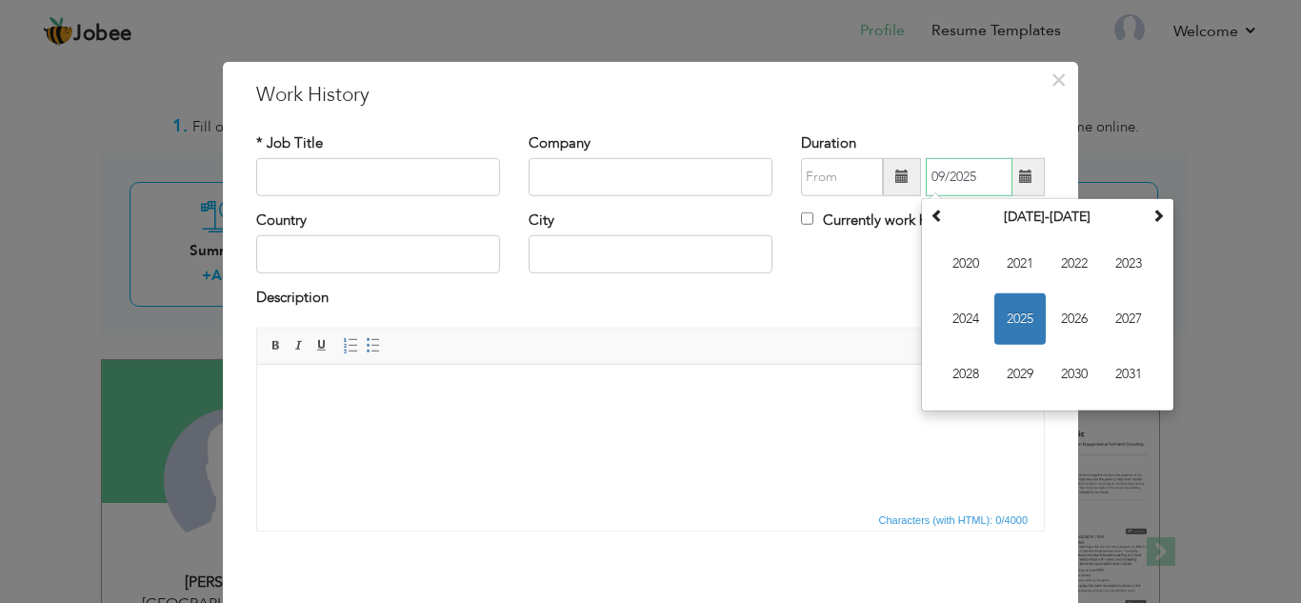
click at [1003, 323] on span "2025" at bounding box center [1019, 318] width 51 height 51
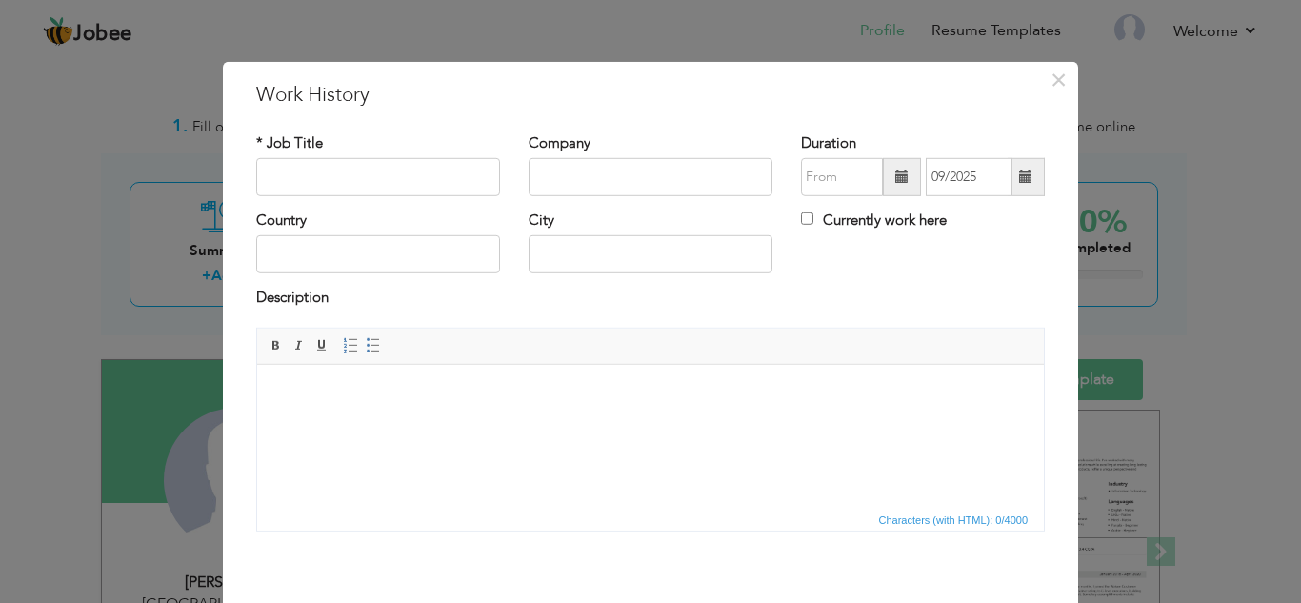
click at [830, 289] on div "Description" at bounding box center [650, 300] width 788 height 25
click at [801, 220] on input "Currently work here" at bounding box center [807, 218] width 12 height 12
checkbox input "true"
click at [886, 176] on span at bounding box center [902, 177] width 38 height 38
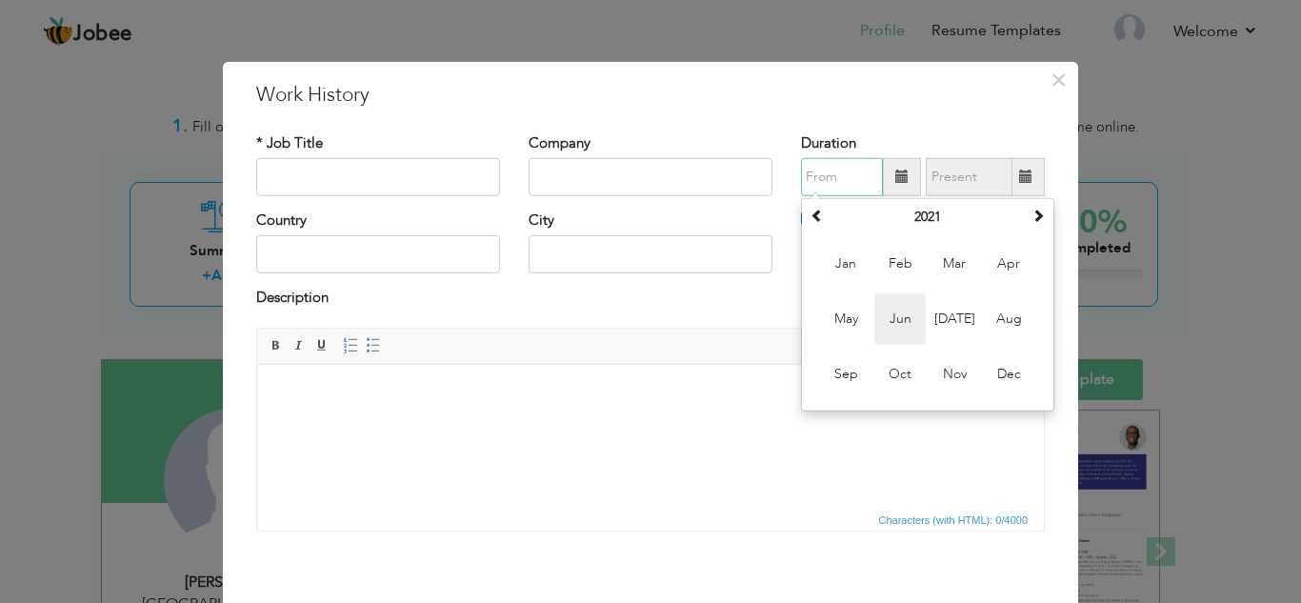
click at [901, 327] on span "Jun" at bounding box center [899, 318] width 51 height 51
type input "06/2021"
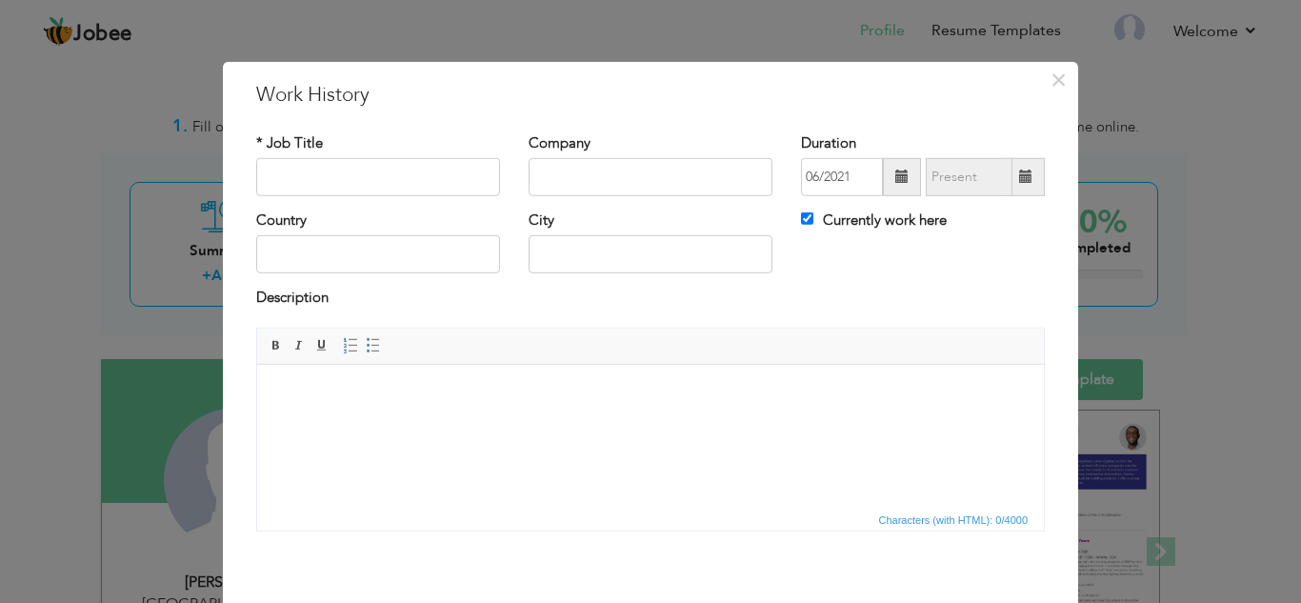
click at [1019, 178] on span at bounding box center [1025, 175] width 13 height 13
click at [546, 262] on input "text" at bounding box center [650, 254] width 244 height 38
type input "[GEOGRAPHIC_DATA]"
click at [350, 242] on input "text" at bounding box center [378, 254] width 244 height 38
type input "l"
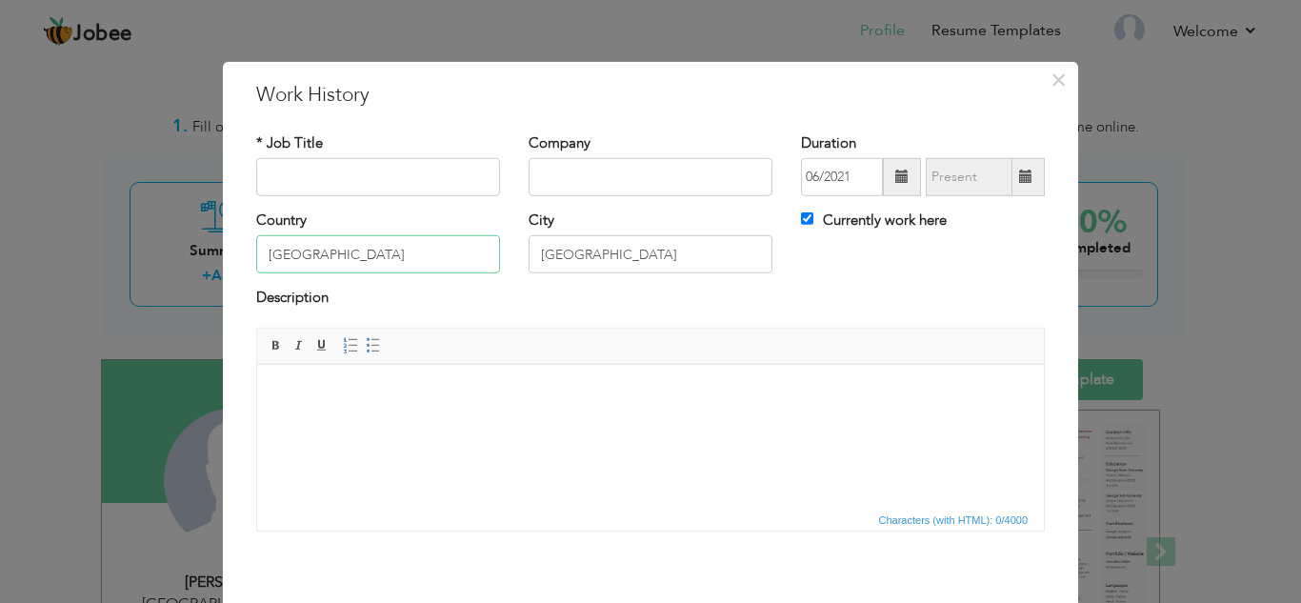
type input "[GEOGRAPHIC_DATA]"
click at [441, 179] on input "text" at bounding box center [378, 177] width 244 height 38
type input "graphic designer"
click at [549, 179] on input "text" at bounding box center [650, 177] width 244 height 38
type input "peaksolution"
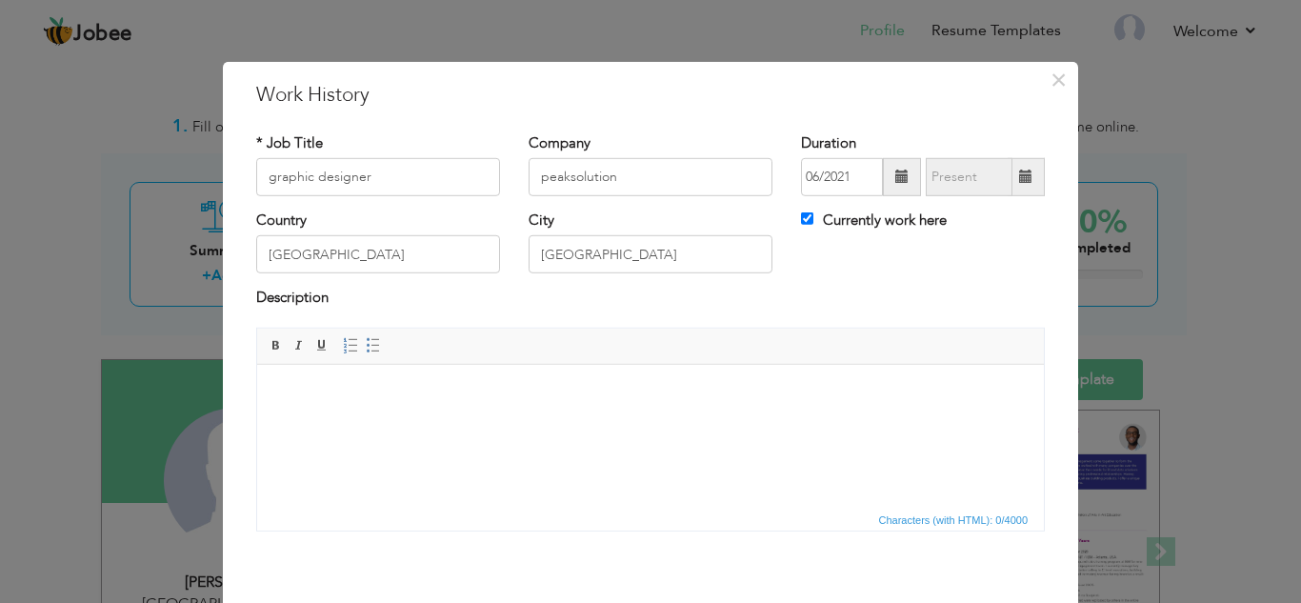
click at [446, 394] on body at bounding box center [650, 393] width 748 height 20
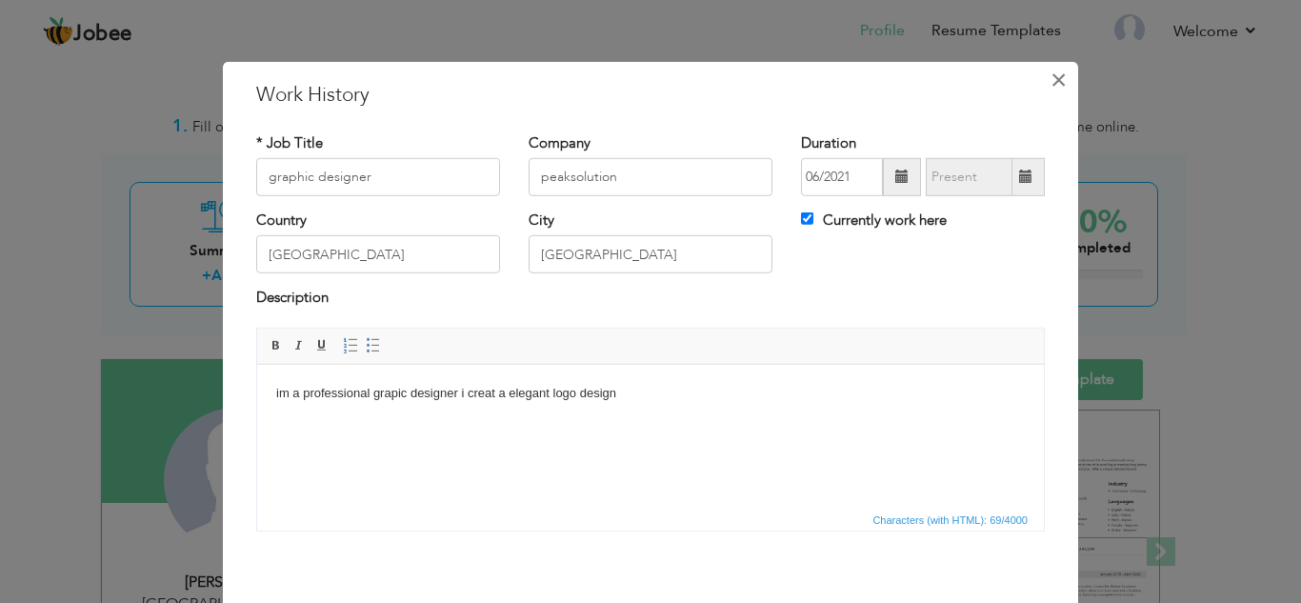
click at [1050, 78] on span "×" at bounding box center [1058, 79] width 16 height 34
